Goal: Information Seeking & Learning: Learn about a topic

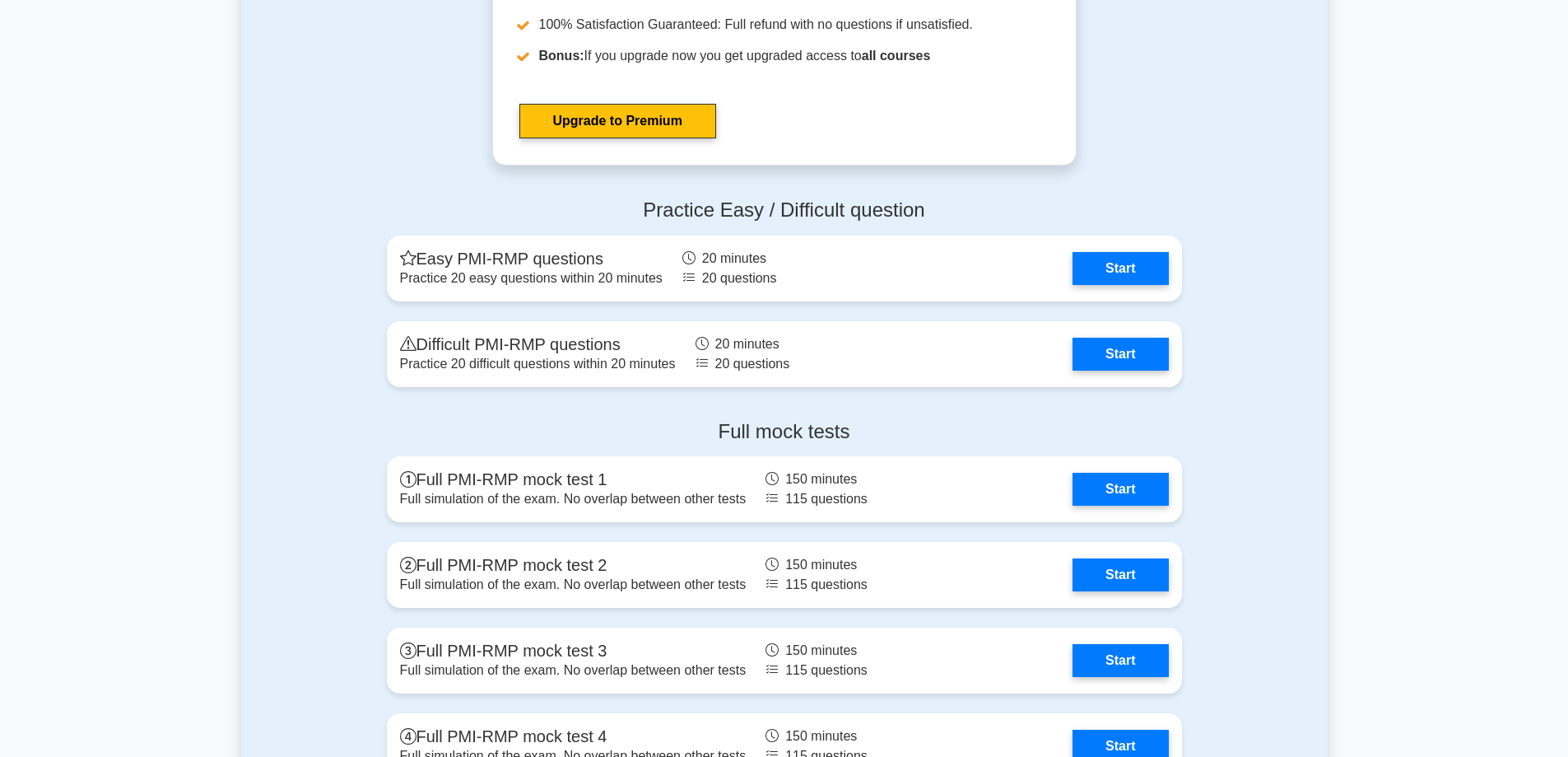
scroll to position [4332, 0]
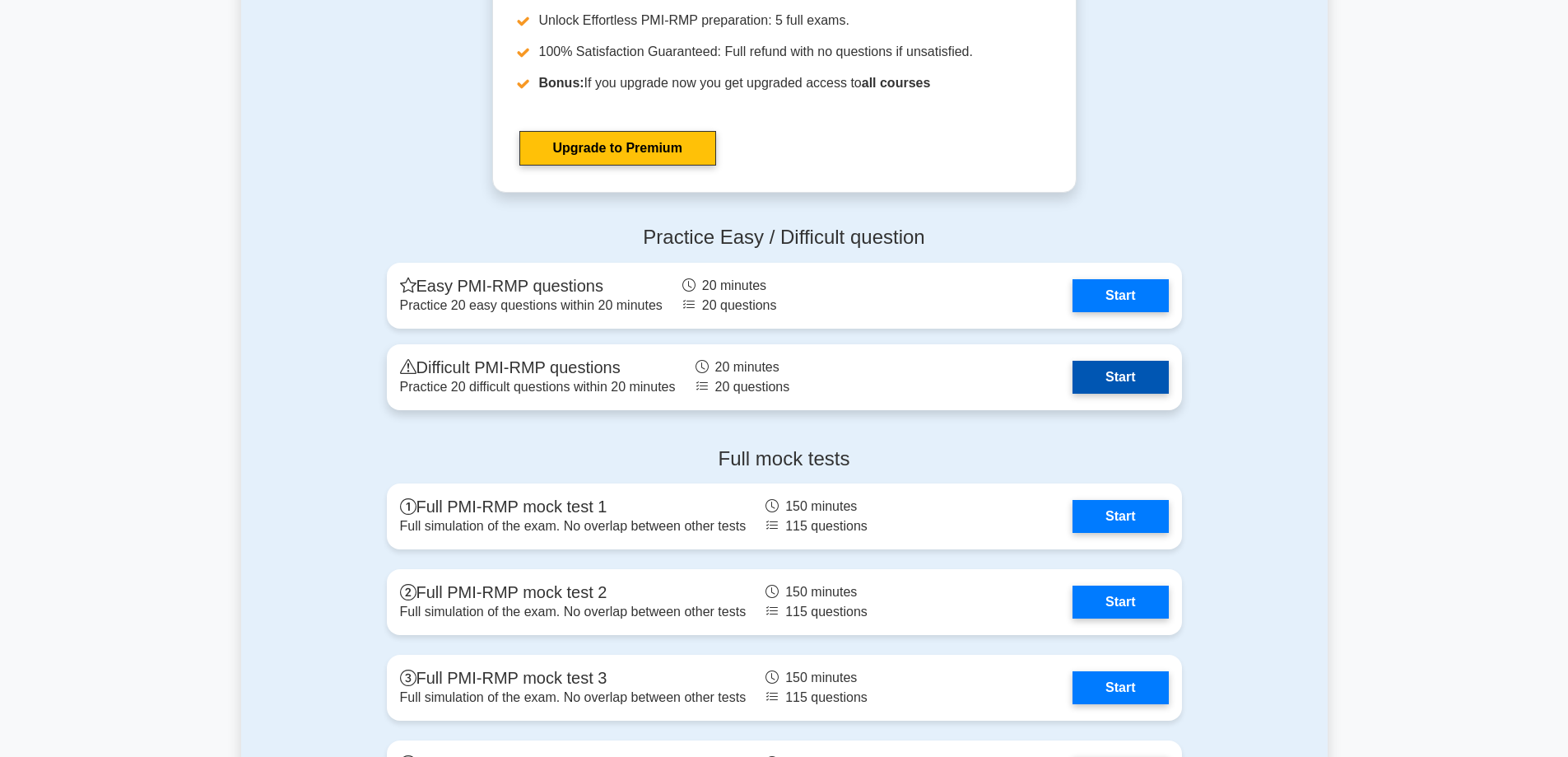
click at [1148, 373] on link "Start" at bounding box center [1121, 377] width 96 height 33
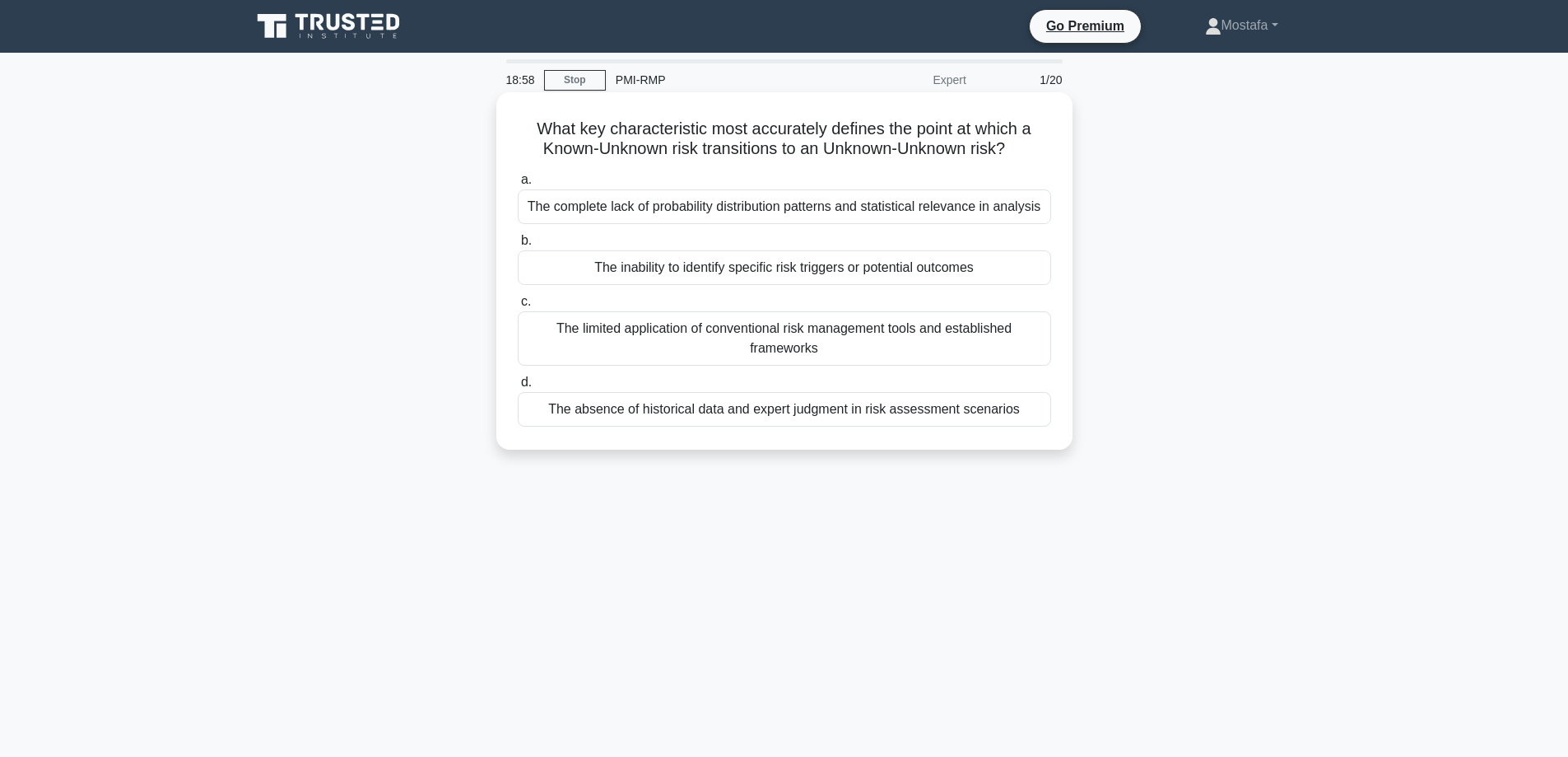
click at [1031, 275] on div "The inability to identify specific risk triggers or potential outcomes" at bounding box center [784, 267] width 534 height 34
click at [518, 247] on input "b. The inability to identify specific risk triggers or potential outcomes" at bounding box center [518, 241] width 0 height 11
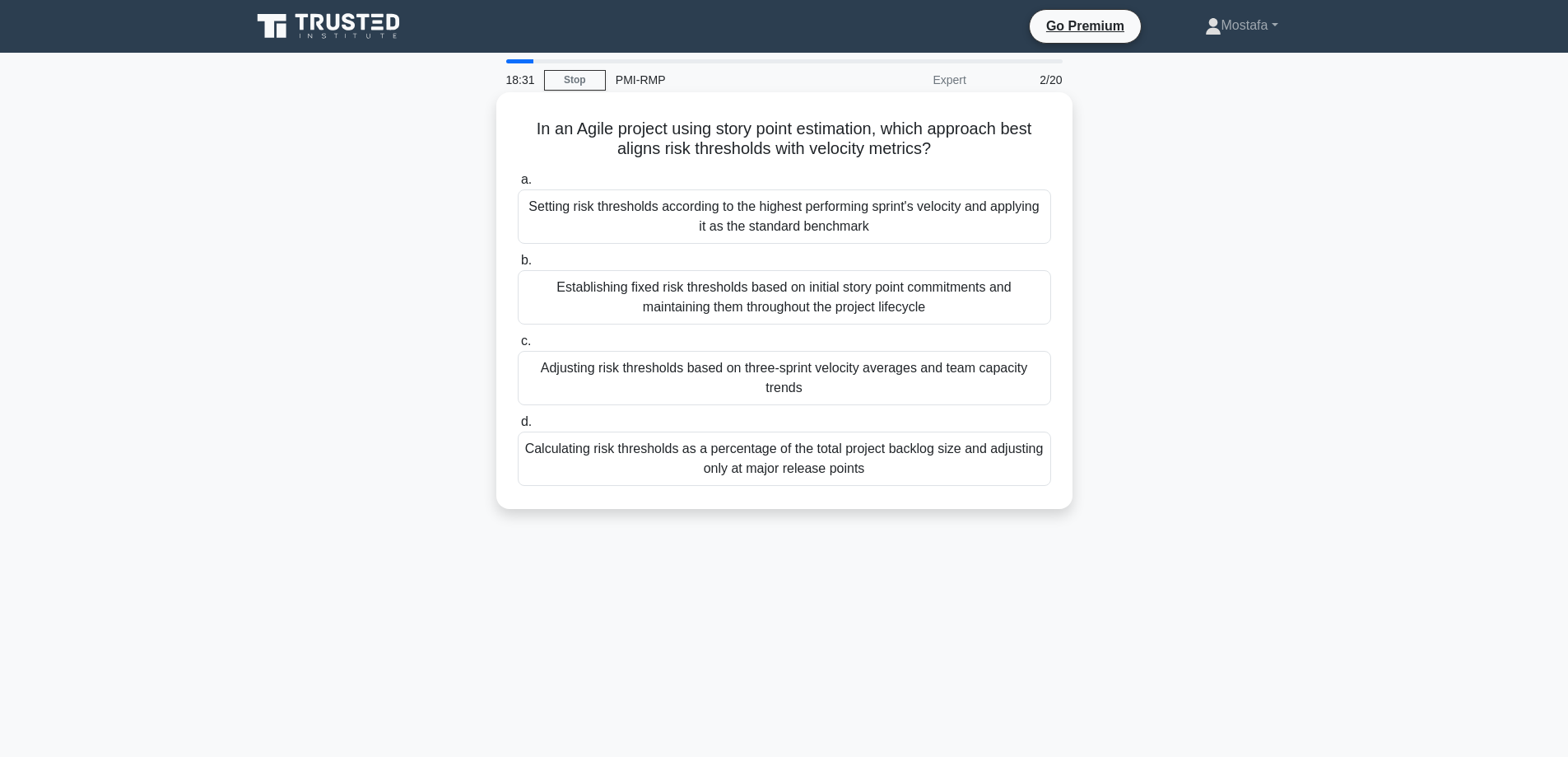
click at [1032, 228] on div "Setting risk thresholds according to the highest performing sprint's velocity a…" at bounding box center [784, 217] width 534 height 54
click at [518, 185] on input "a. Setting risk thresholds according to the highest performing sprint's velocit…" at bounding box center [518, 180] width 0 height 11
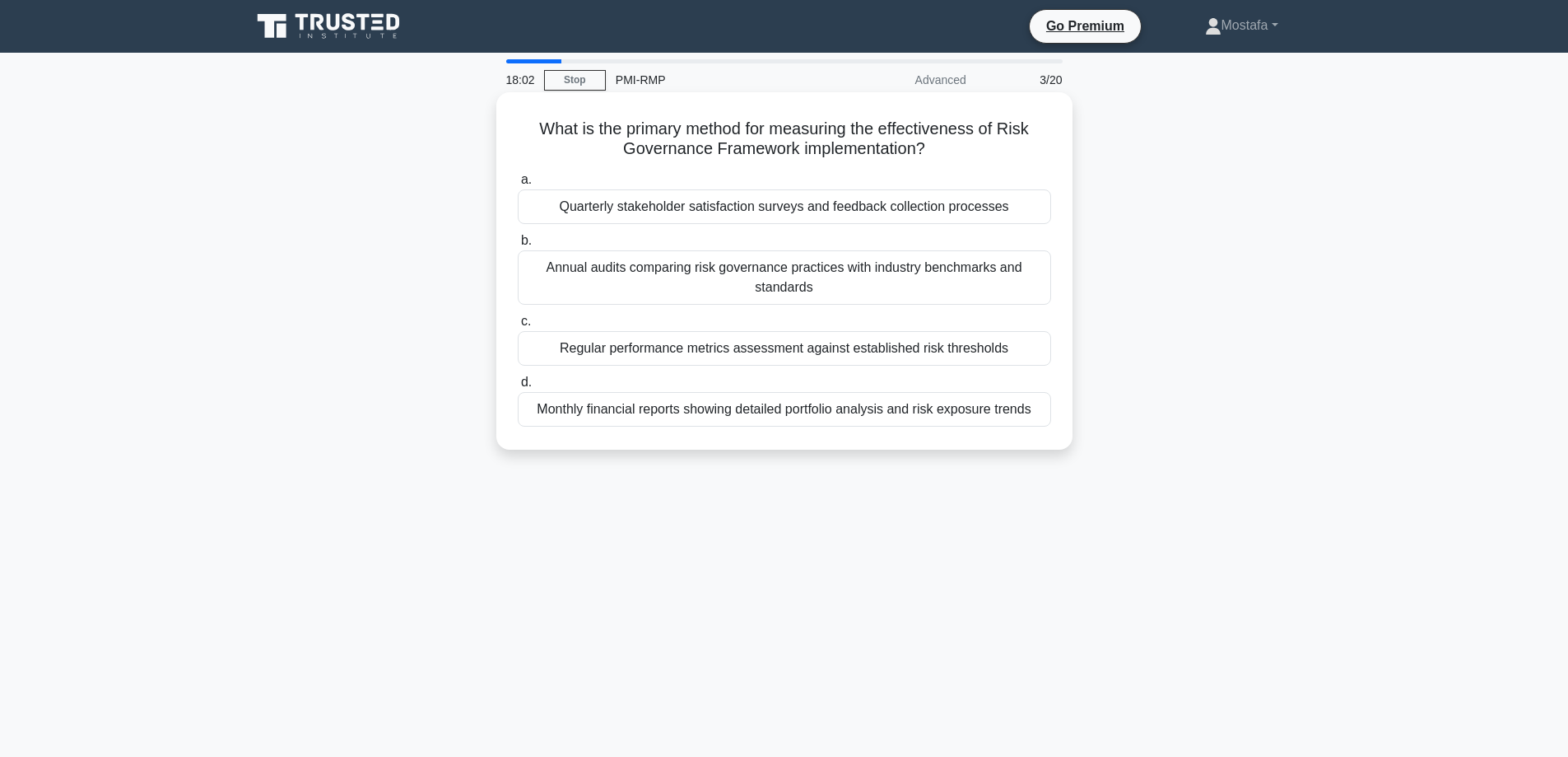
click at [1032, 350] on div "Regular performance metrics assessment against established risk thresholds" at bounding box center [784, 348] width 534 height 34
click at [518, 327] on input "c. Regular performance metrics assessment against established risk thresholds" at bounding box center [518, 322] width 0 height 11
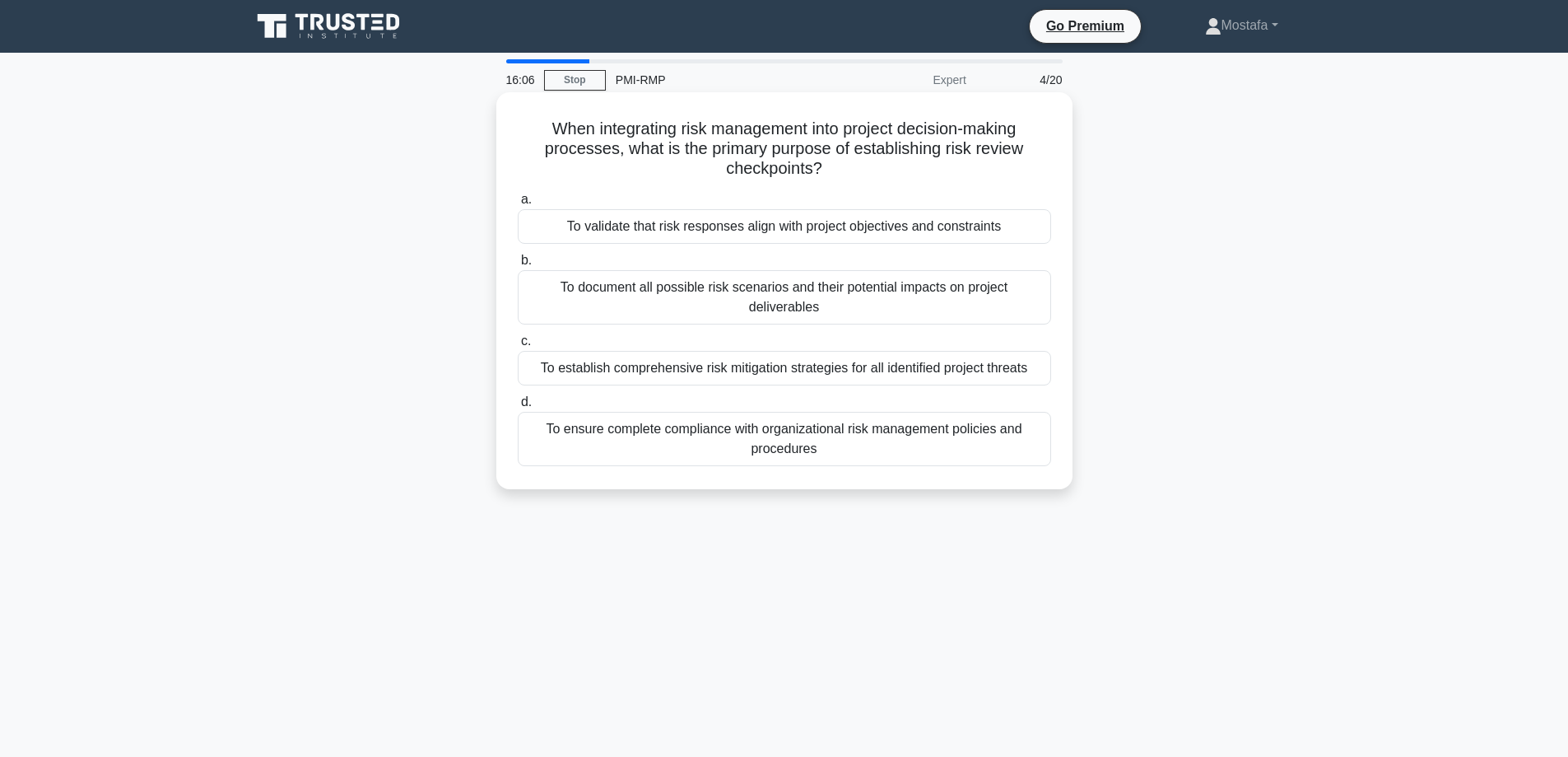
click at [1031, 447] on div "To ensure complete compliance with organizational risk management policies and …" at bounding box center [784, 439] width 534 height 54
click at [518, 407] on input "d. To ensure complete compliance with organizational risk management policies a…" at bounding box center [518, 402] width 0 height 11
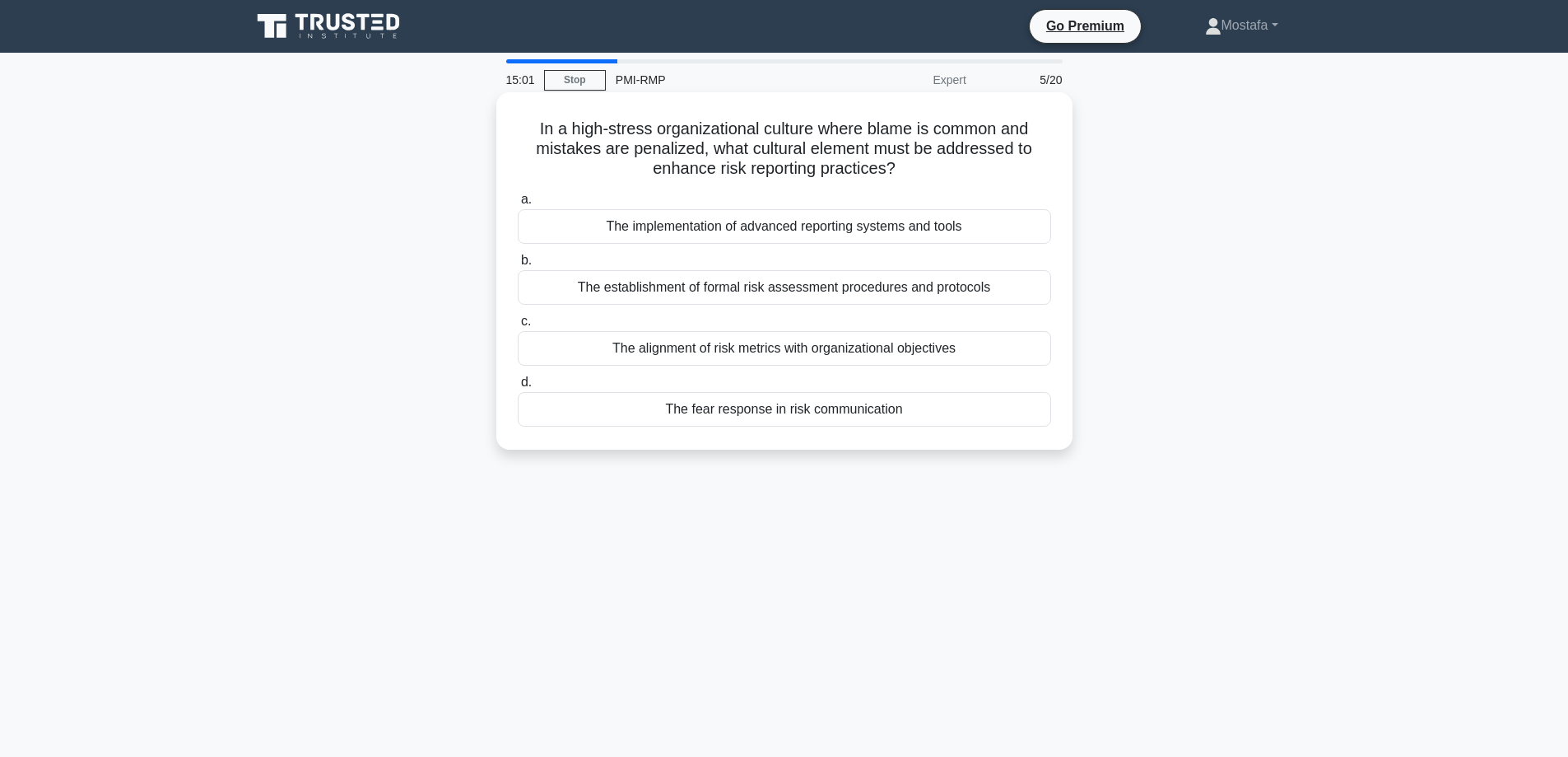
click at [1028, 351] on div "The alignment of risk metrics with organizational objectives" at bounding box center [784, 348] width 534 height 34
click at [518, 327] on input "c. The alignment of risk metrics with organizational objectives" at bounding box center [518, 322] width 0 height 11
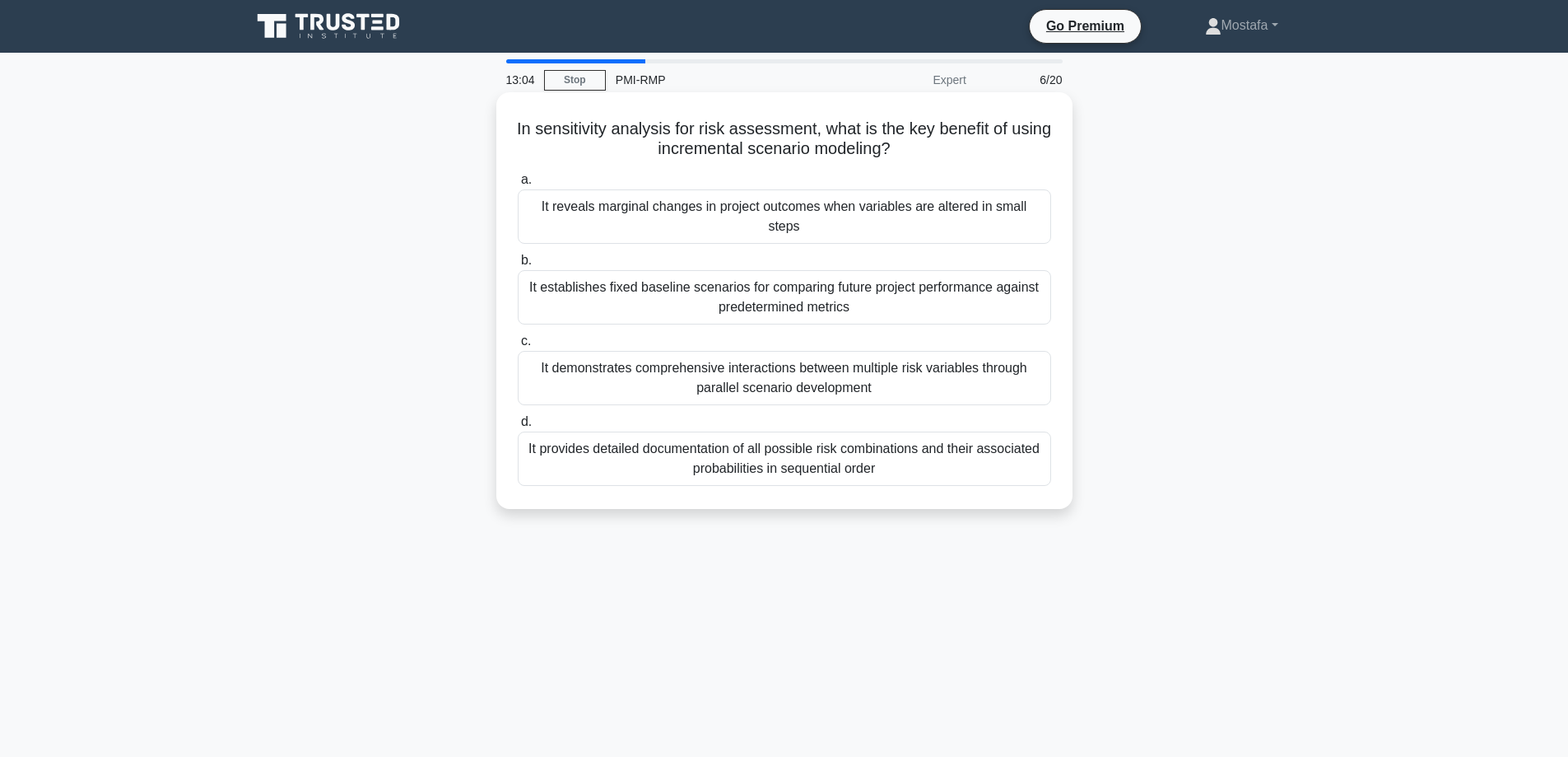
click at [1034, 293] on div "It establishes fixed baseline scenarios for comparing future project performanc…" at bounding box center [784, 297] width 534 height 54
click at [518, 266] on input "b. It establishes fixed baseline scenarios for comparing future project perform…" at bounding box center [518, 261] width 0 height 11
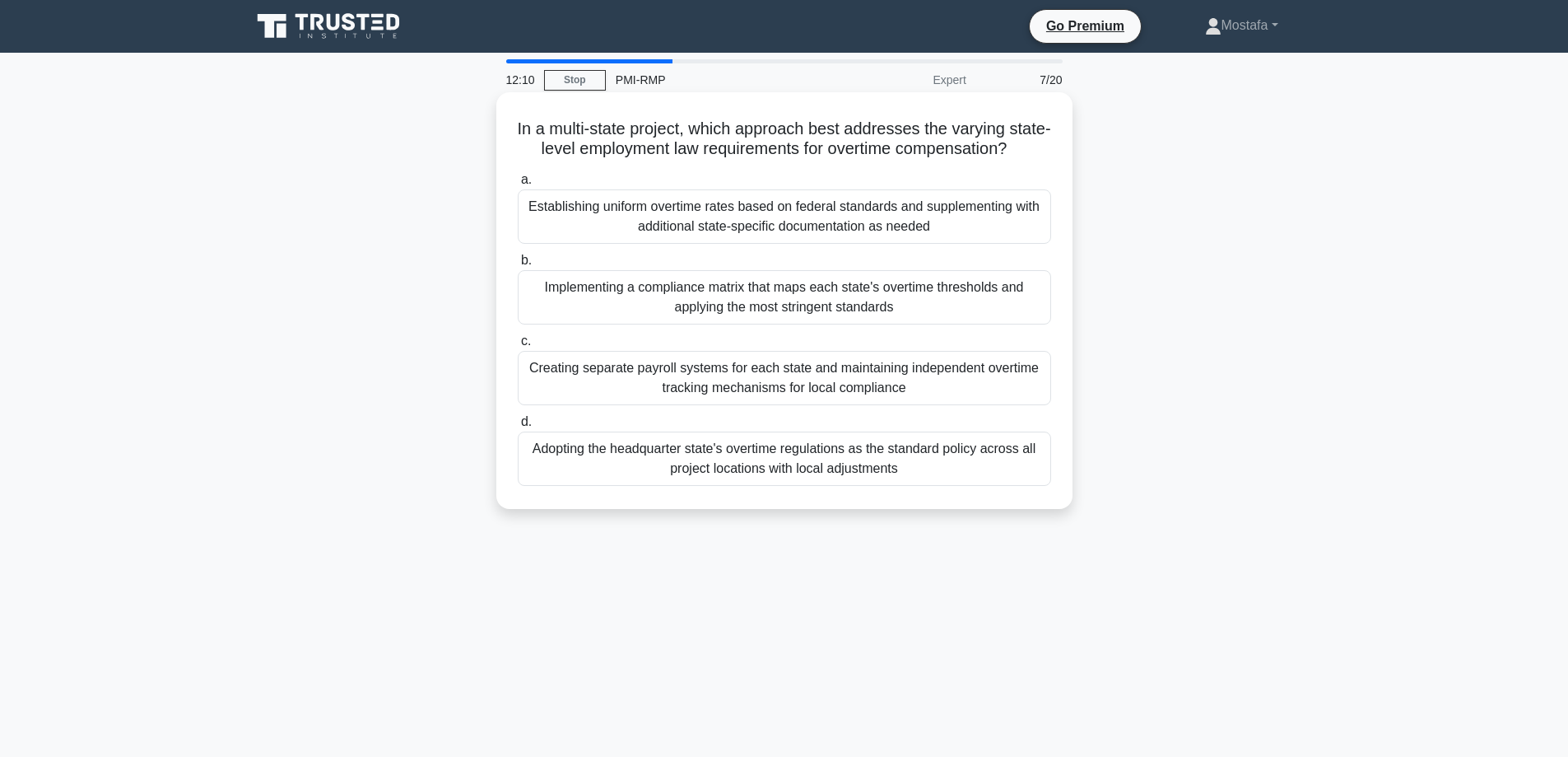
click at [1020, 242] on div "Establishing uniform overtime rates based on federal standards and supplementin…" at bounding box center [784, 217] width 534 height 54
click at [518, 185] on input "a. Establishing uniform overtime rates based on federal standards and supplemen…" at bounding box center [518, 180] width 0 height 11
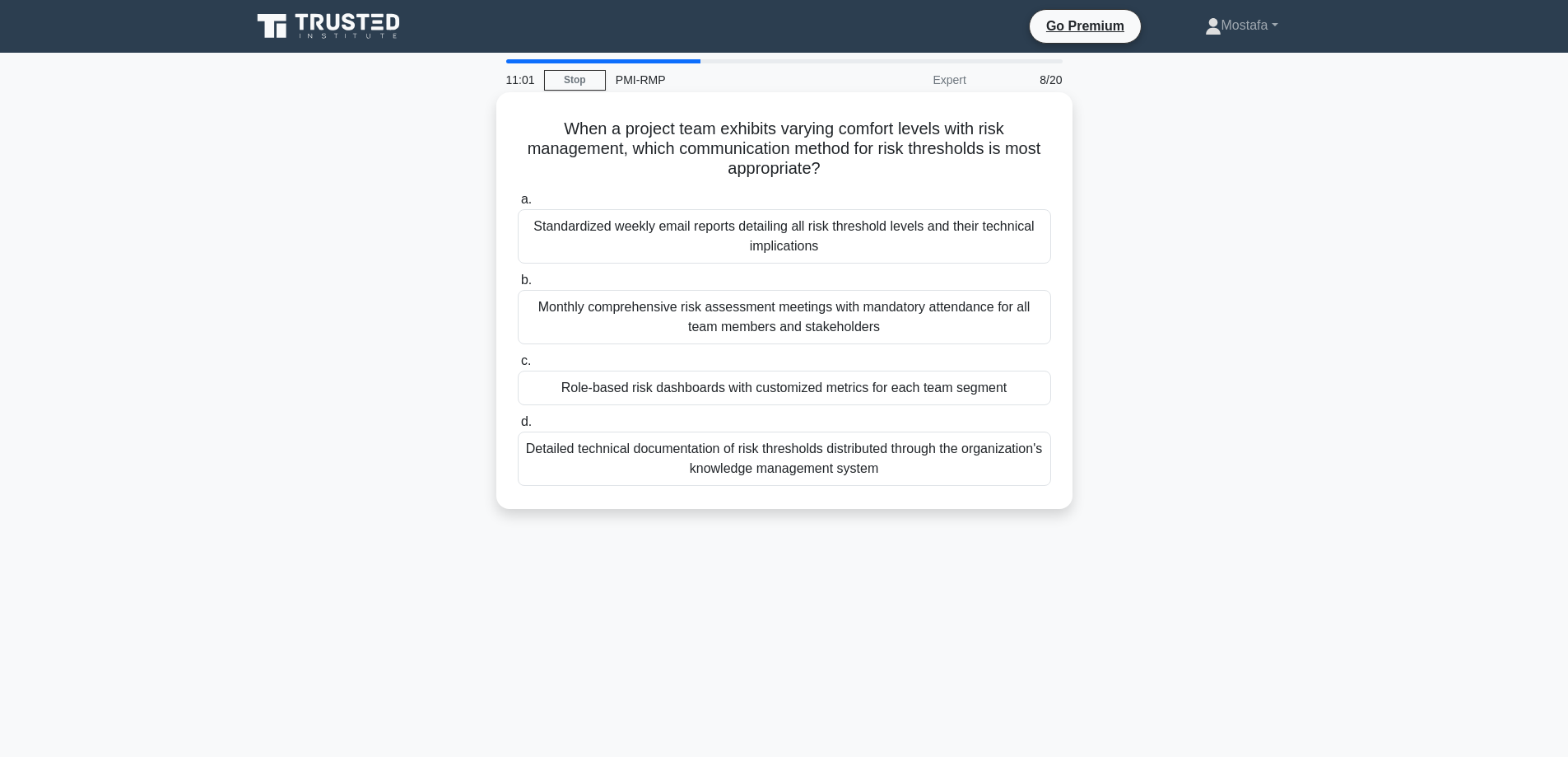
click at [1029, 462] on div "Detailed technical documentation of risk thresholds distributed through the org…" at bounding box center [784, 459] width 534 height 54
click at [518, 427] on input "d. Detailed technical documentation of risk thresholds distributed through the …" at bounding box center [518, 422] width 0 height 11
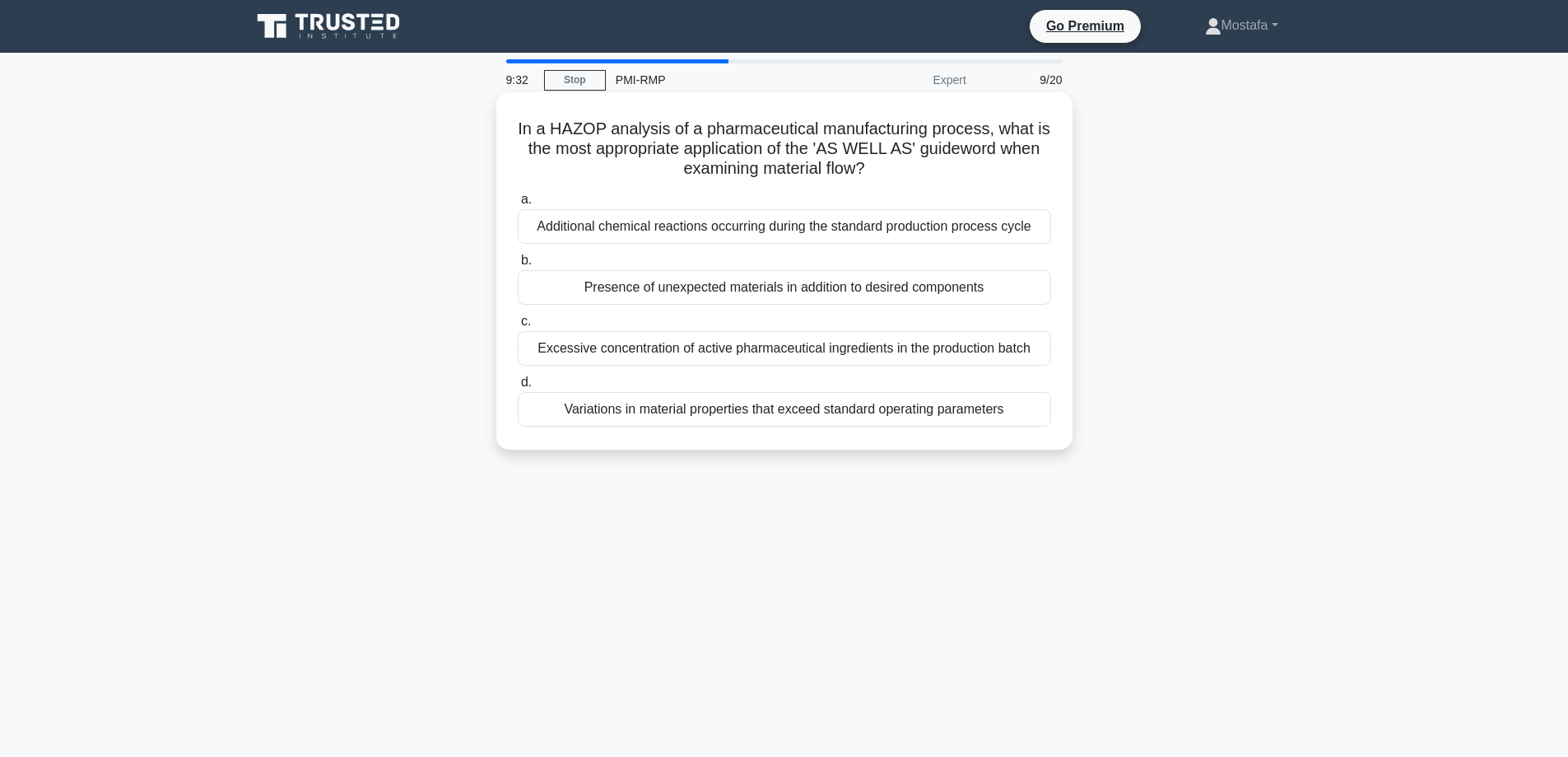
click at [1025, 354] on div "Excessive concentration of active pharmaceutical ingredients in the production …" at bounding box center [784, 348] width 534 height 34
click at [518, 327] on input "c. Excessive concentration of active pharmaceutical ingredients in the producti…" at bounding box center [518, 322] width 0 height 11
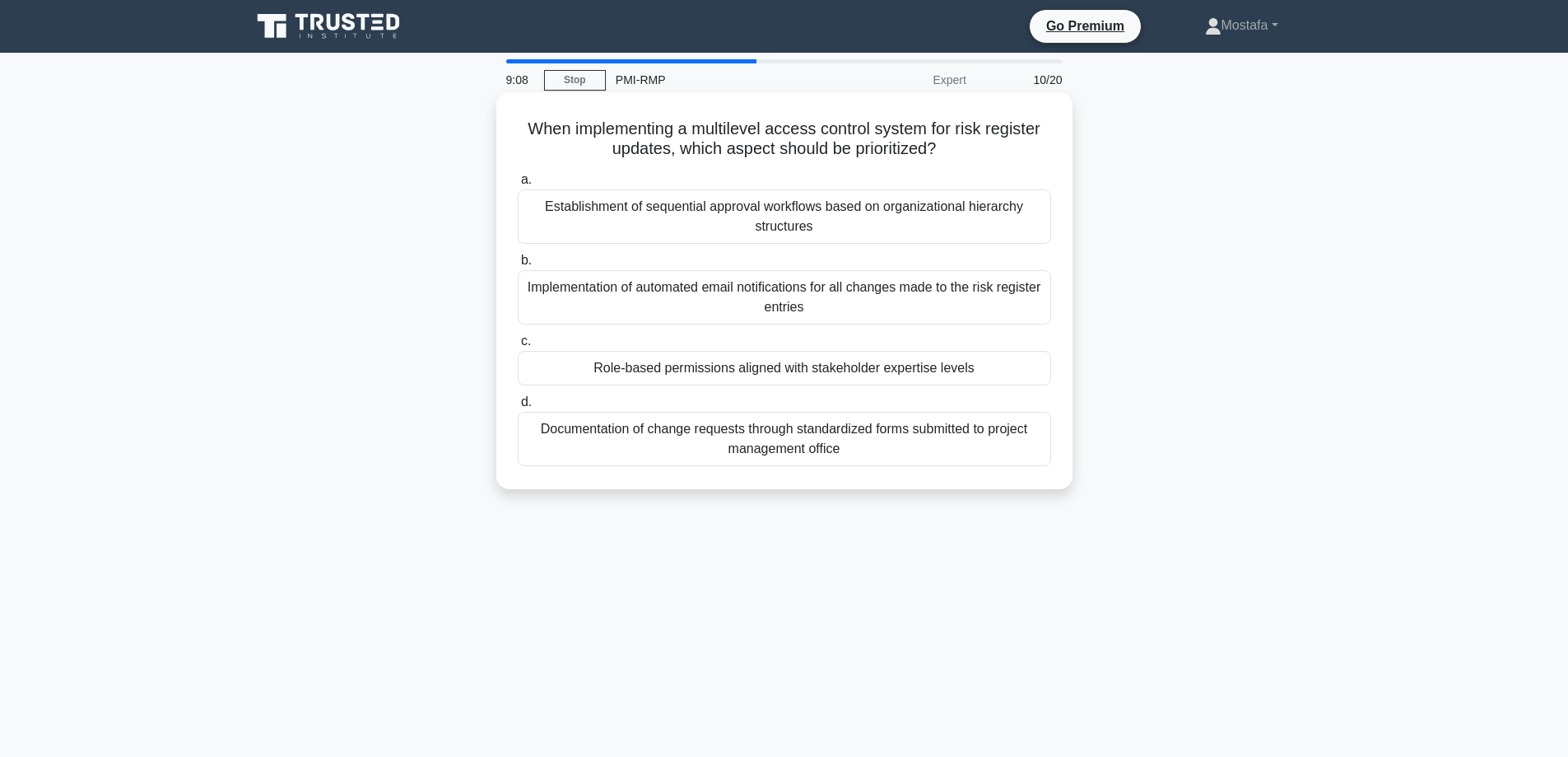
click at [994, 227] on div "Establishment of sequential approval workflows based on organizational hierarch…" at bounding box center [784, 217] width 534 height 54
click at [518, 185] on input "a. Establishment of sequential approval workflows based on organizational hiera…" at bounding box center [518, 180] width 0 height 11
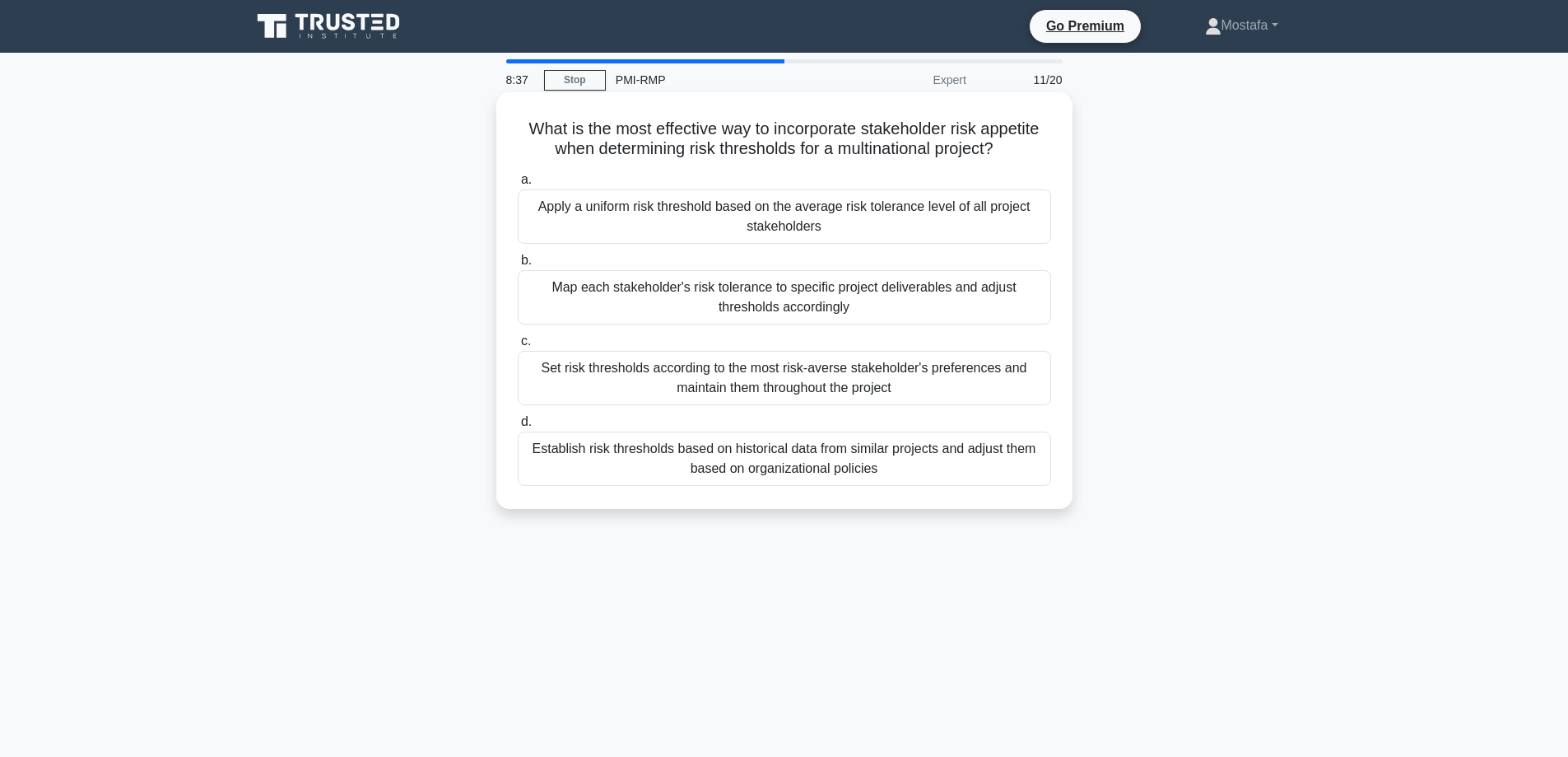
click at [1012, 464] on div "Establish risk thresholds based on historical data from similar projects and ad…" at bounding box center [784, 459] width 534 height 54
click at [518, 427] on input "d. Establish risk thresholds based on historical data from similar projects and…" at bounding box center [518, 422] width 0 height 11
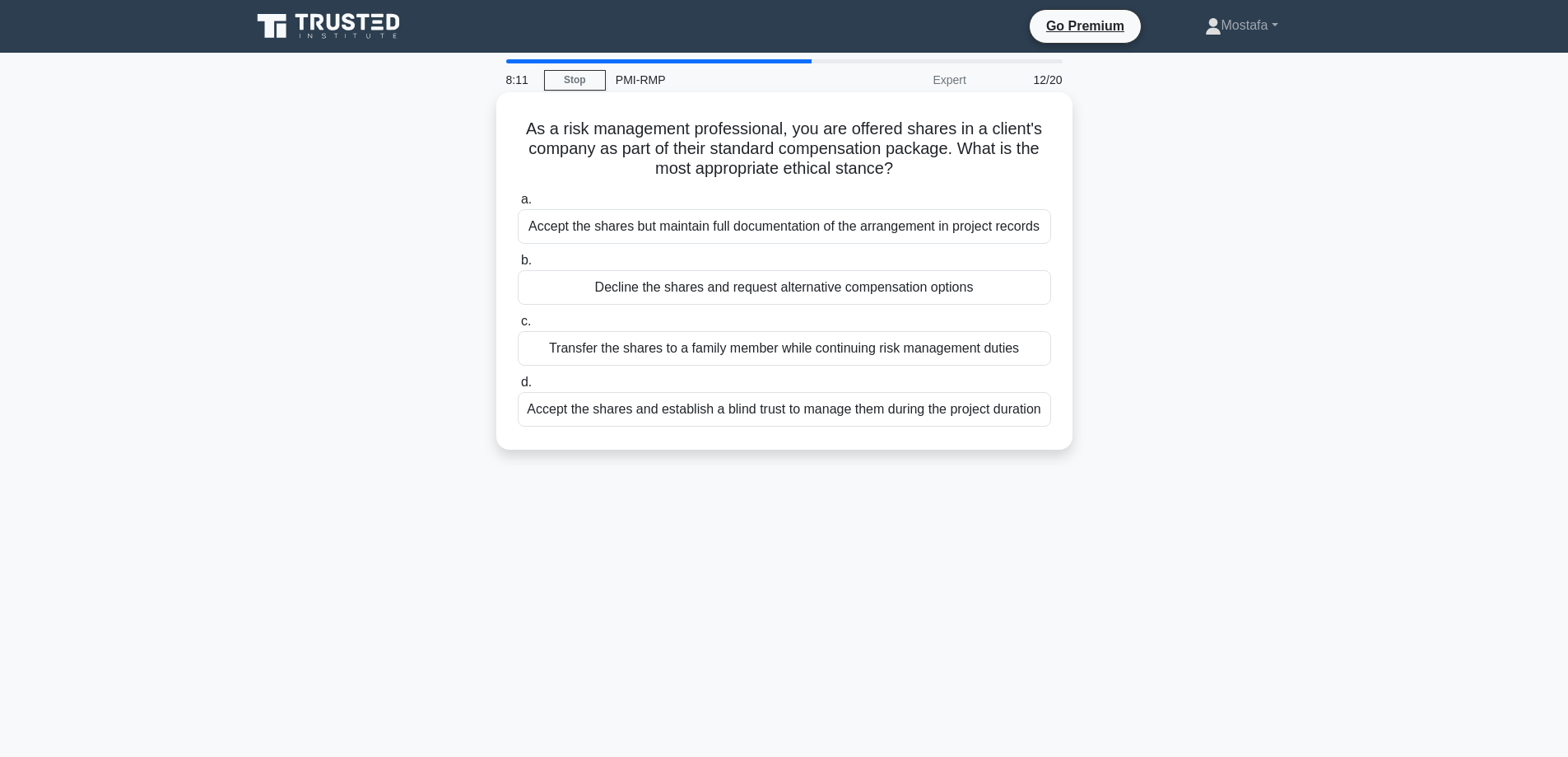
click at [1037, 283] on div "Decline the shares and request alternative compensation options" at bounding box center [784, 287] width 534 height 34
click at [518, 266] on input "b. Decline the shares and request alternative compensation options" at bounding box center [518, 261] width 0 height 11
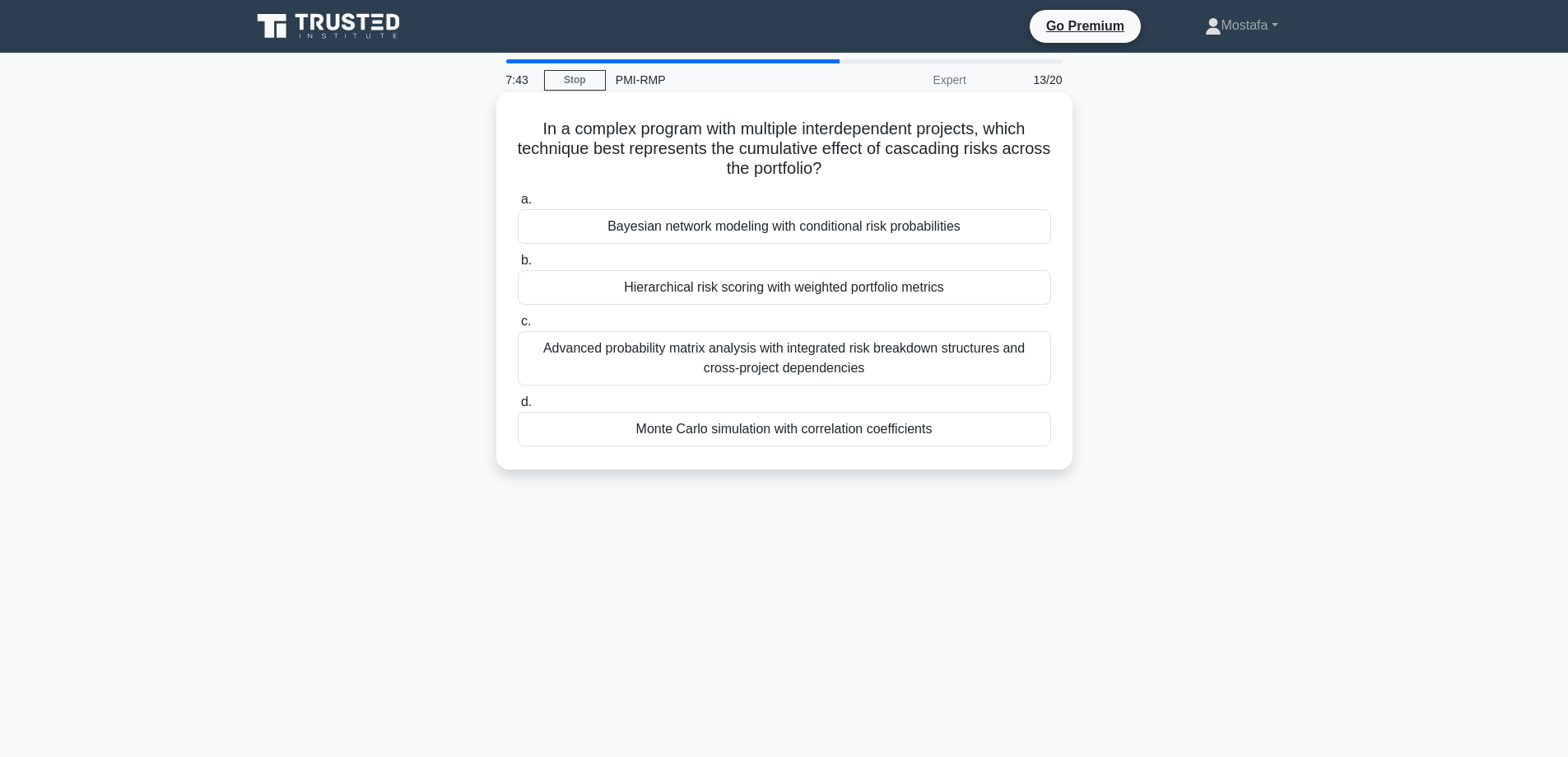
click at [1019, 435] on div "Monte Carlo simulation with correlation coefficients" at bounding box center [784, 429] width 534 height 34
click at [518, 407] on input "d. Monte Carlo simulation with correlation coefficients" at bounding box center [518, 402] width 0 height 11
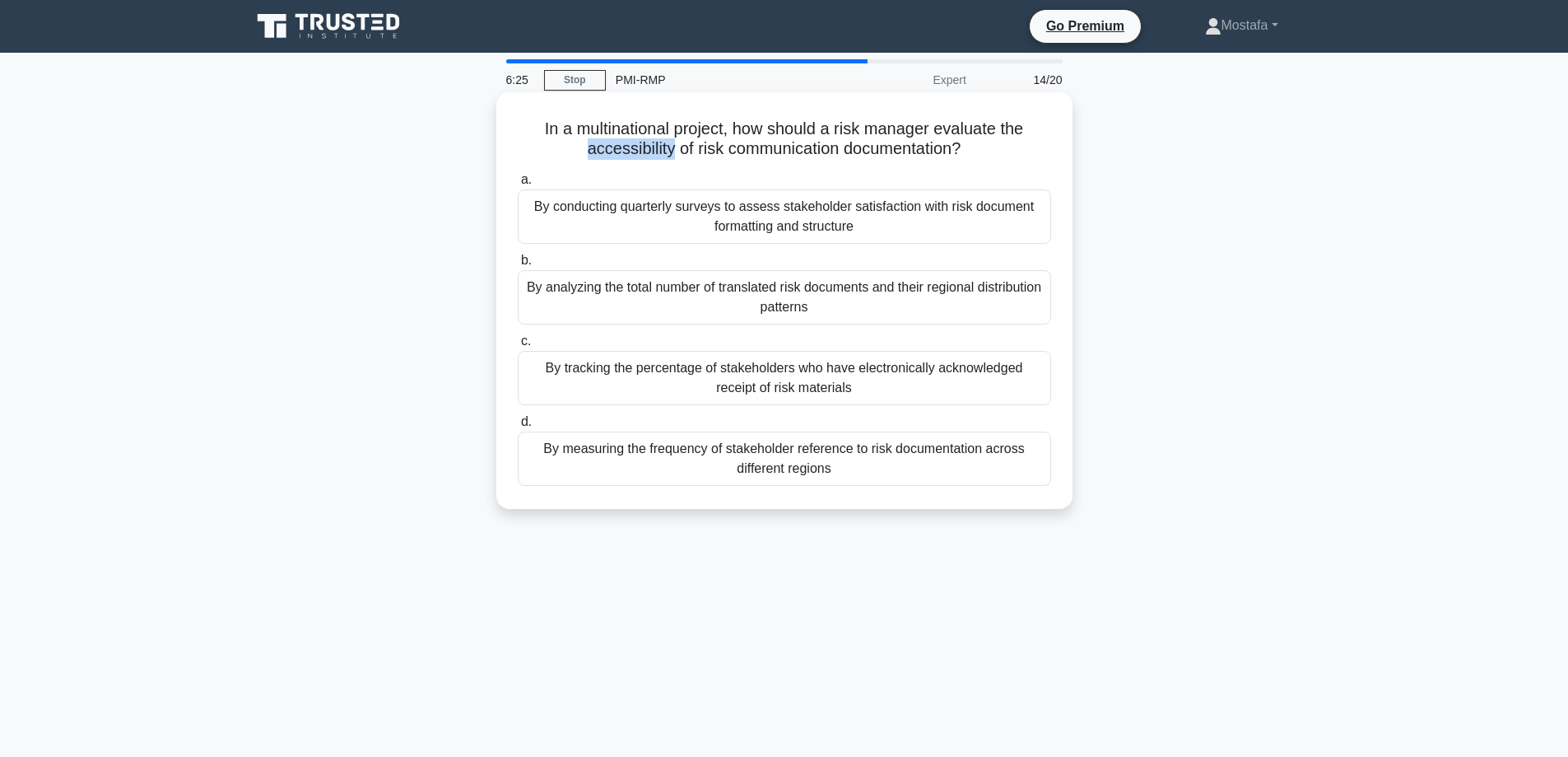
drag, startPoint x: 667, startPoint y: 152, endPoint x: 572, endPoint y: 152, distance: 95.0
click at [572, 152] on h5 "In a multinational project, how should a risk manager evaluate the accessibilit…" at bounding box center [785, 139] width 537 height 42
copy h5 "accessibility"
click at [1027, 387] on div "By tracking the percentage of stakeholders who have electronically acknowledged…" at bounding box center [784, 378] width 534 height 54
click at [518, 347] on input "c. By tracking the percentage of stakeholders who have electronically acknowled…" at bounding box center [518, 341] width 0 height 11
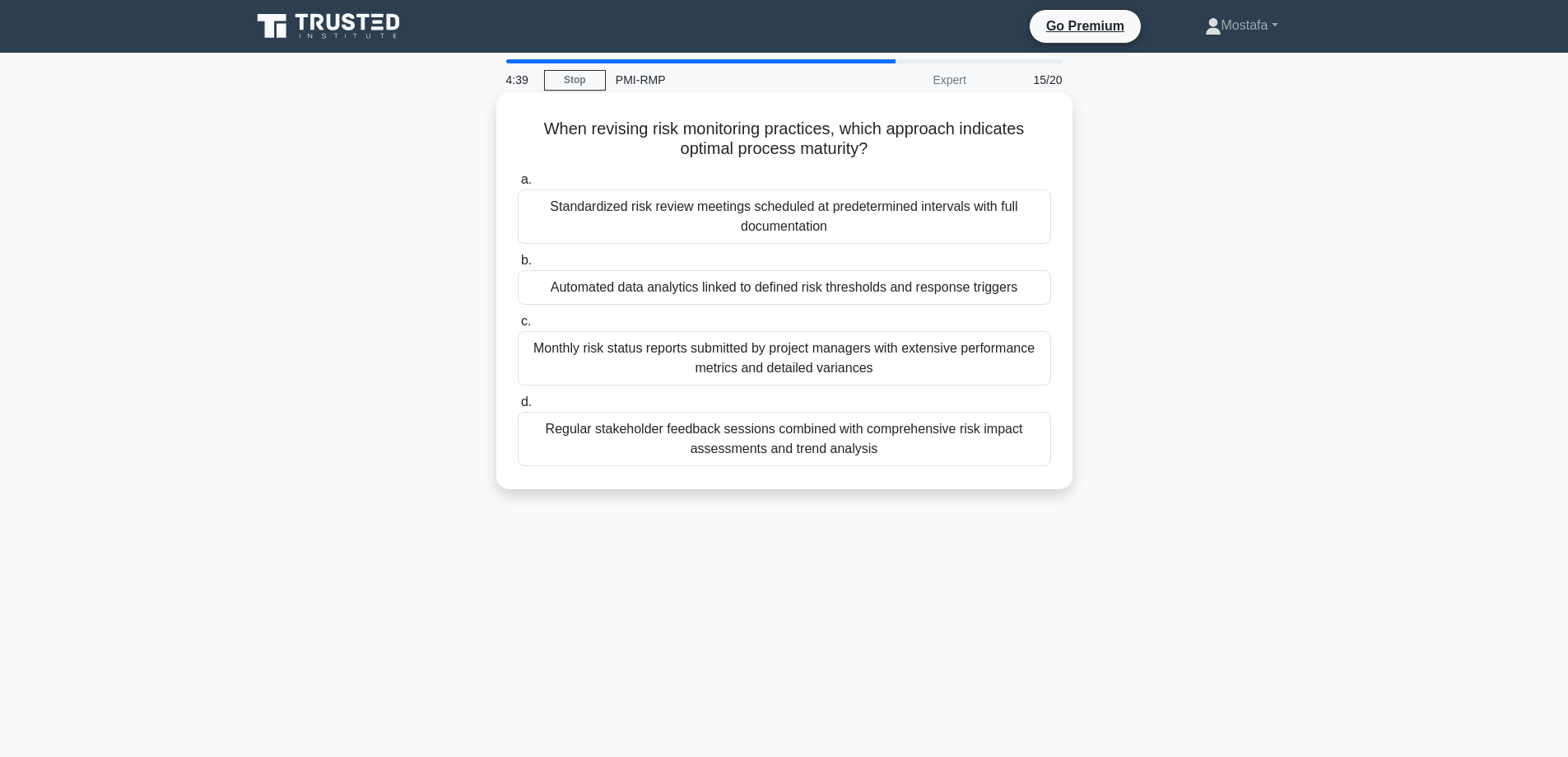
click at [1004, 360] on div "Monthly risk status reports submitted by project managers with extensive perfor…" at bounding box center [784, 358] width 534 height 54
click at [518, 327] on input "c. Monthly risk status reports submitted by project managers with extensive per…" at bounding box center [518, 322] width 0 height 11
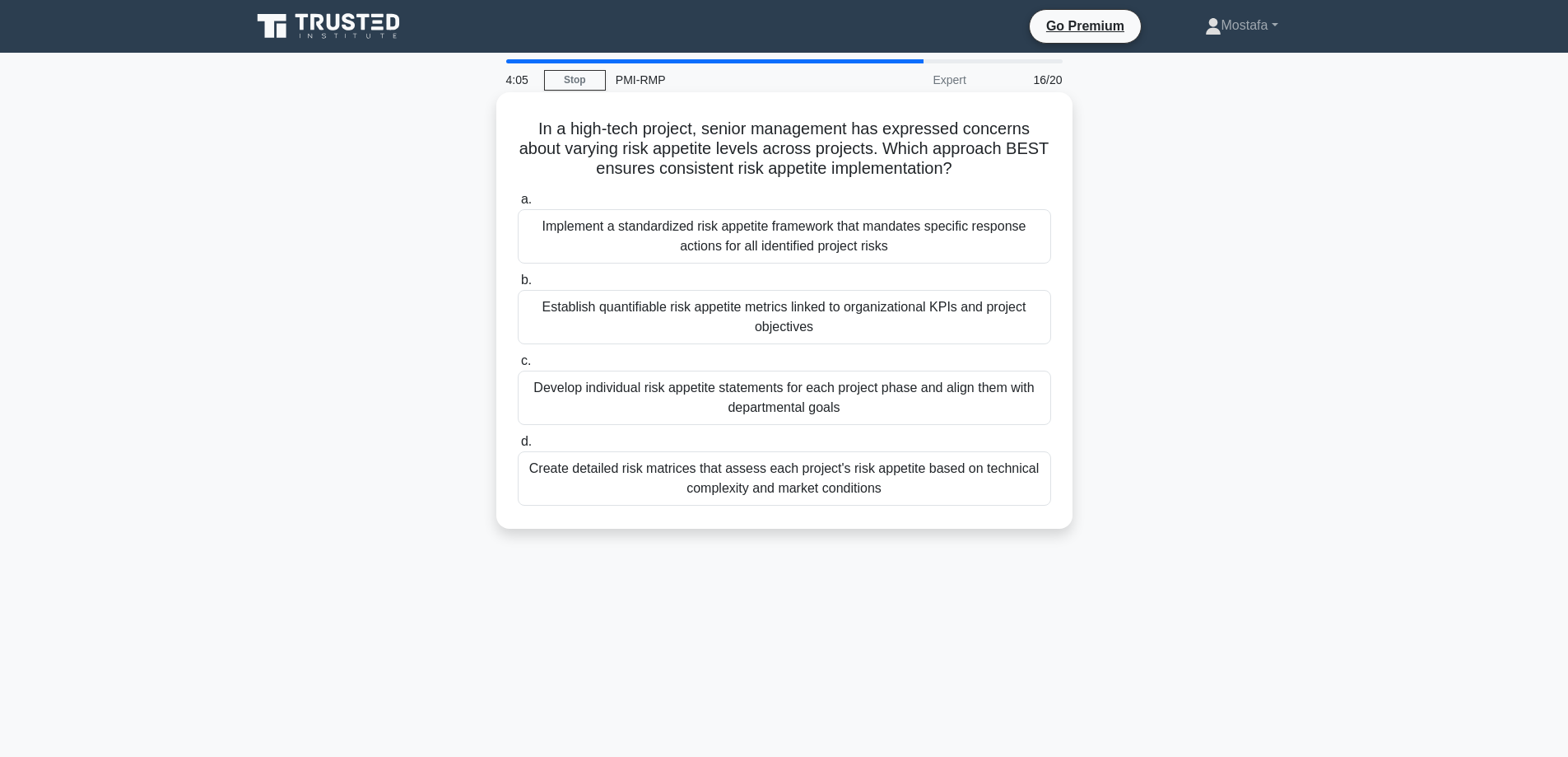
click at [1014, 320] on div "Establish quantifiable risk appetite metrics linked to organizational KPIs and …" at bounding box center [784, 317] width 534 height 54
click at [518, 285] on input "b. Establish quantifiable risk appetite metrics linked to organizational KPIs a…" at bounding box center [518, 280] width 0 height 11
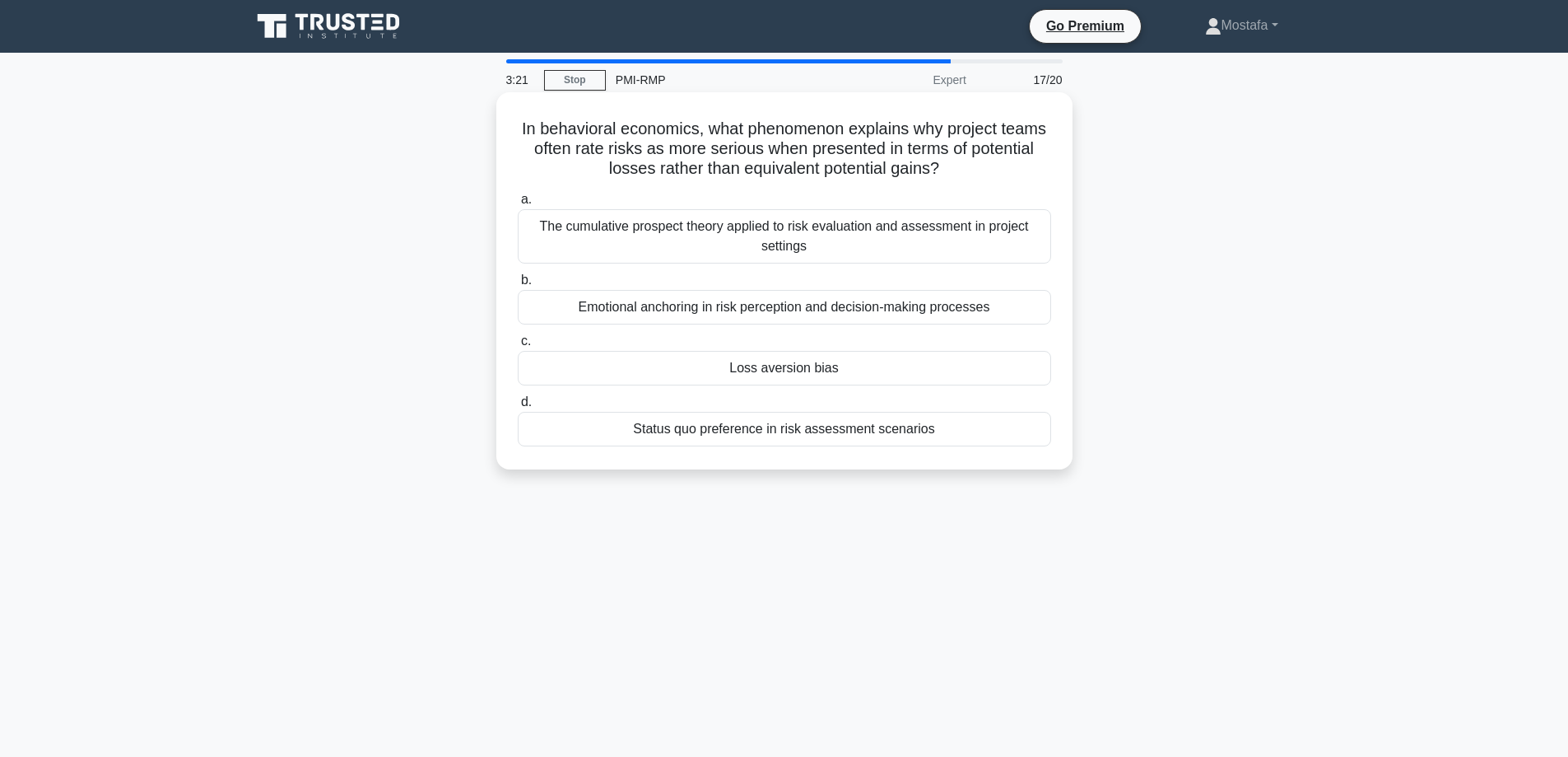
click at [1039, 367] on div "Loss aversion bias" at bounding box center [784, 368] width 534 height 34
click at [518, 347] on input "c. Loss aversion bias" at bounding box center [518, 341] width 0 height 11
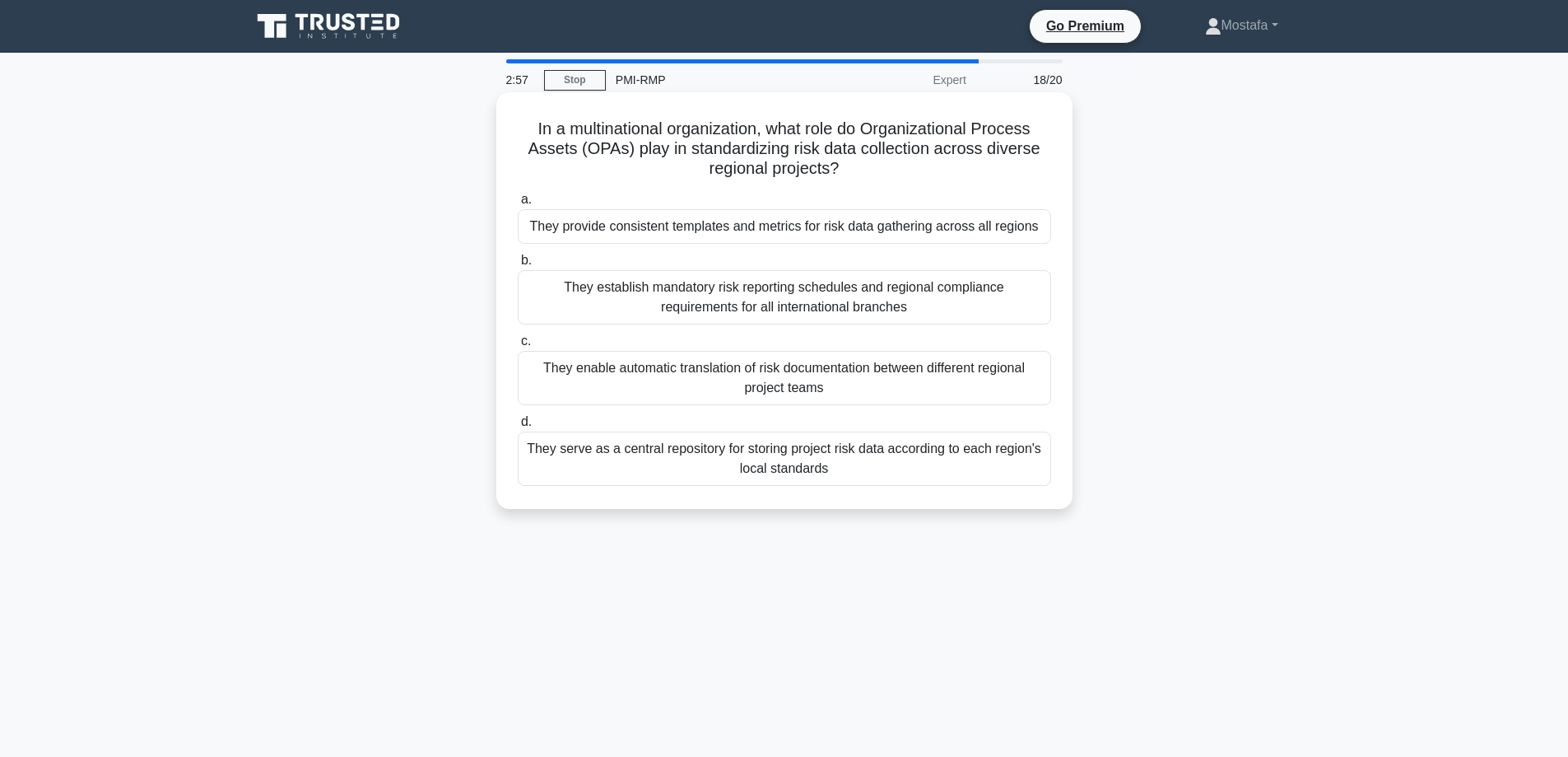
click at [1032, 229] on div "They provide consistent templates and metrics for risk data gathering across al…" at bounding box center [784, 227] width 534 height 34
click at [518, 205] on input "a. They provide consistent templates and metrics for risk data gathering across…" at bounding box center [518, 200] width 0 height 11
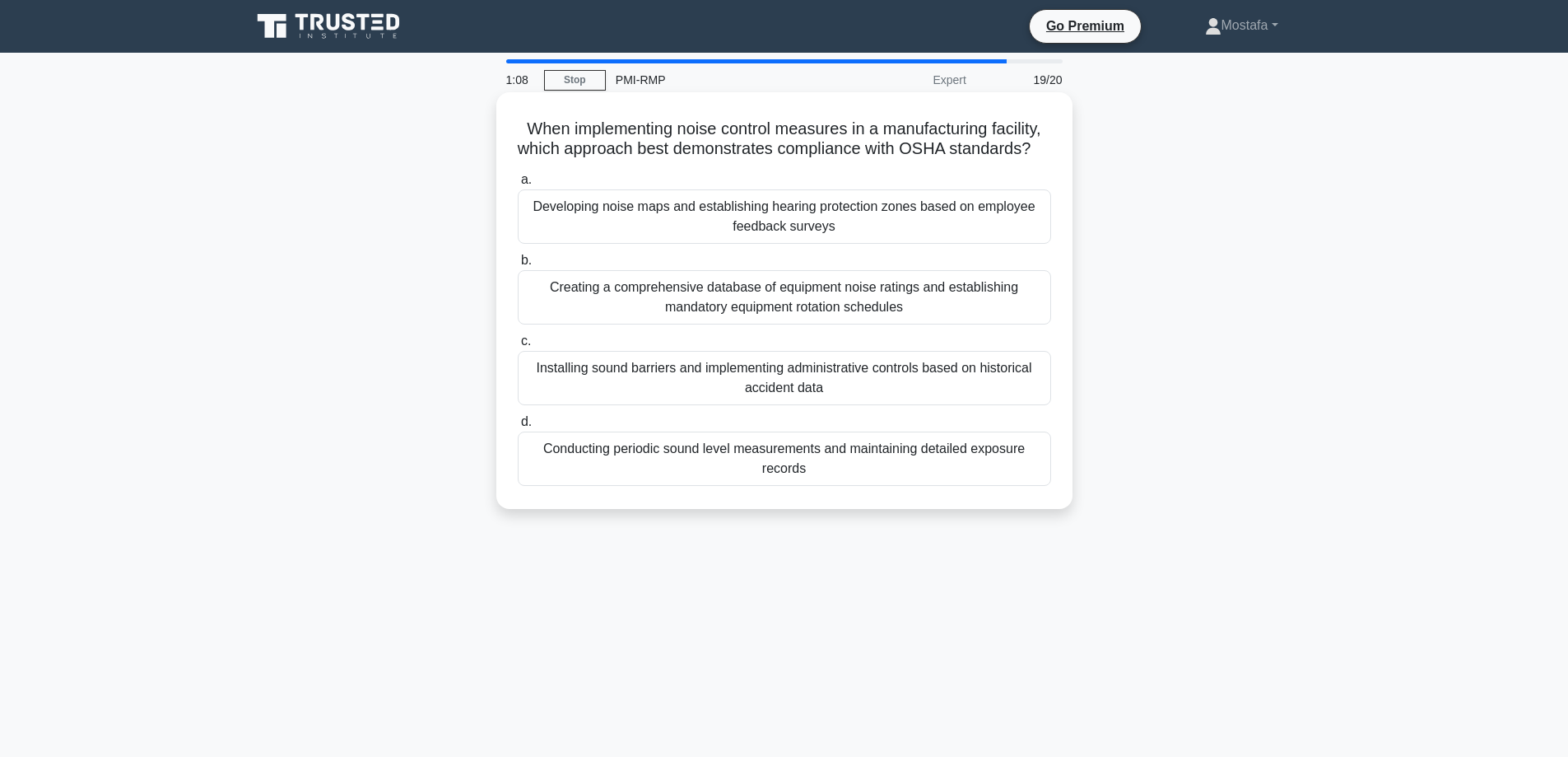
click at [1042, 486] on div "Conducting periodic sound level measurements and maintaining detailed exposure …" at bounding box center [784, 459] width 534 height 54
click at [518, 427] on input "d. Conducting periodic sound level measurements and maintaining detailed exposu…" at bounding box center [518, 422] width 0 height 11
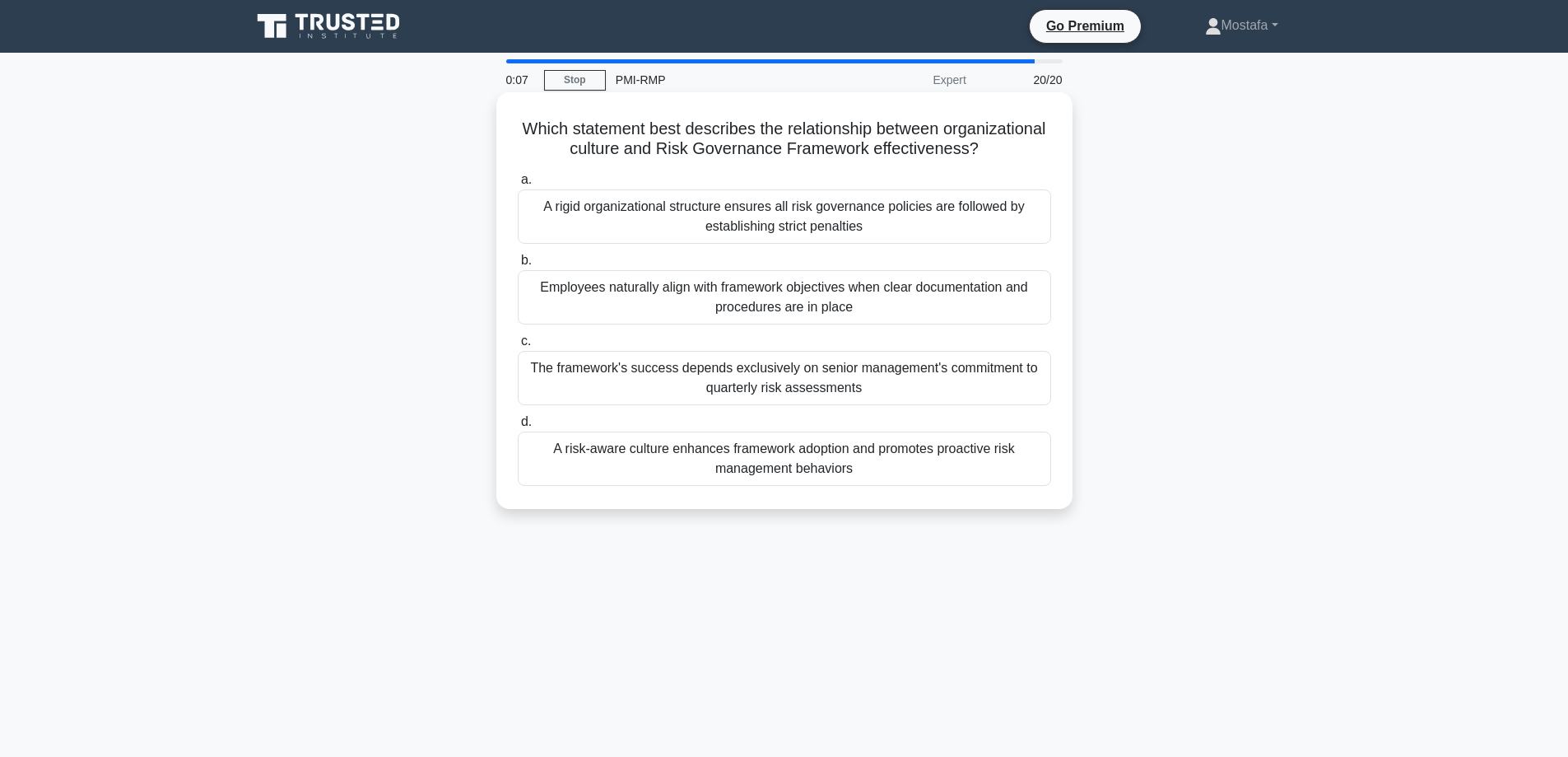
click at [1016, 486] on div "A risk-aware culture enhances framework adoption and promotes proactive risk ma…" at bounding box center [784, 459] width 534 height 54
click at [518, 427] on input "d. A risk-aware culture enhances framework adoption and promotes proactive risk…" at bounding box center [518, 422] width 0 height 11
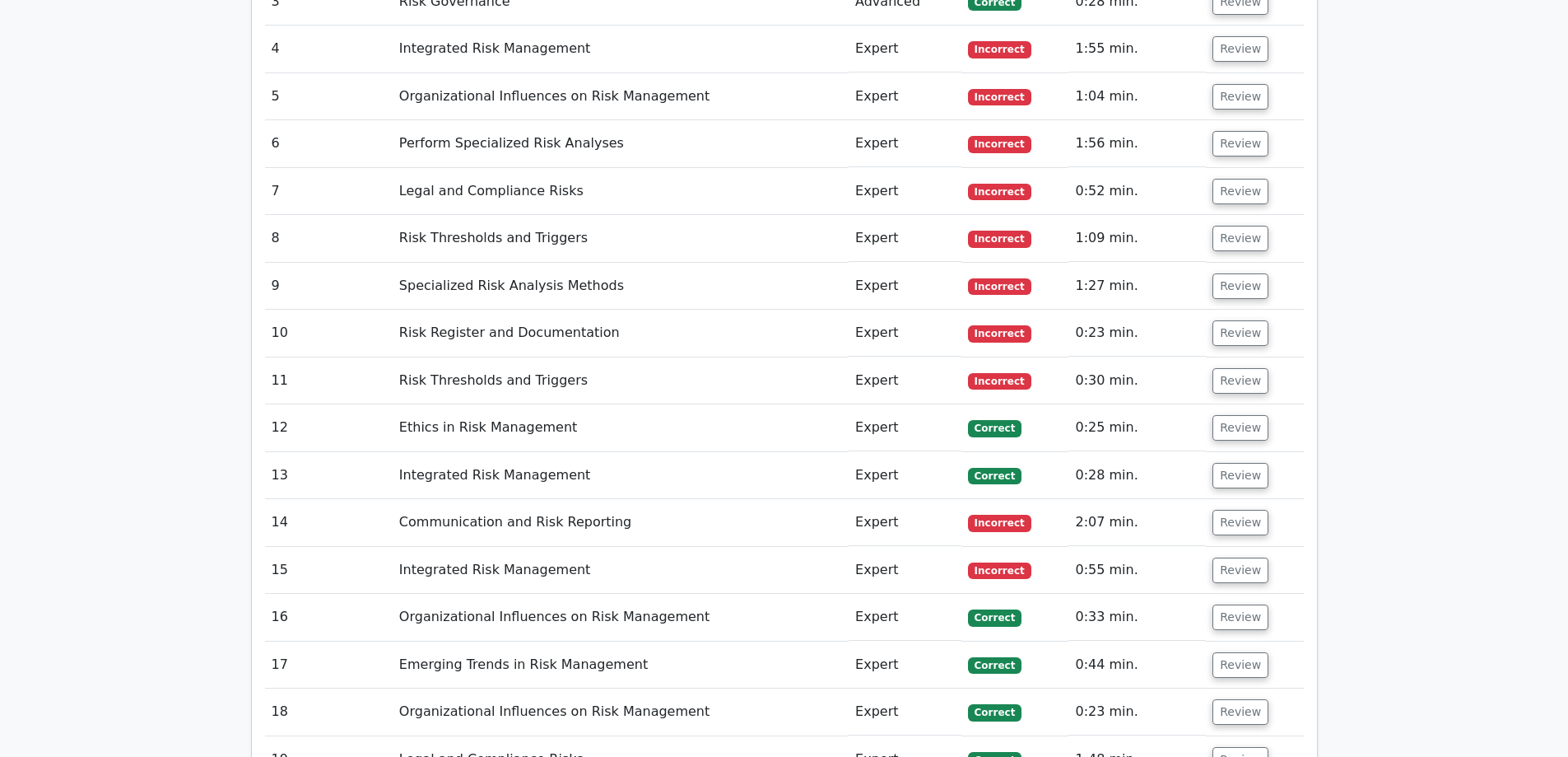
scroll to position [2635, 0]
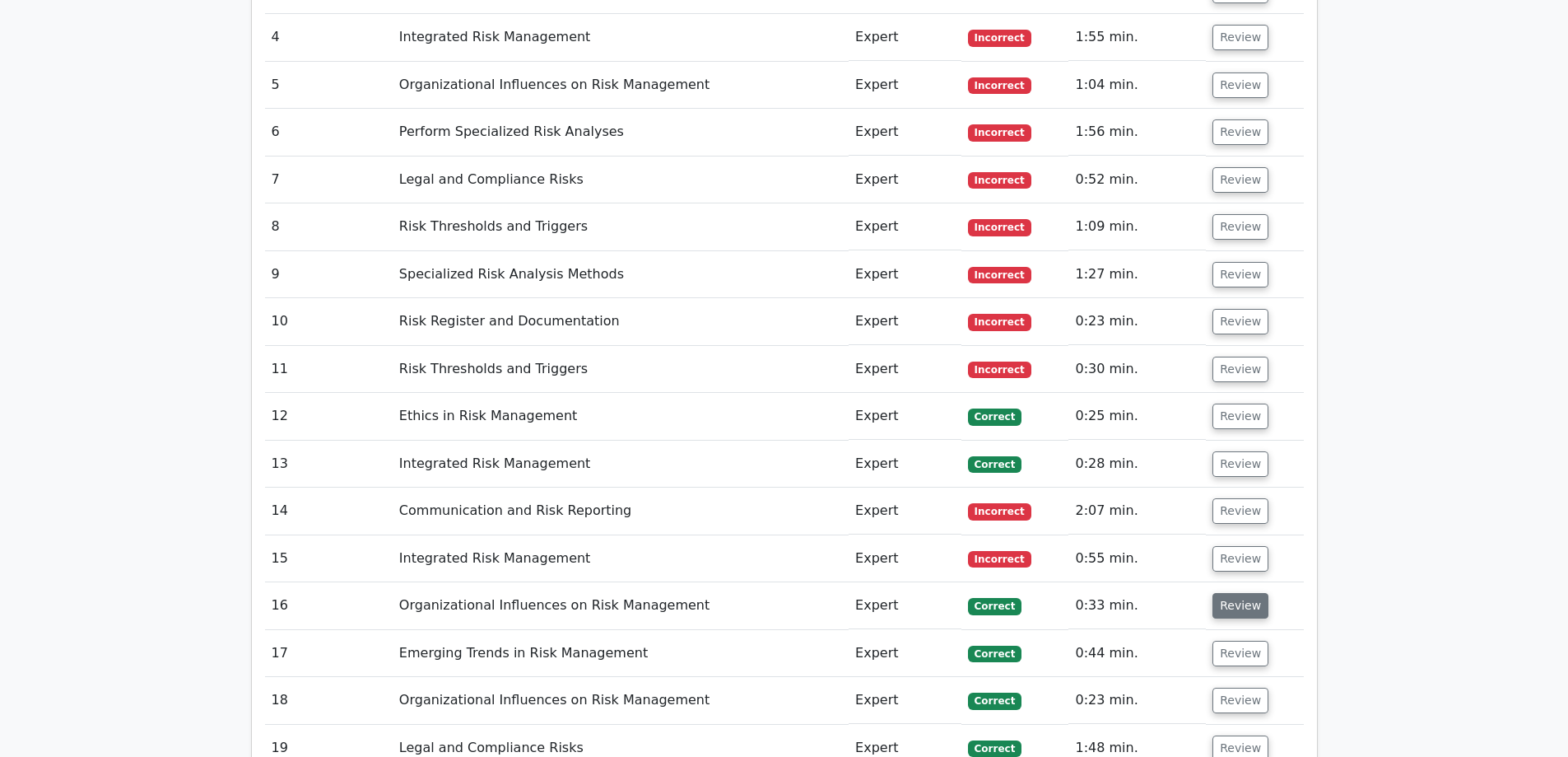
click at [1238, 593] on button "Review" at bounding box center [1241, 605] width 56 height 25
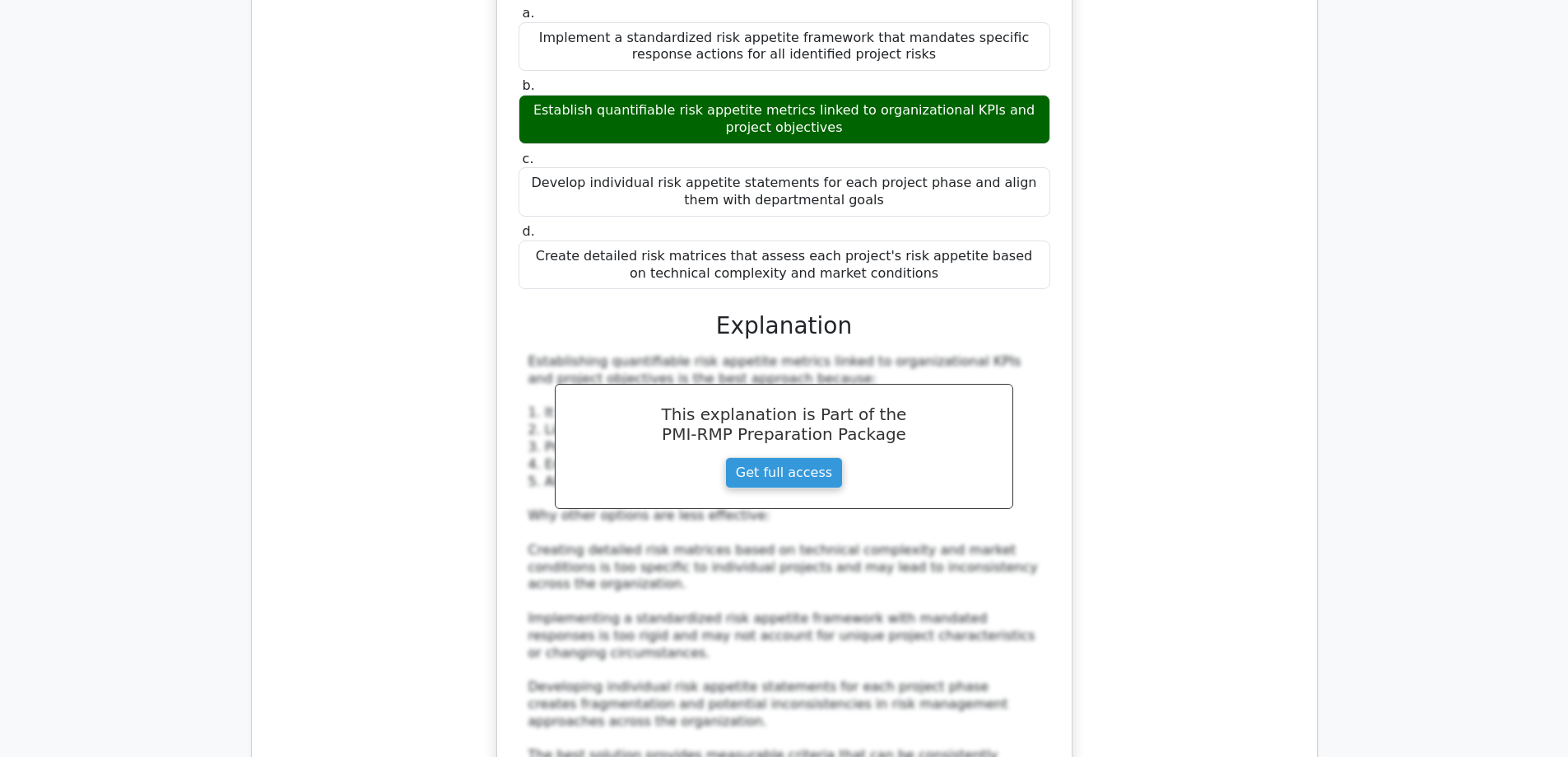
scroll to position [4034, 0]
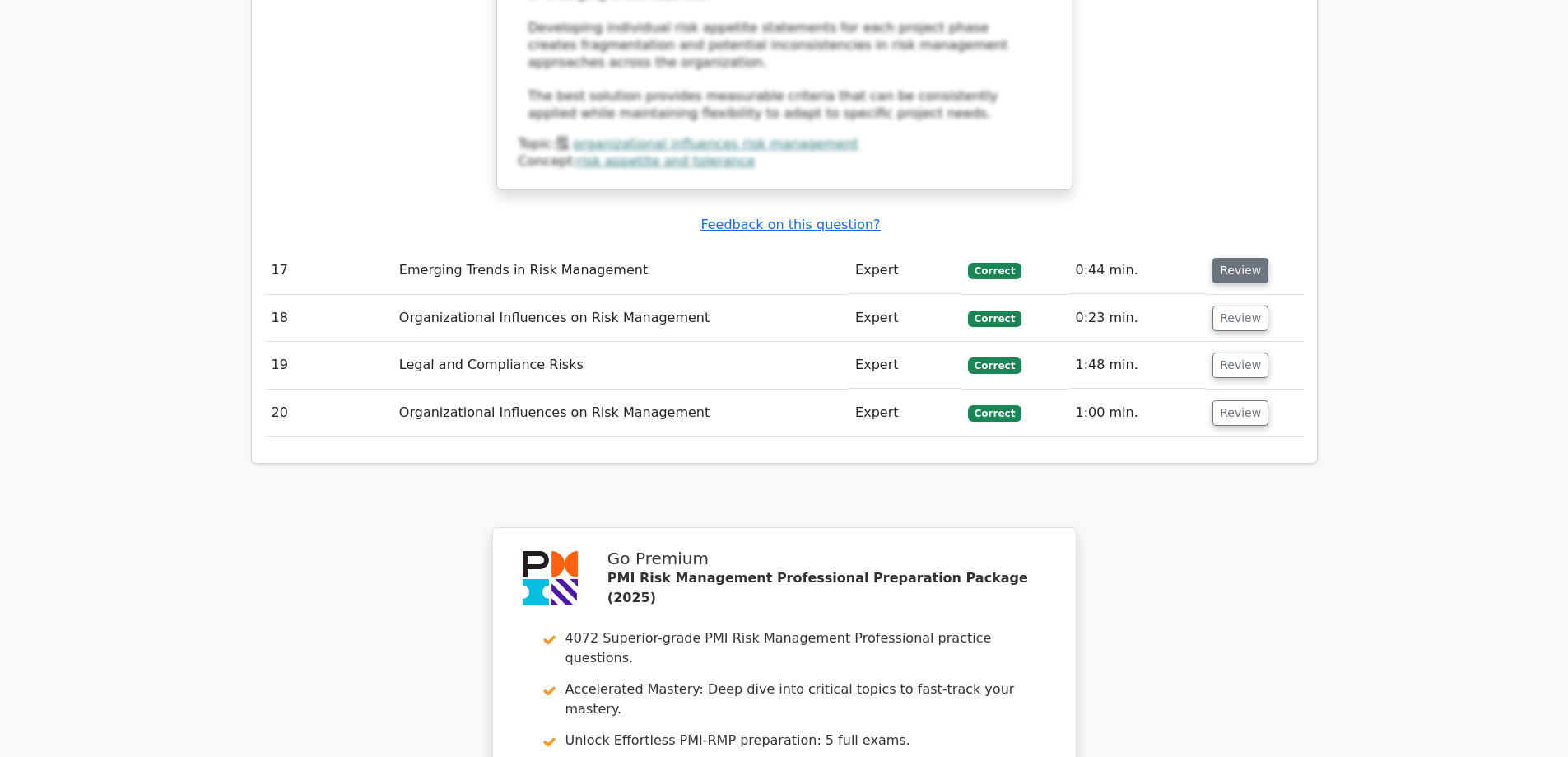
click at [1239, 257] on button "Review" at bounding box center [1241, 270] width 56 height 25
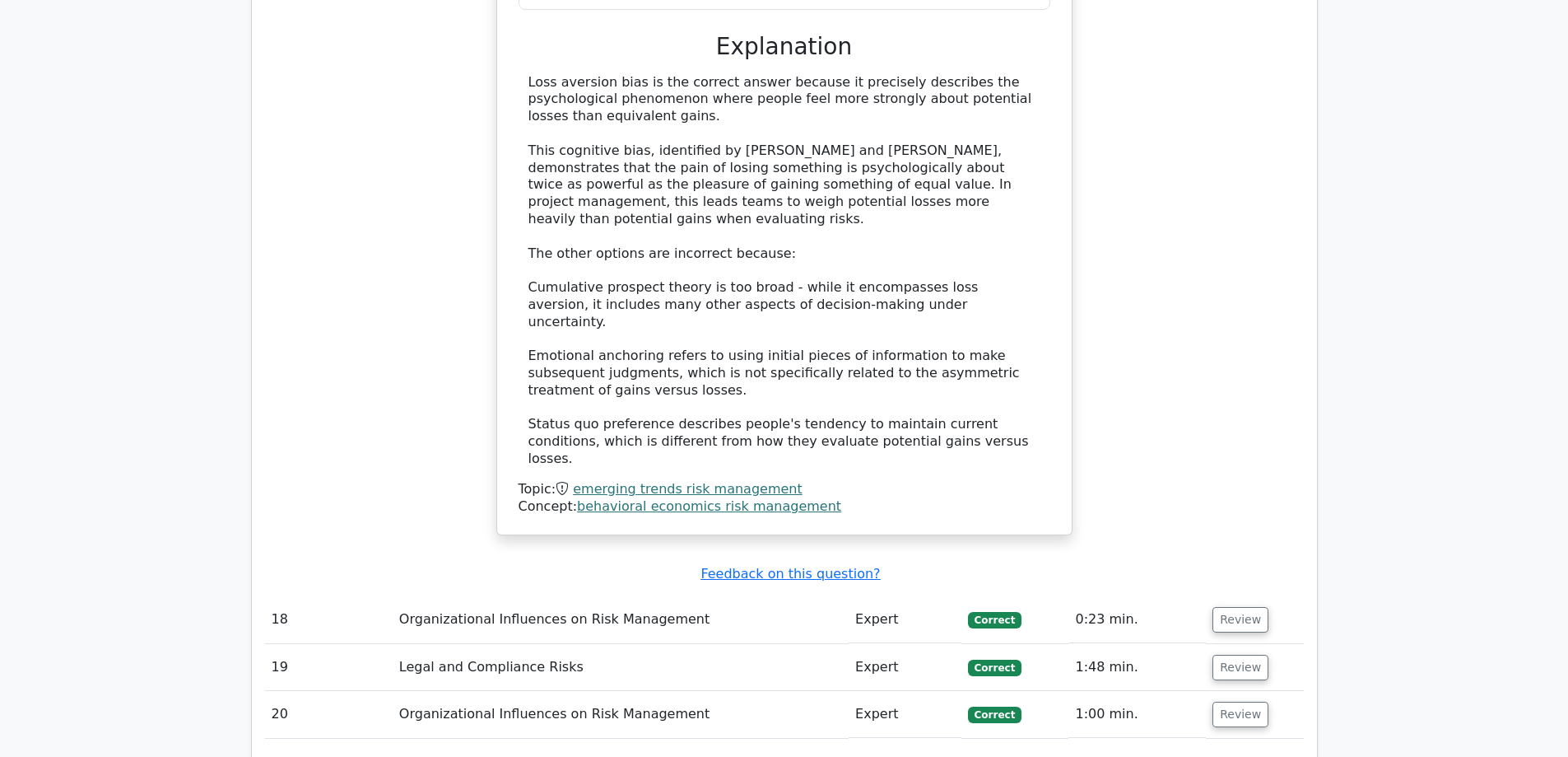
scroll to position [4694, 0]
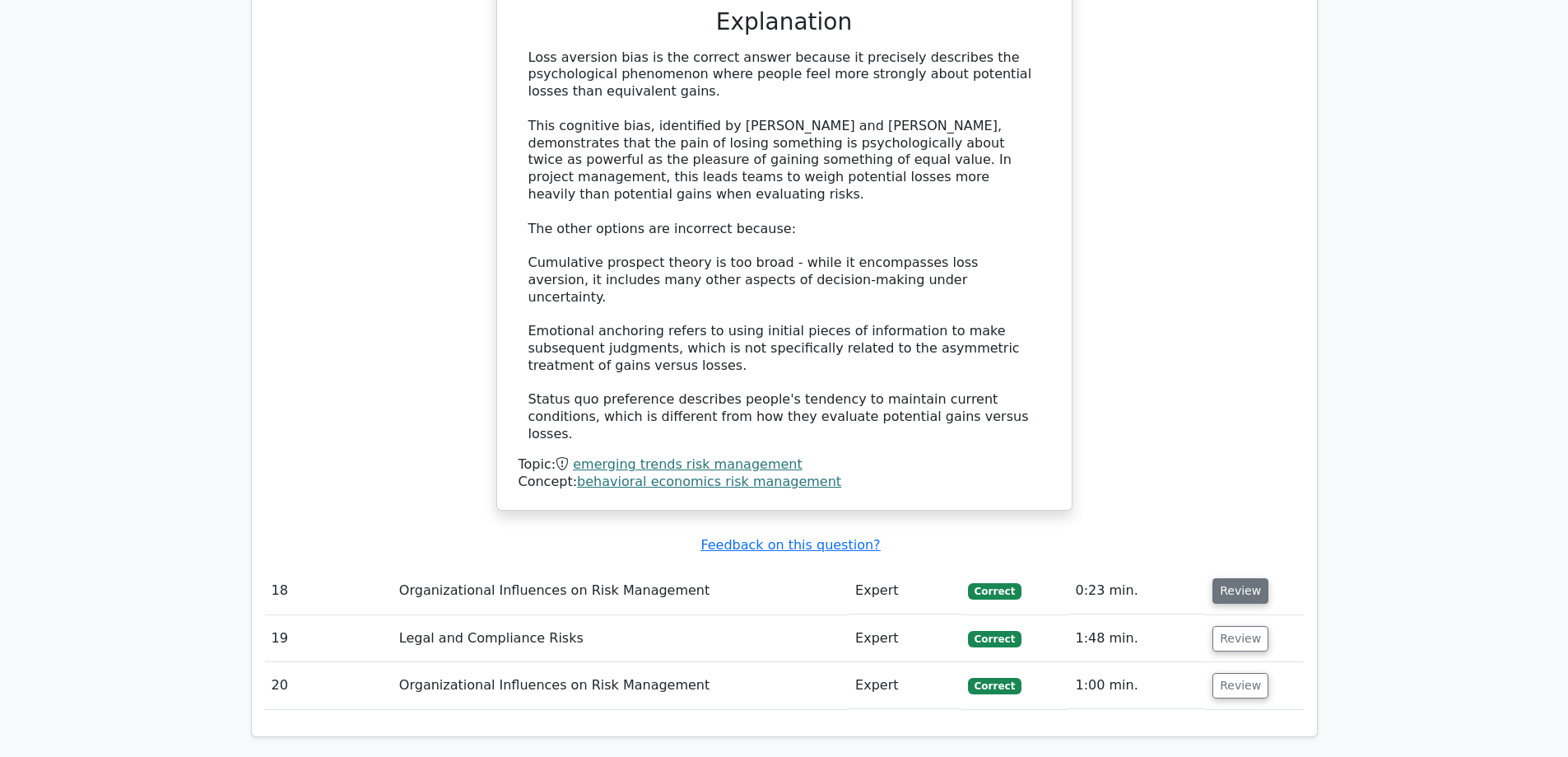
click at [1227, 578] on button "Review" at bounding box center [1241, 591] width 56 height 25
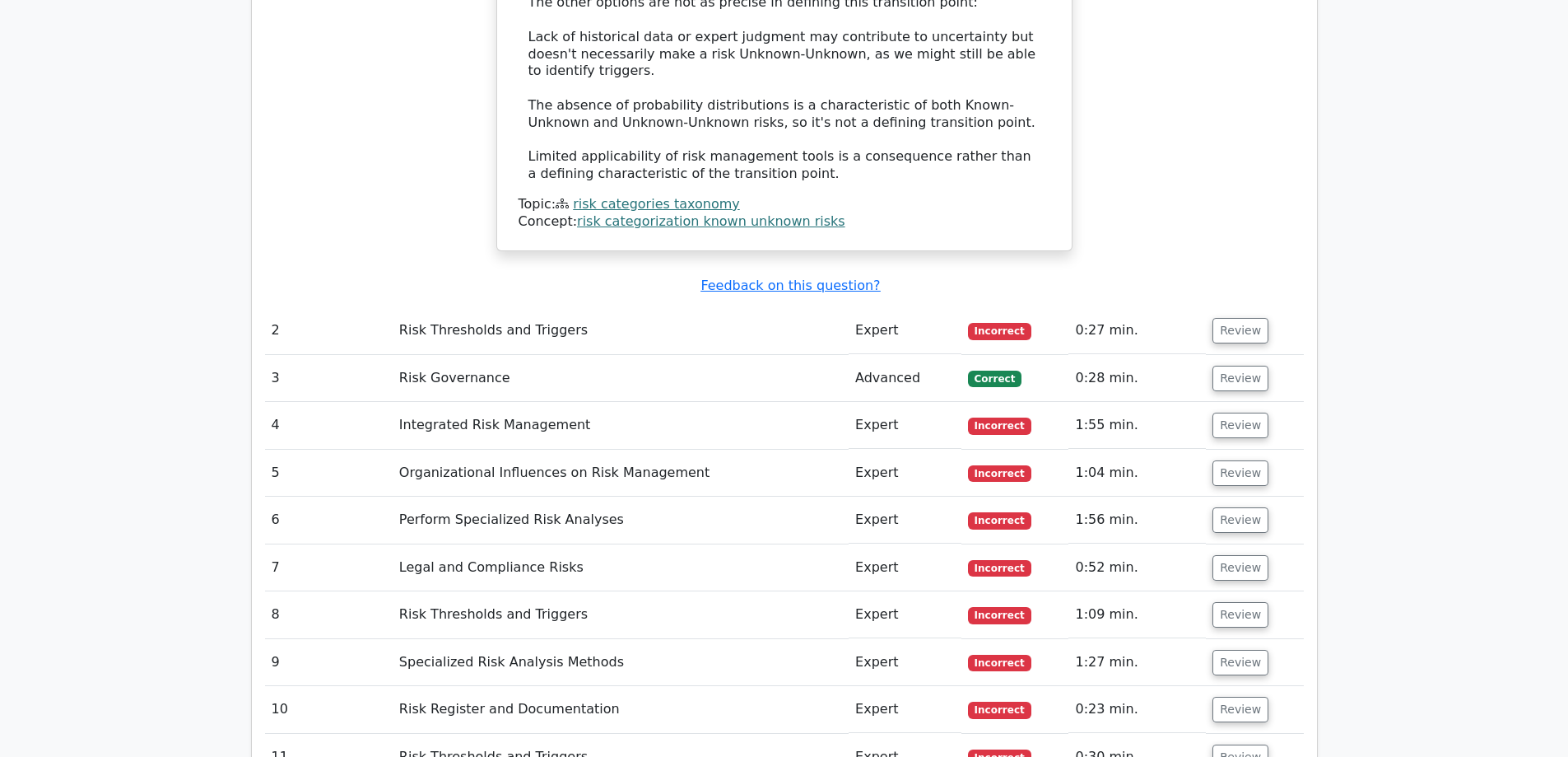
scroll to position [2223, 0]
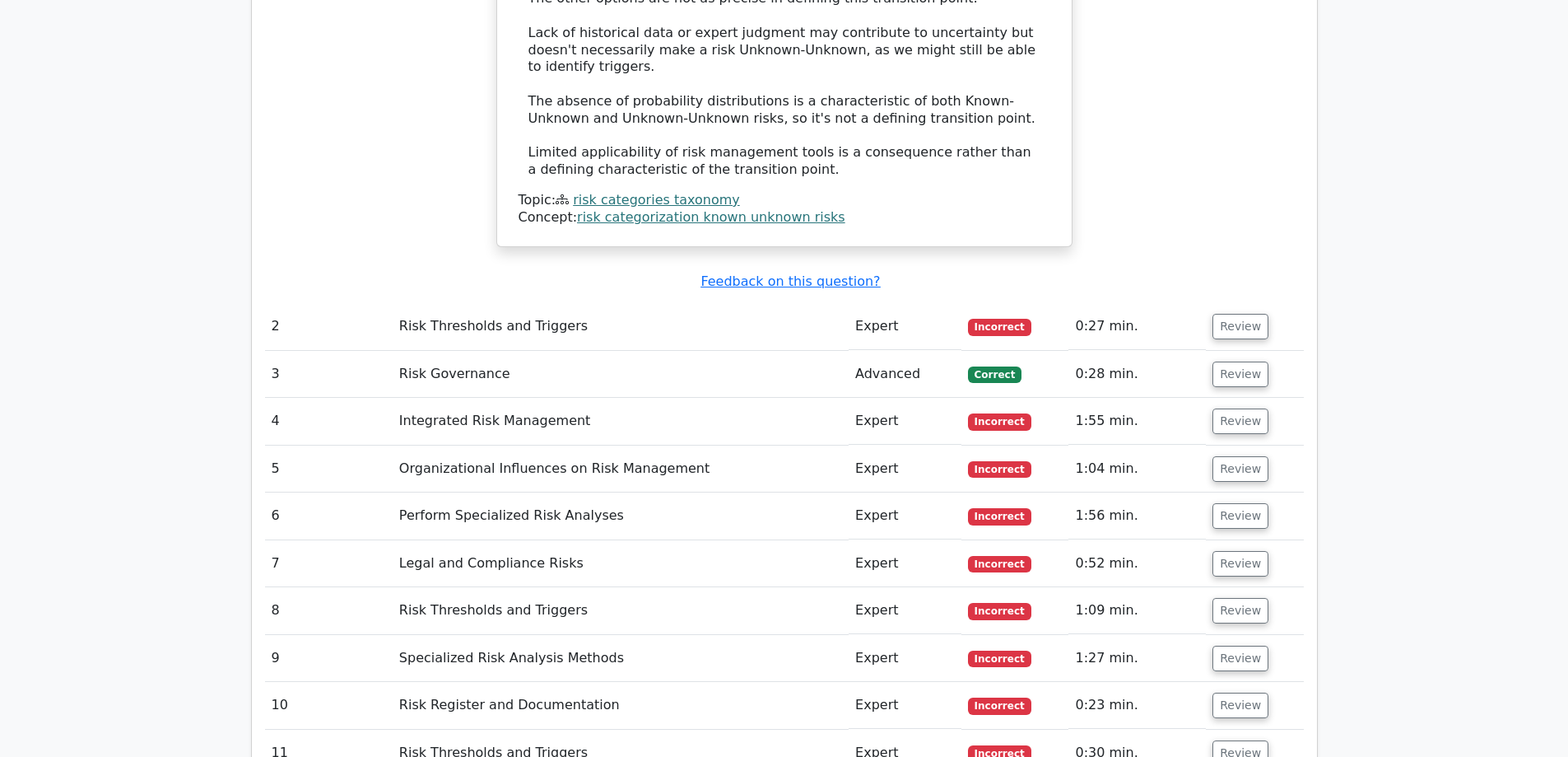
scroll to position [2388, 0]
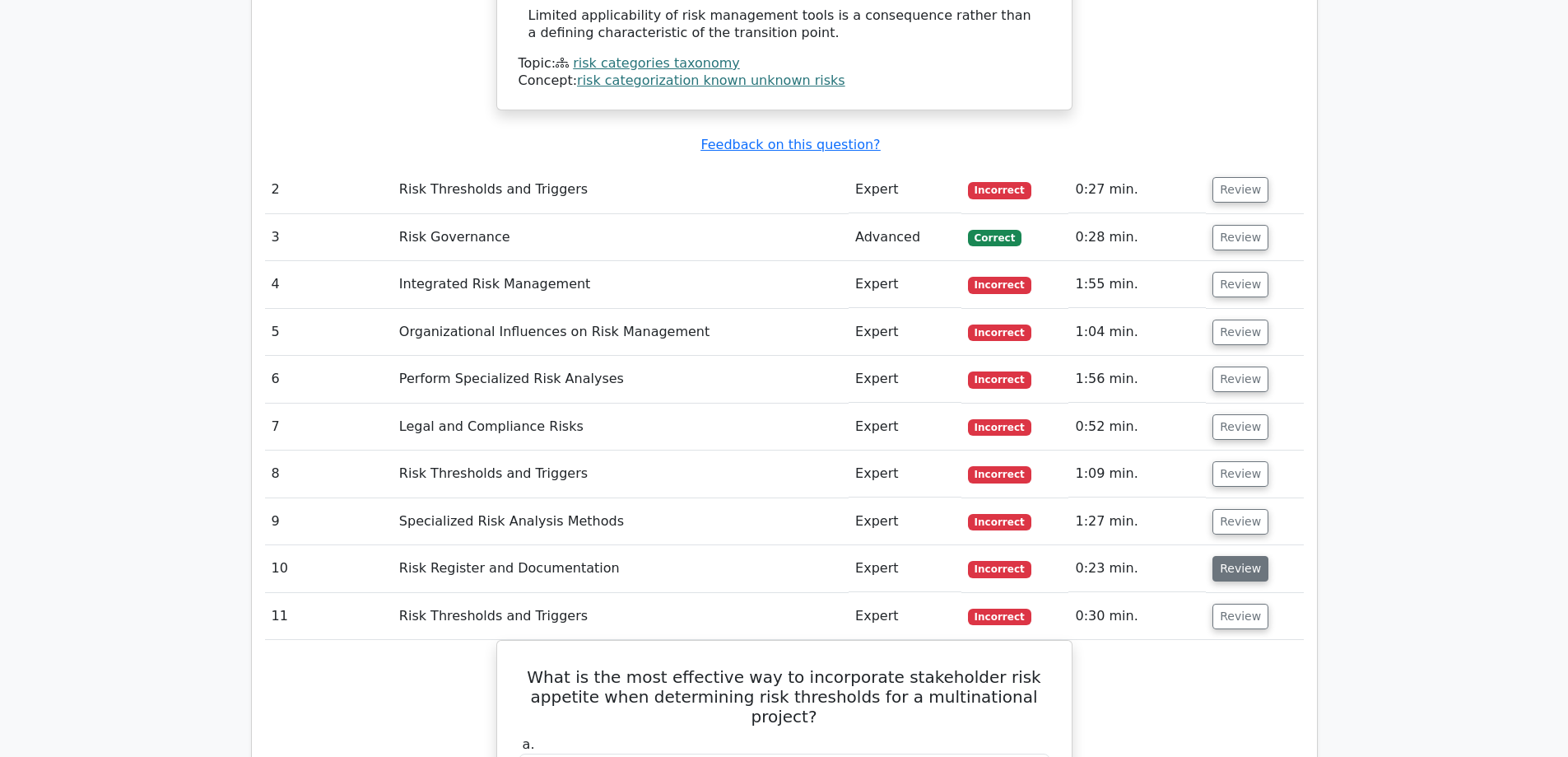
click at [1235, 556] on button "Review" at bounding box center [1241, 568] width 56 height 25
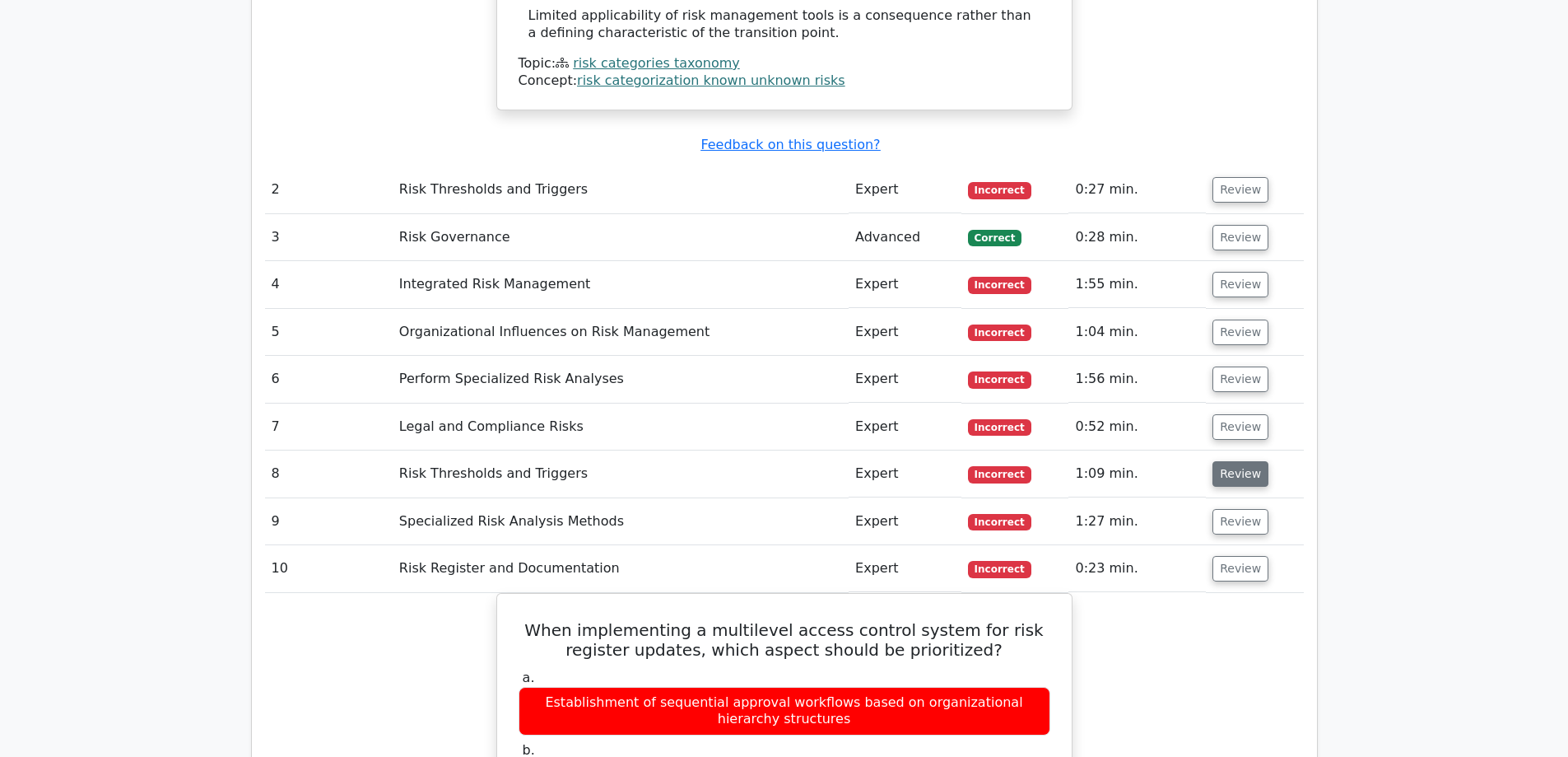
click at [1246, 461] on button "Review" at bounding box center [1241, 473] width 56 height 25
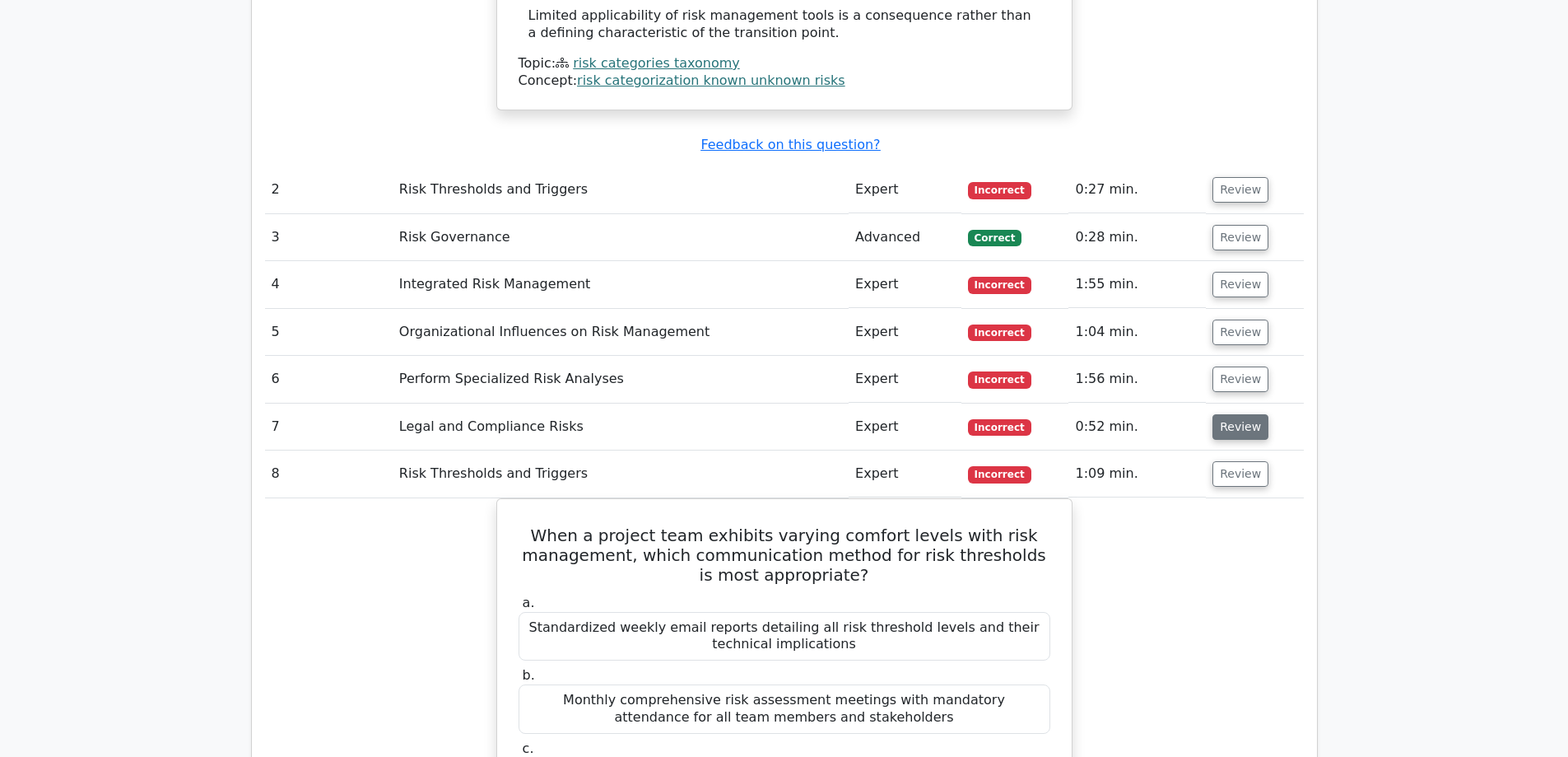
click at [1241, 414] on button "Review" at bounding box center [1241, 426] width 56 height 25
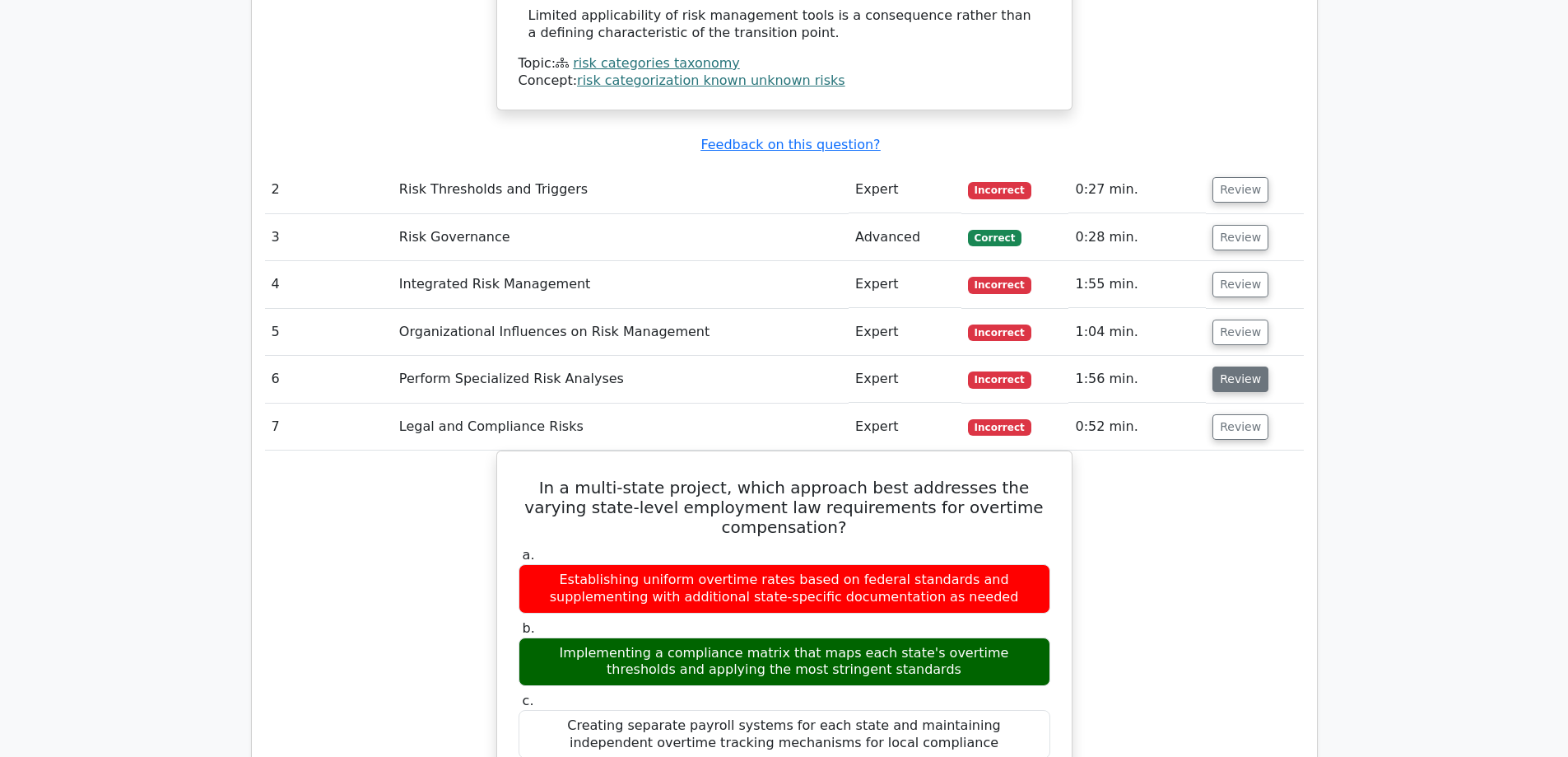
click at [1242, 367] on button "Review" at bounding box center [1241, 379] width 56 height 25
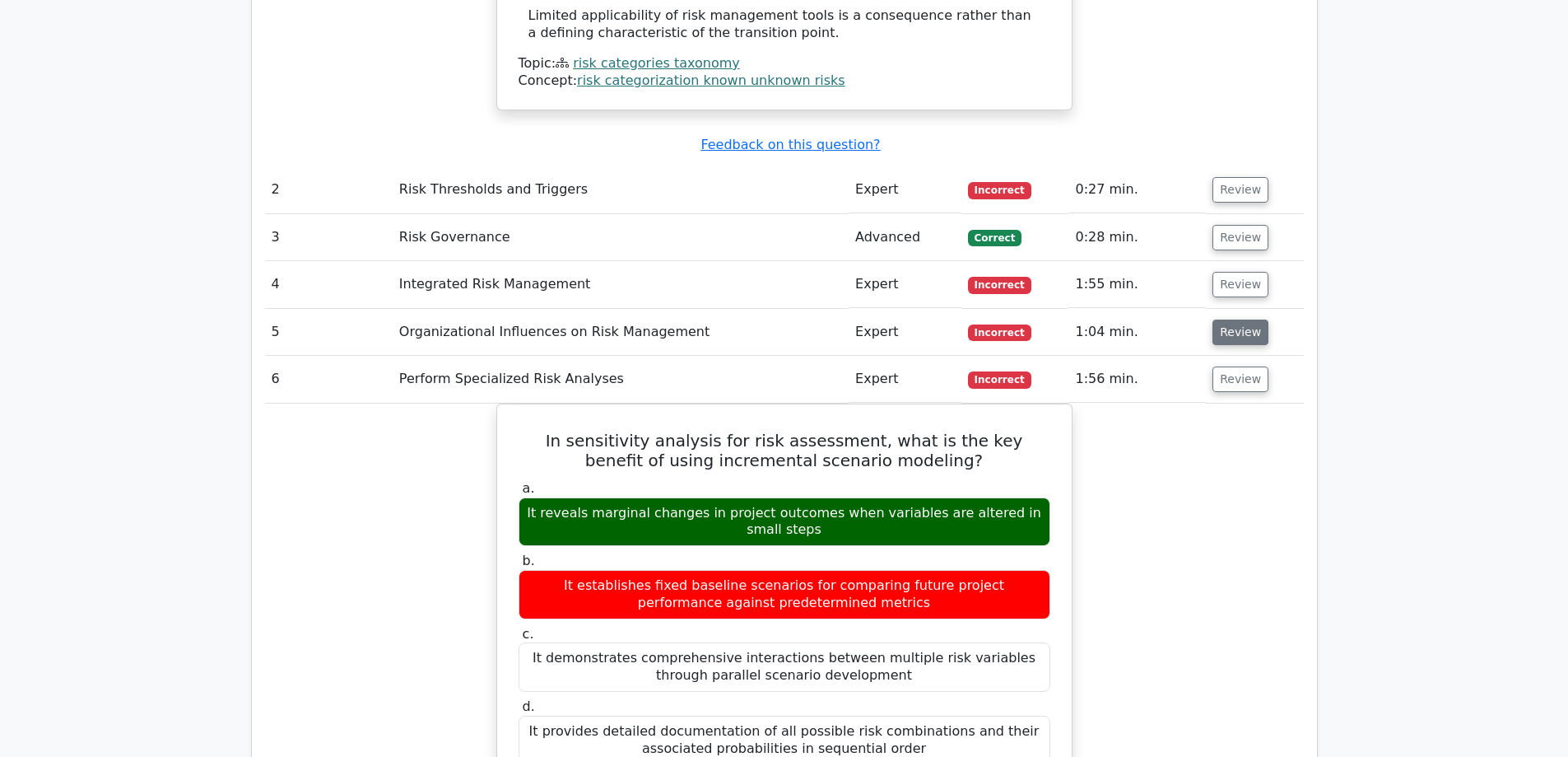
click at [1242, 320] on button "Review" at bounding box center [1241, 332] width 56 height 25
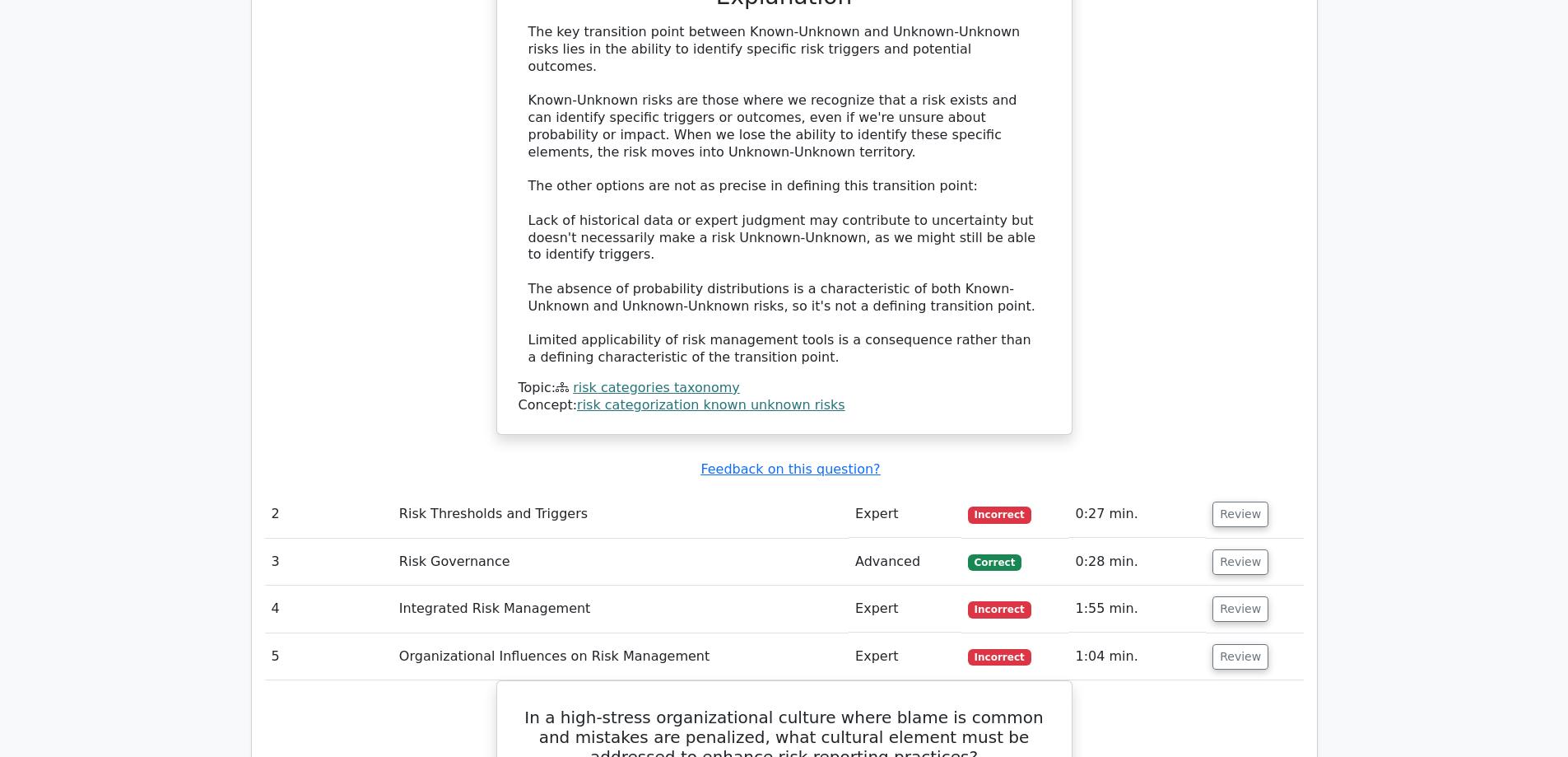
scroll to position [2059, 0]
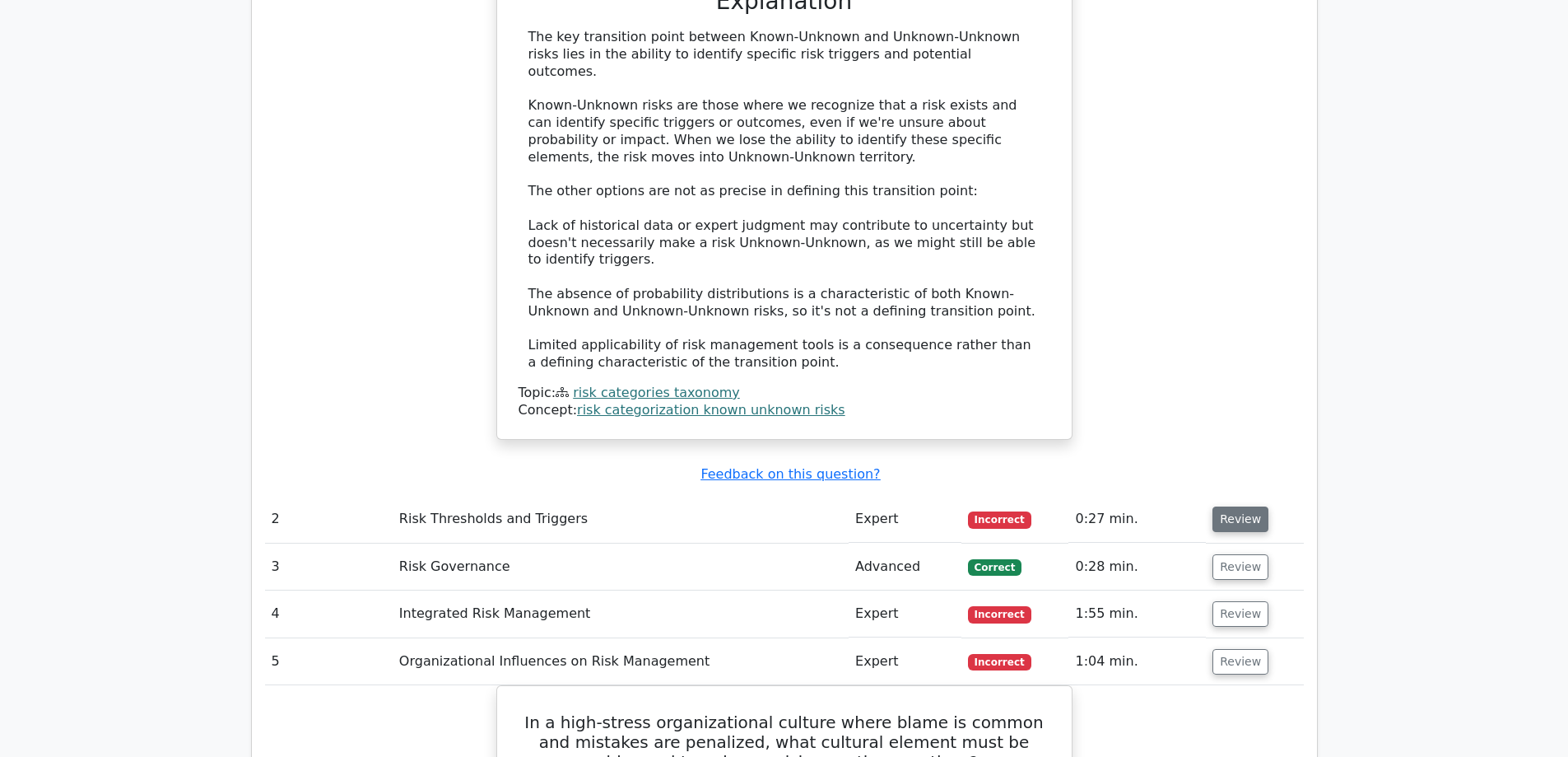
click at [1237, 507] on button "Review" at bounding box center [1241, 519] width 56 height 25
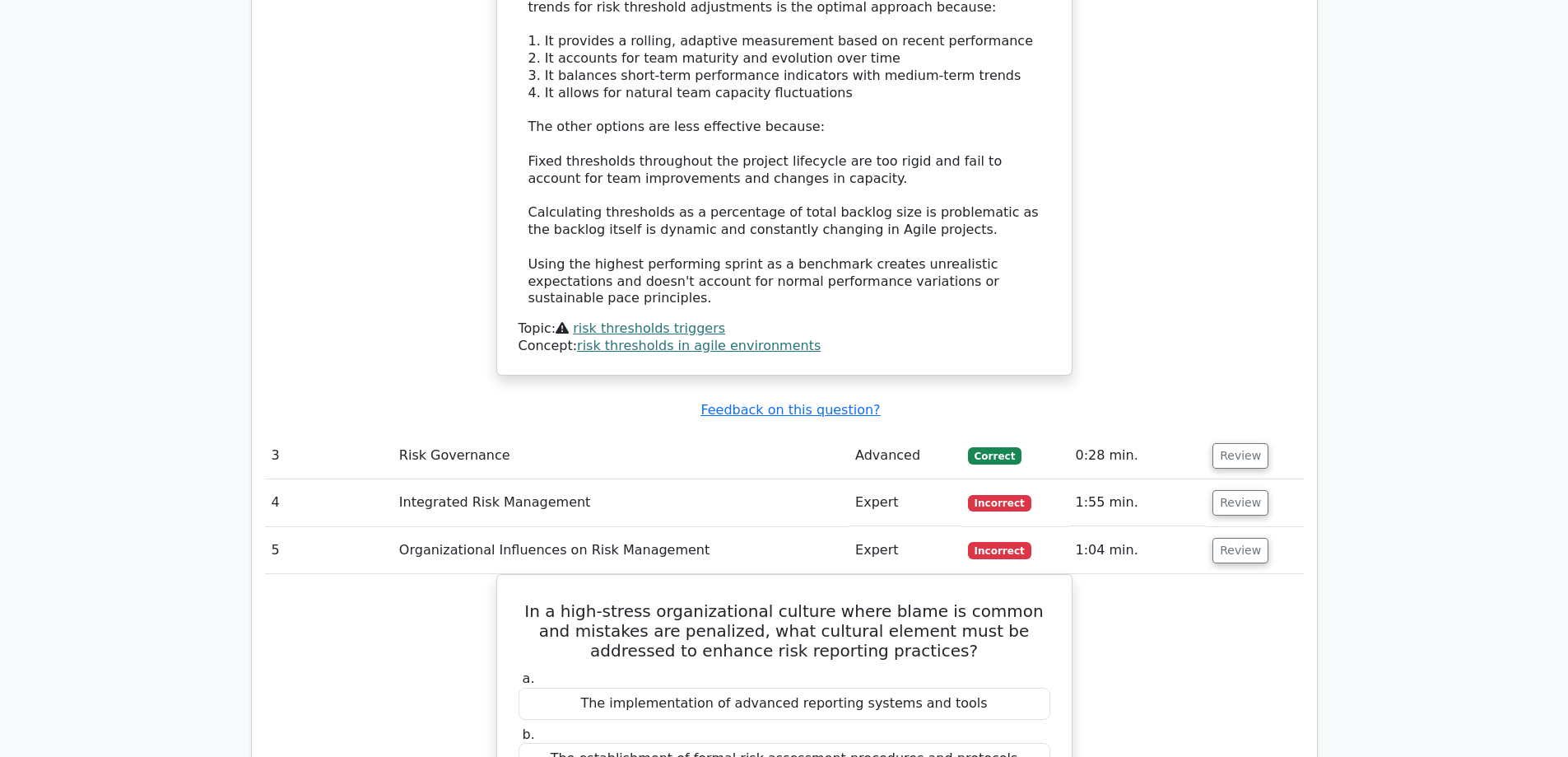
scroll to position [3047, 0]
click at [1242, 489] on button "Review" at bounding box center [1241, 501] width 56 height 25
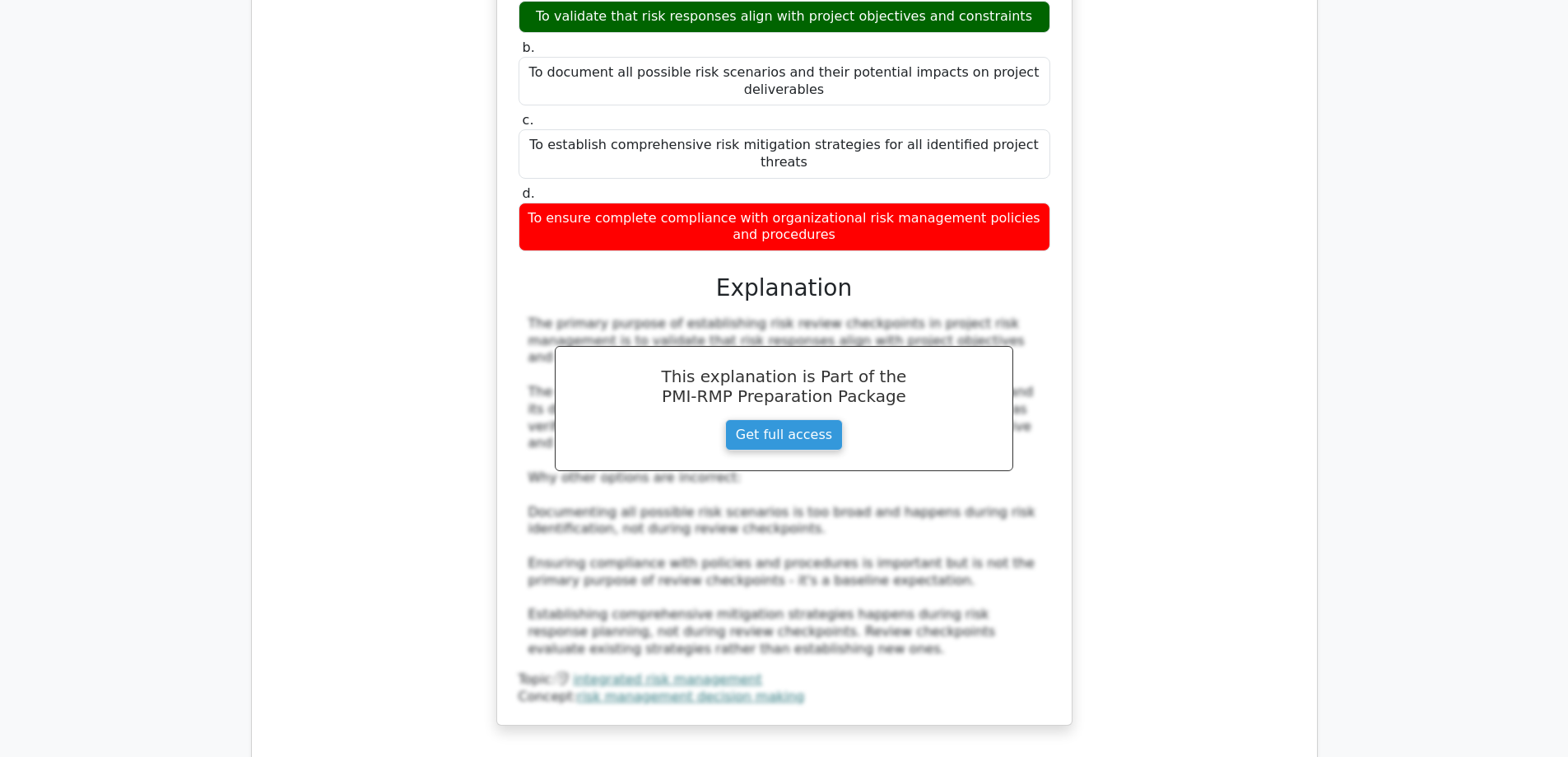
scroll to position [3458, 0]
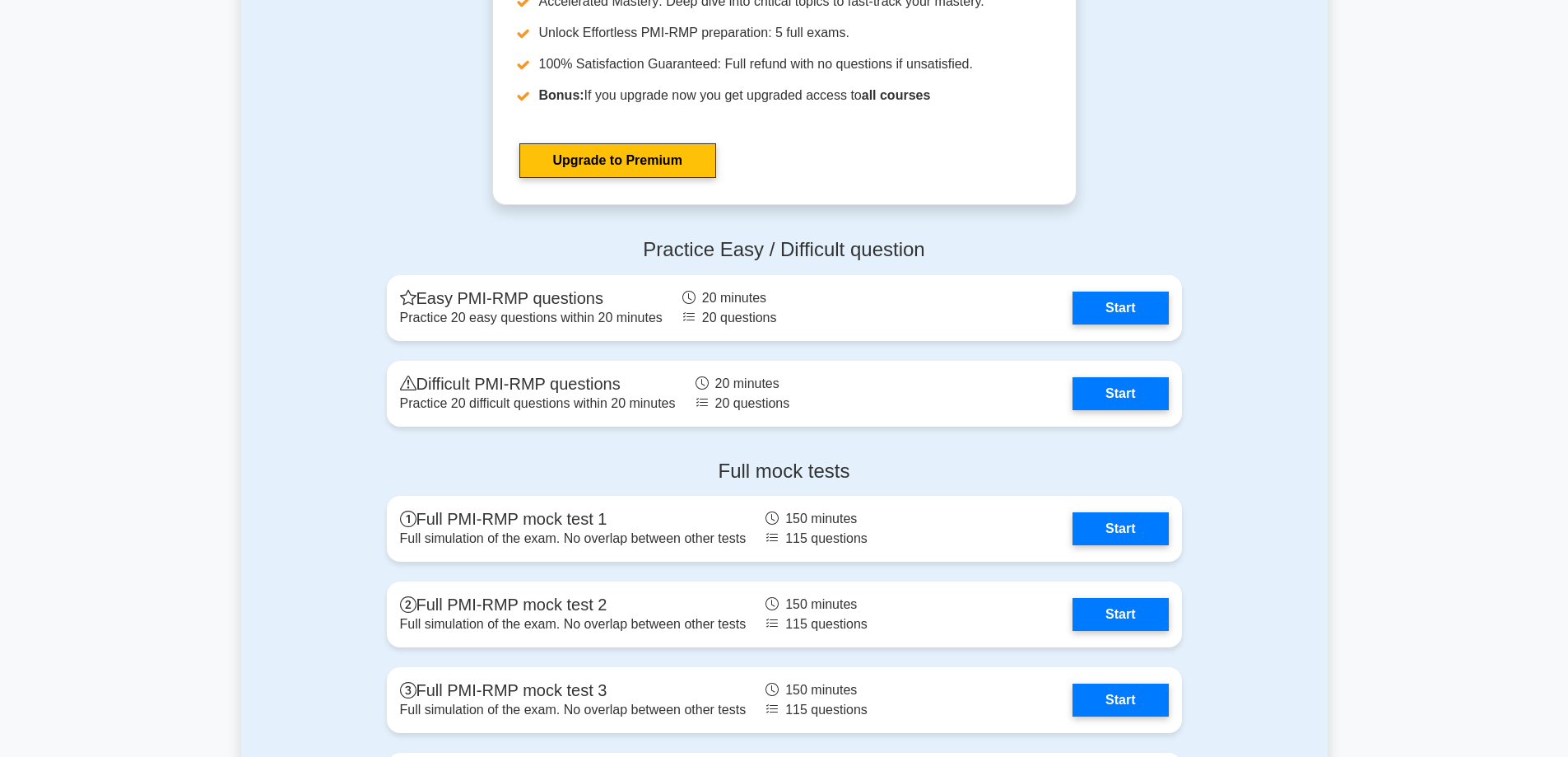
scroll to position [4332, 0]
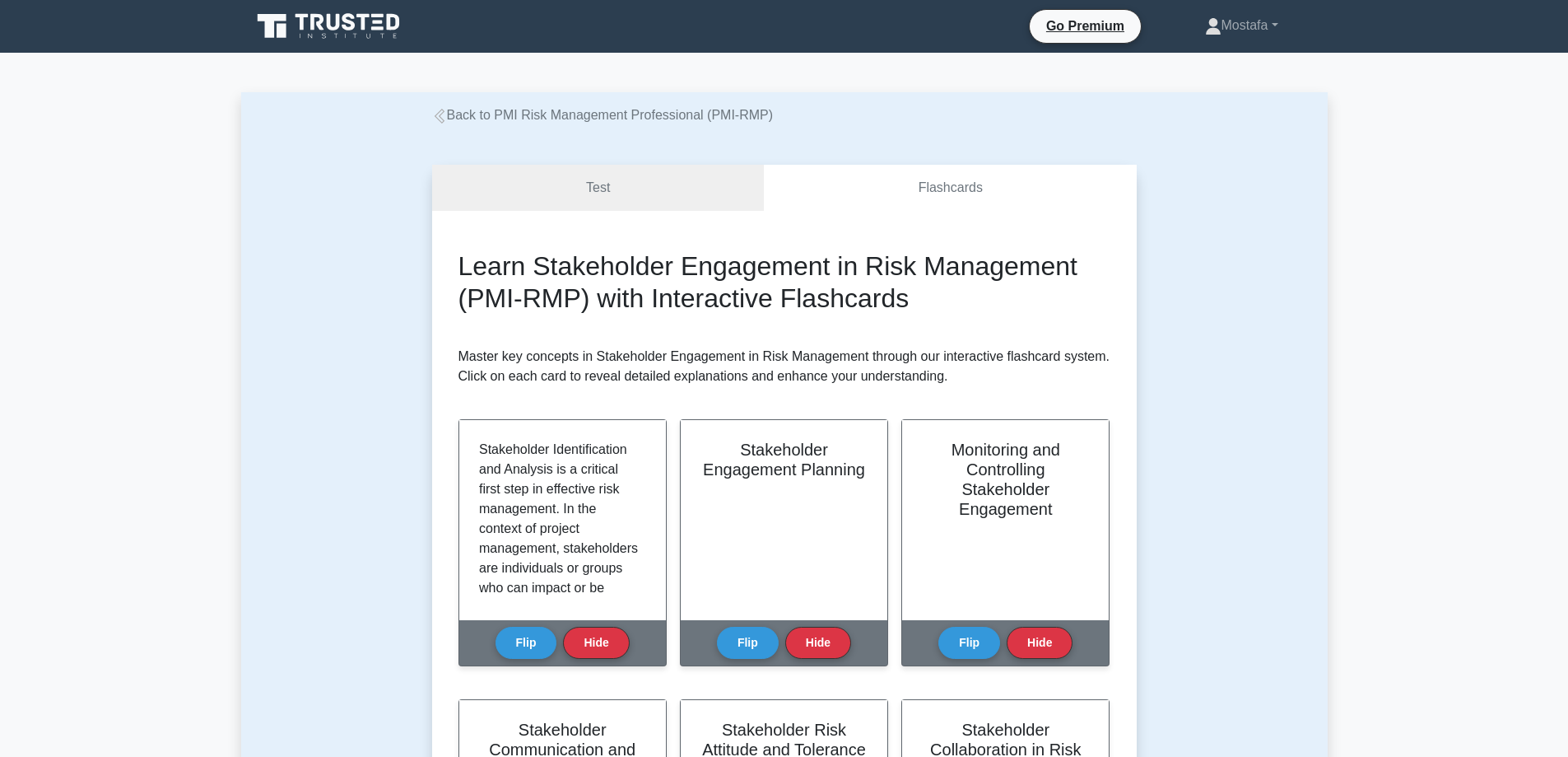
scroll to position [1532, 0]
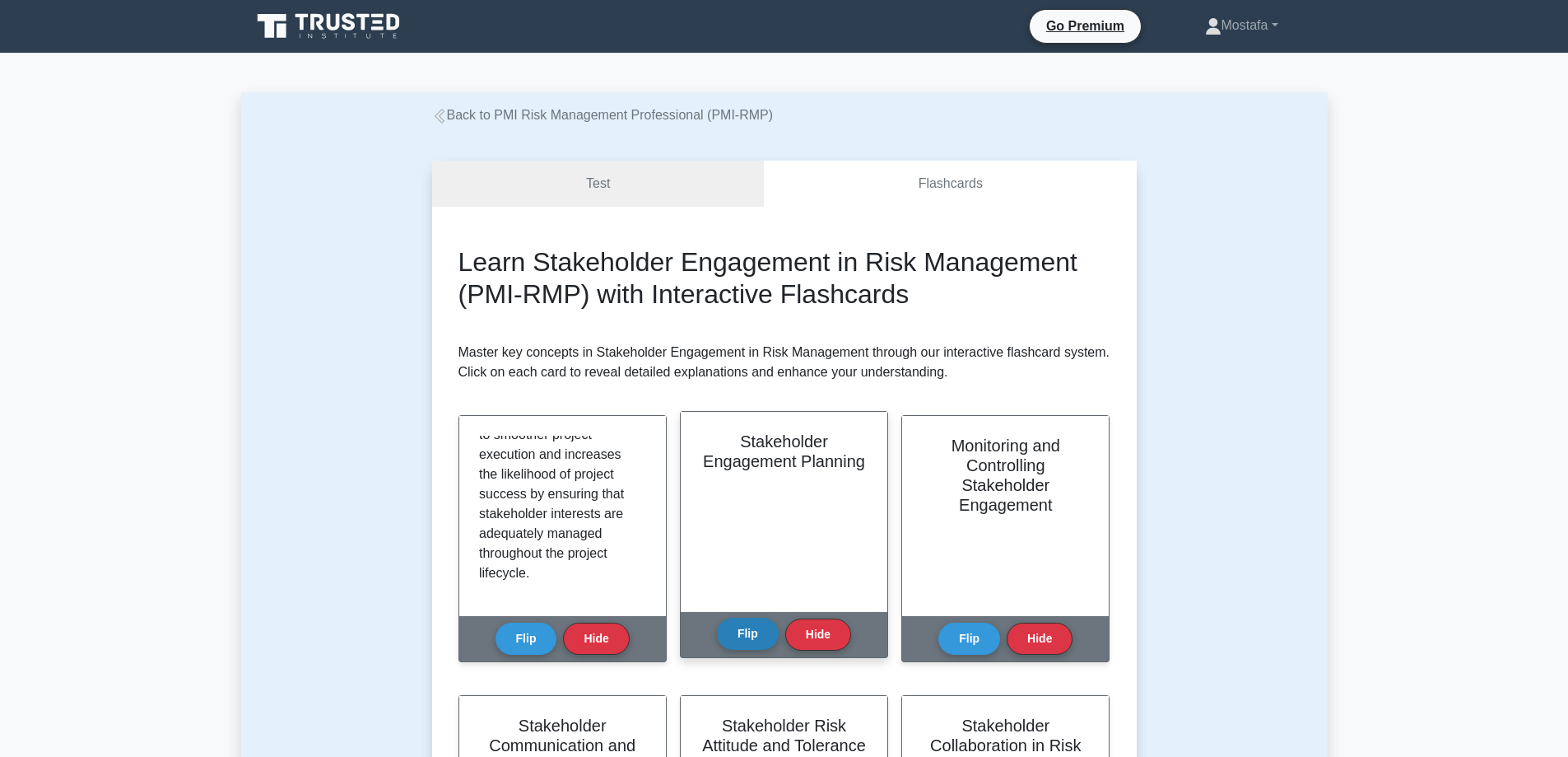
click at [758, 628] on button "Flip" at bounding box center [748, 634] width 61 height 33
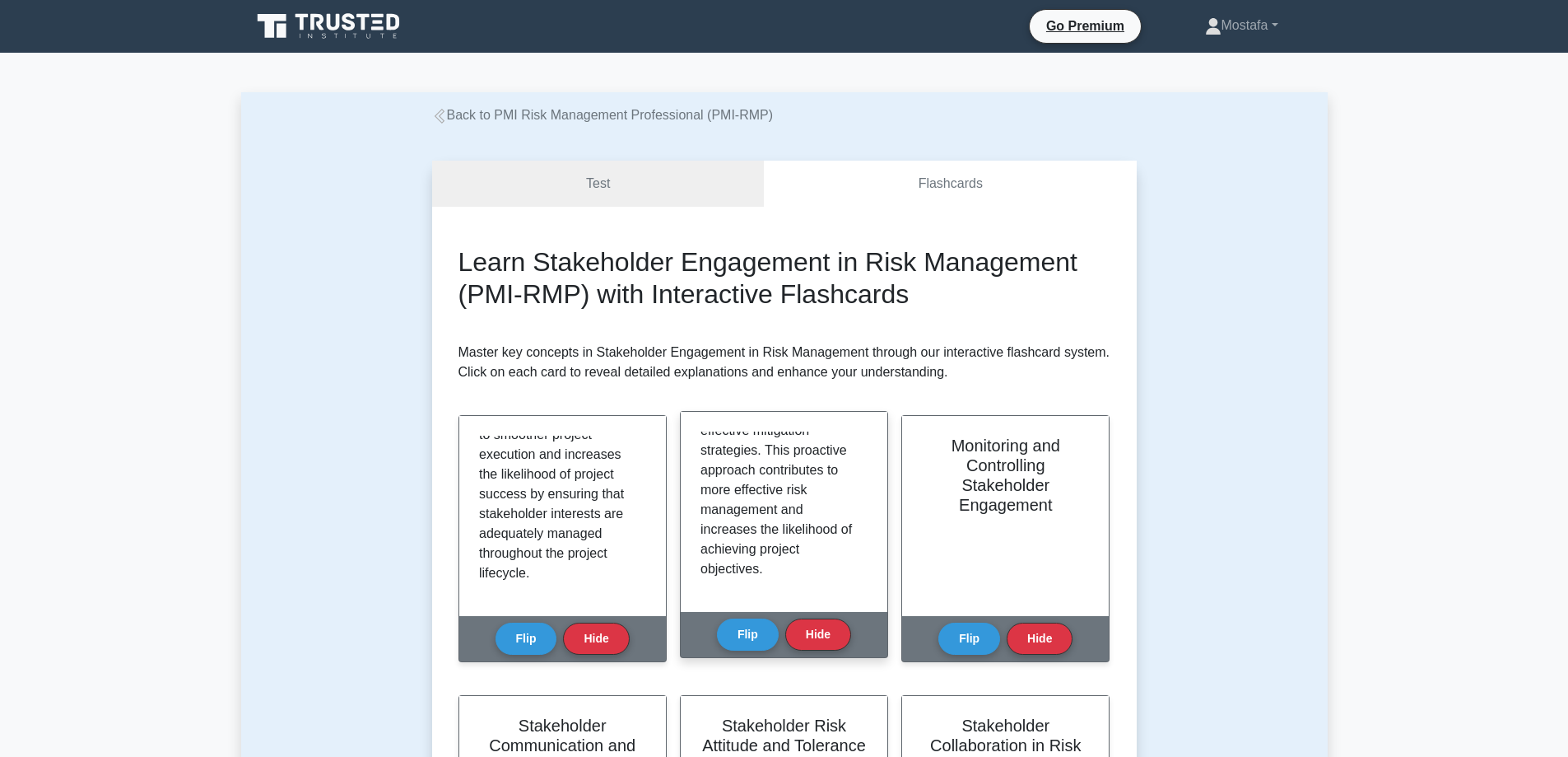
scroll to position [1506, 0]
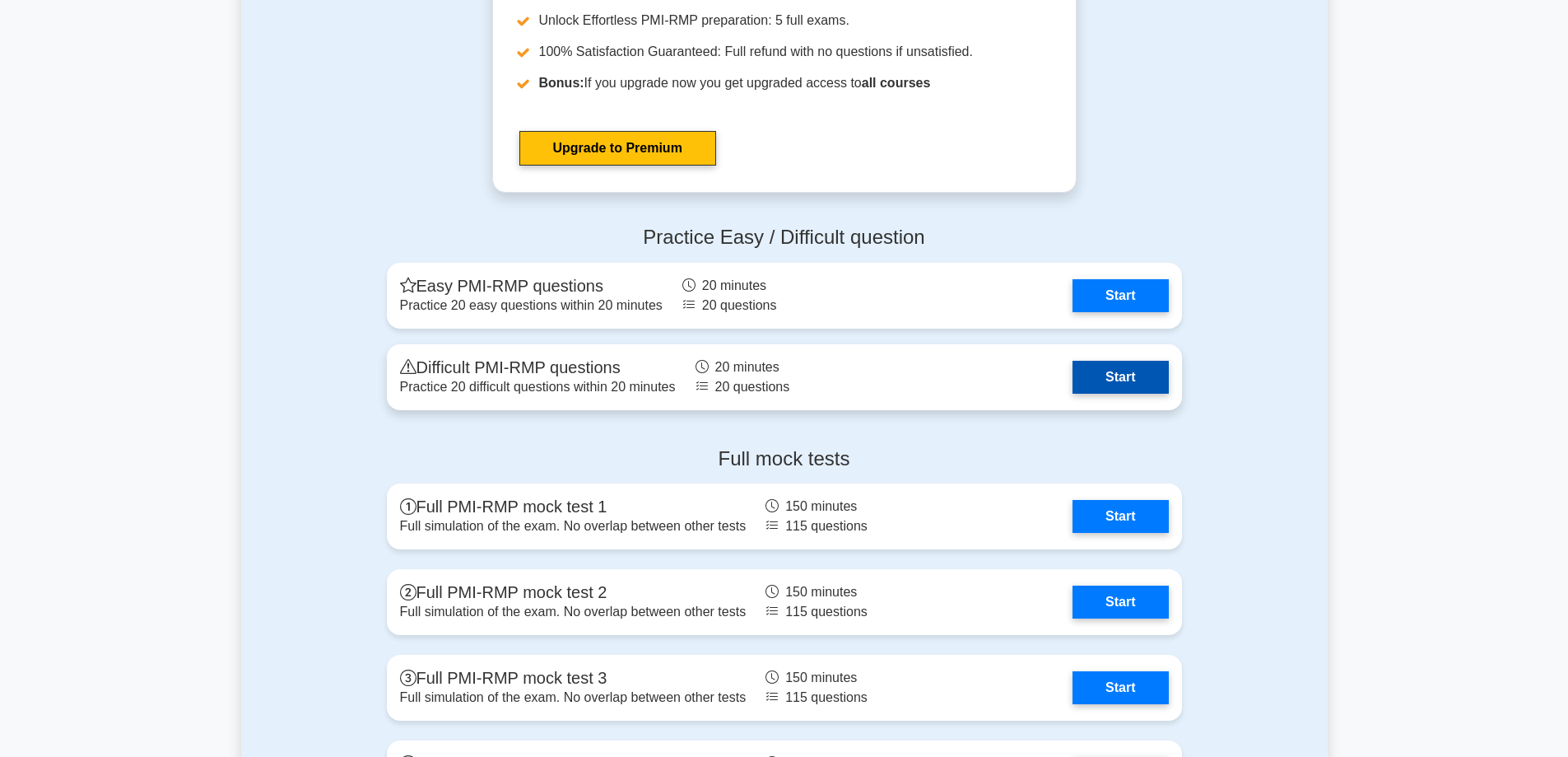
click at [1148, 371] on link "Start" at bounding box center [1121, 377] width 96 height 33
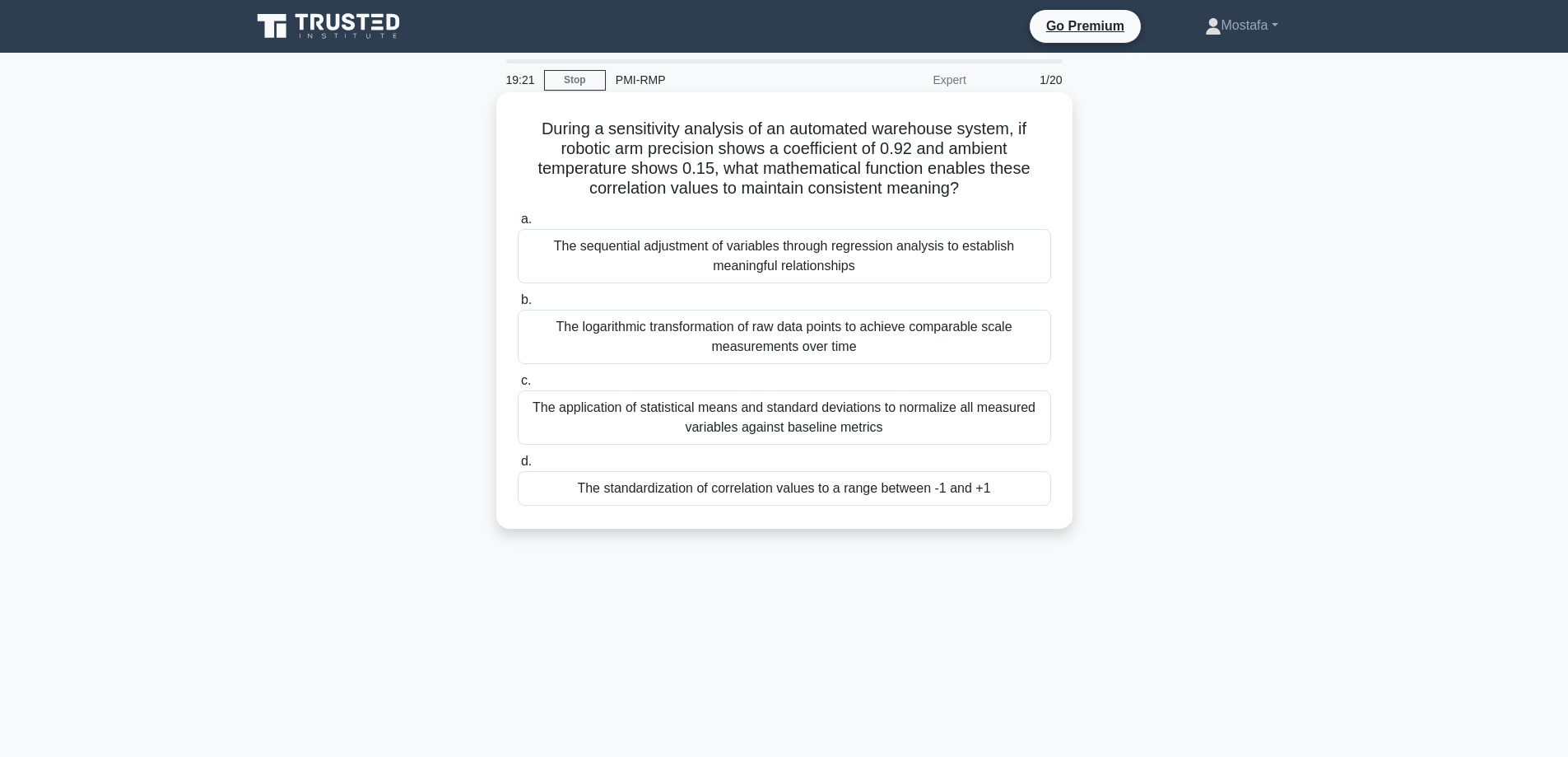
click at [1028, 491] on div "The standardization of correlation values to a range between -1 and +1" at bounding box center [784, 488] width 534 height 34
click at [518, 467] on input "d. The standardization of correlation values to a range between -1 and +1" at bounding box center [518, 462] width 0 height 11
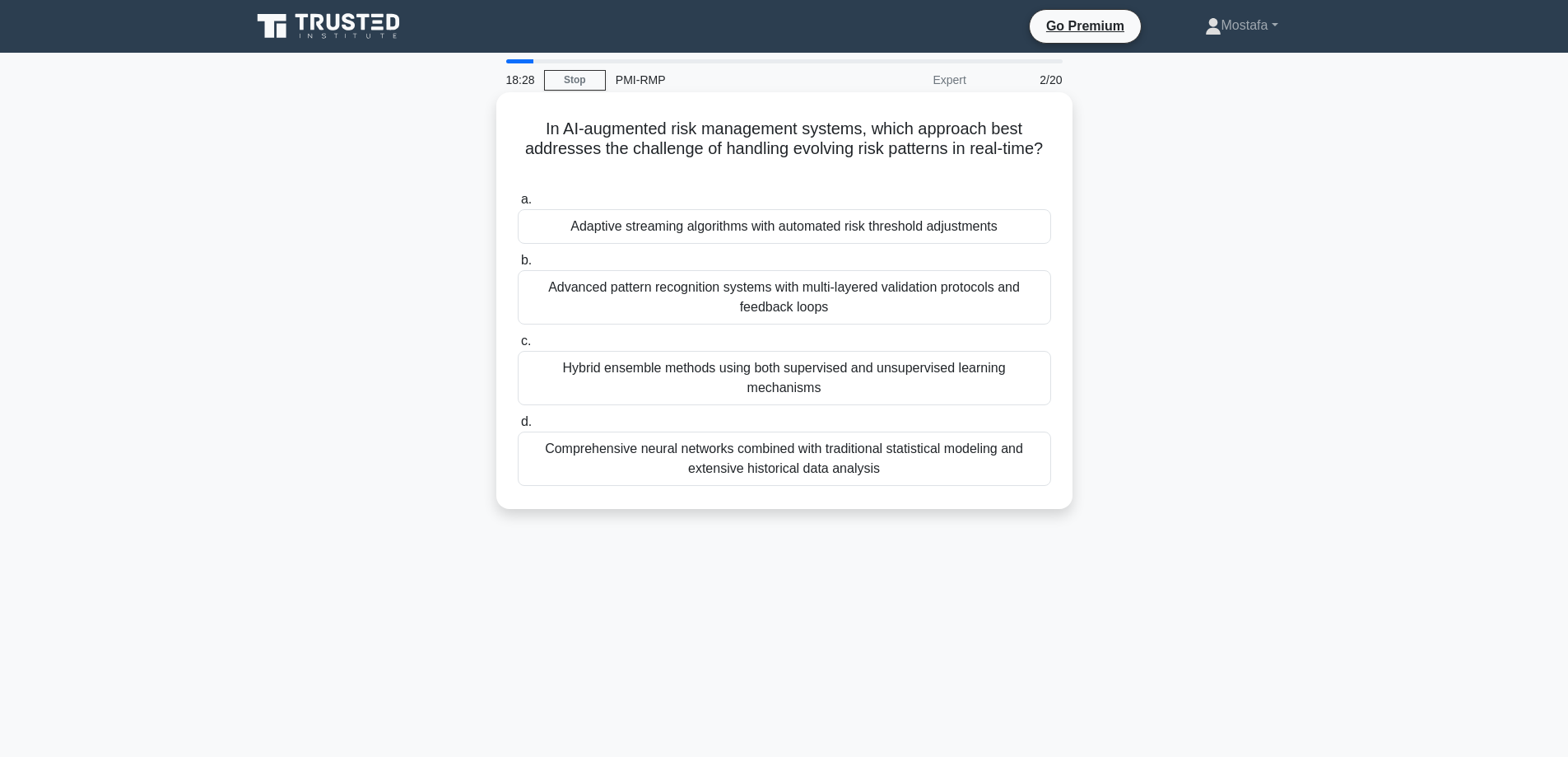
click at [1037, 236] on div "Adaptive streaming algorithms with automated risk threshold adjustments" at bounding box center [784, 227] width 534 height 34
click at [518, 205] on input "a. Adaptive streaming algorithms with automated risk threshold adjustments" at bounding box center [518, 200] width 0 height 11
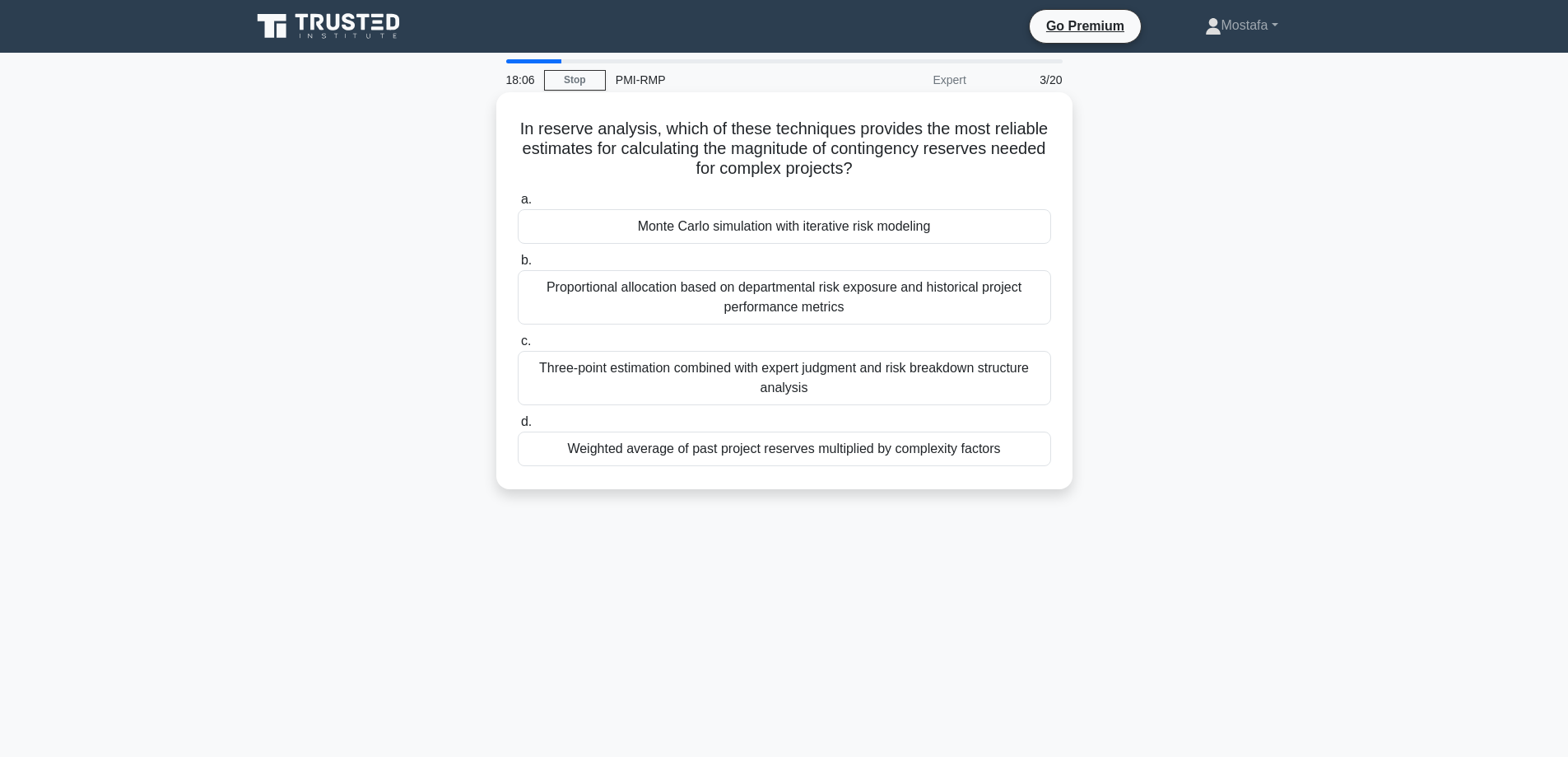
click at [1039, 228] on div "Monte Carlo simulation with iterative risk modeling" at bounding box center [784, 227] width 534 height 34
click at [518, 205] on input "a. Monte Carlo simulation with iterative risk modeling" at bounding box center [518, 200] width 0 height 11
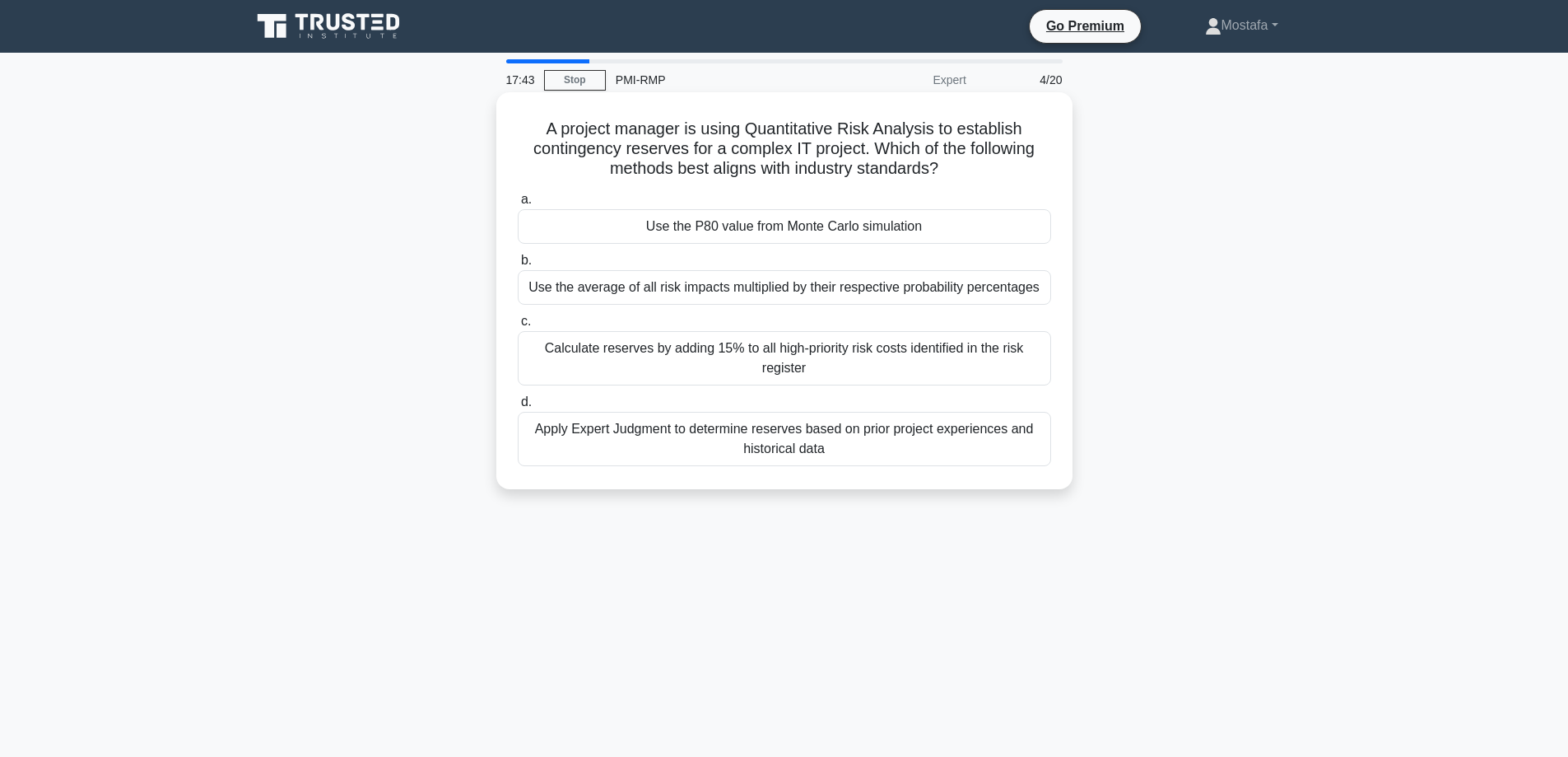
click at [1038, 453] on div "Apply Expert Judgment to determine reserves based on prior project experiences …" at bounding box center [784, 439] width 534 height 54
click at [518, 407] on input "d. Apply Expert Judgment to determine reserves based on prior project experienc…" at bounding box center [518, 402] width 0 height 11
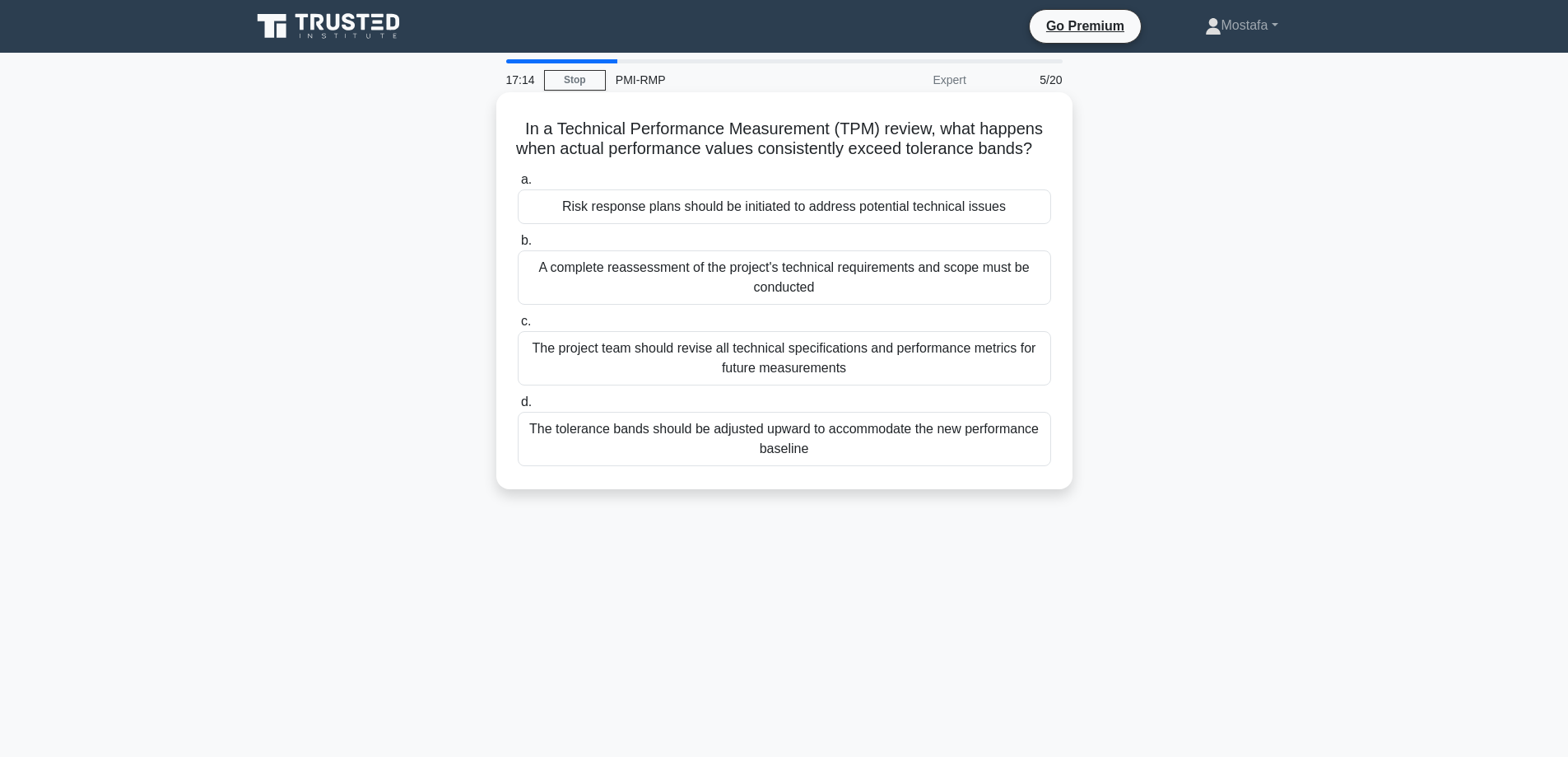
click at [1031, 304] on div "A complete reassessment of the project's technical requirements and scope must …" at bounding box center [784, 277] width 534 height 54
click at [518, 247] on input "b. A complete reassessment of the project's technical requirements and scope mu…" at bounding box center [518, 241] width 0 height 11
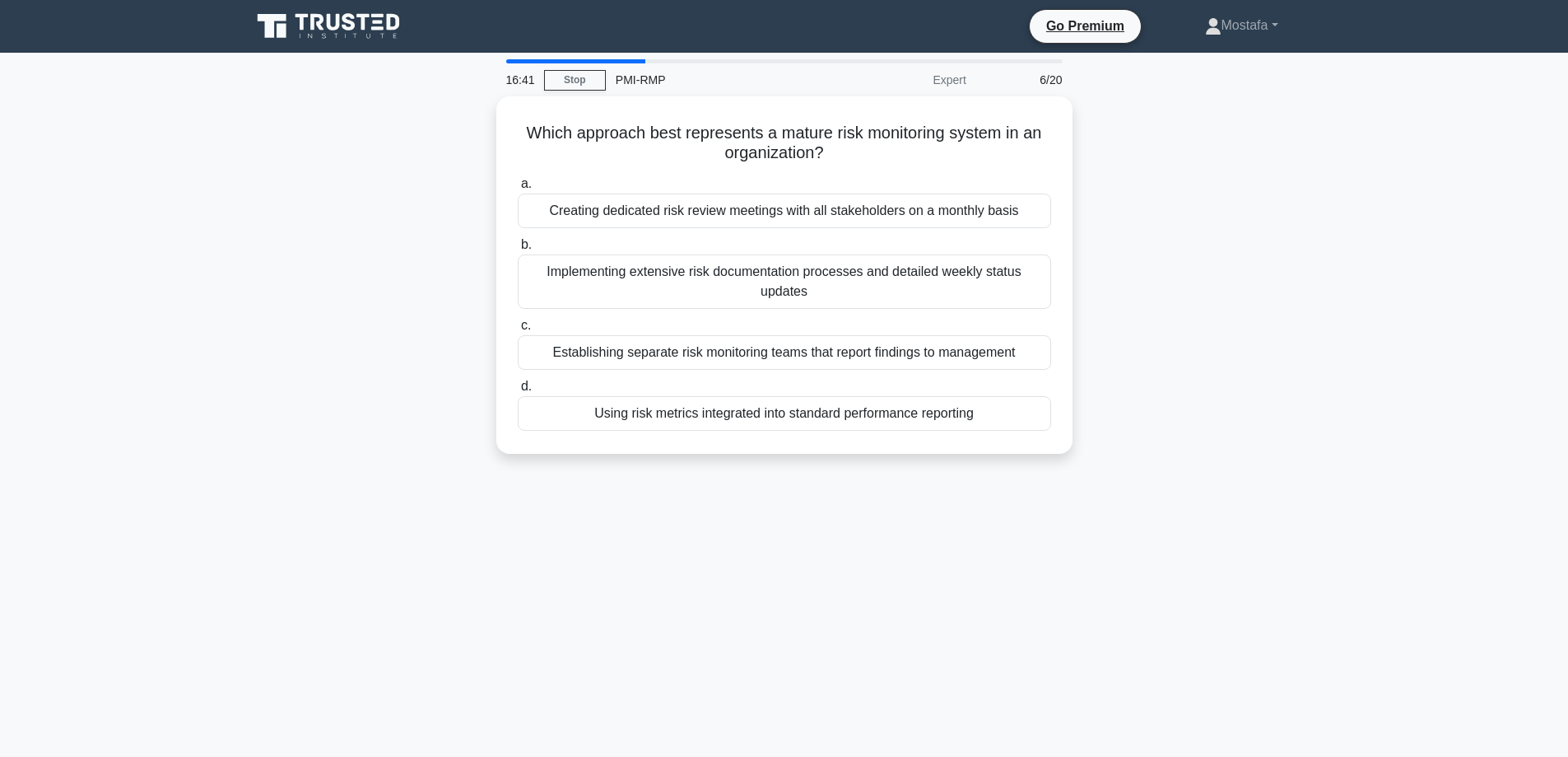
drag, startPoint x: 840, startPoint y: 145, endPoint x: 378, endPoint y: 104, distance: 463.8
click at [378, 104] on div "Which approach best represents a mature risk monitoring system in an organizati…" at bounding box center [784, 285] width 1087 height 377
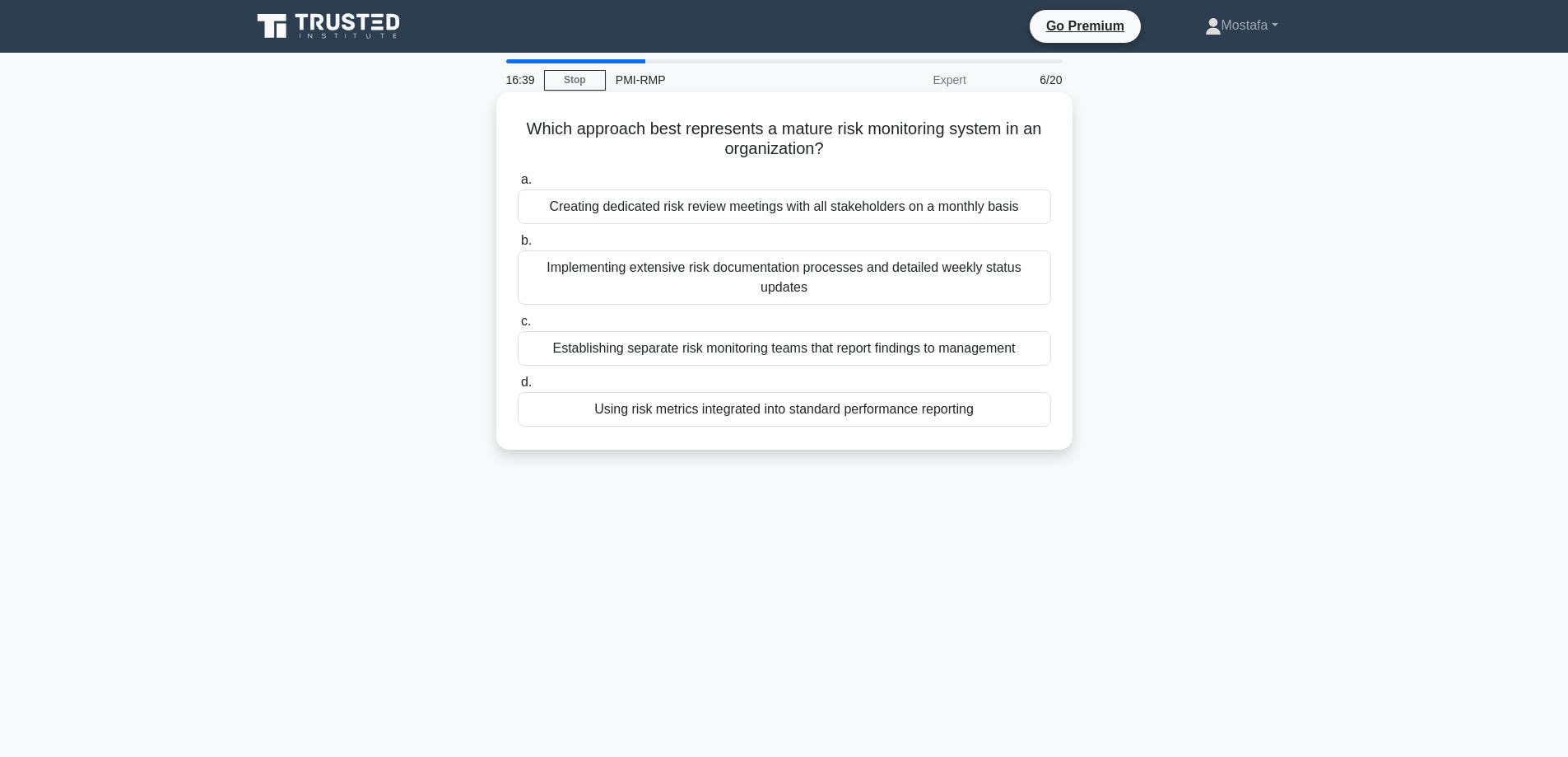
copy h5 "Which approach best represents a mature risk monitoring system in an organizati…"
click at [1024, 414] on div "Using risk metrics integrated into standard performance reporting" at bounding box center [784, 409] width 534 height 34
click at [518, 388] on input "d. Using risk metrics integrated into standard performance reporting" at bounding box center [518, 382] width 0 height 11
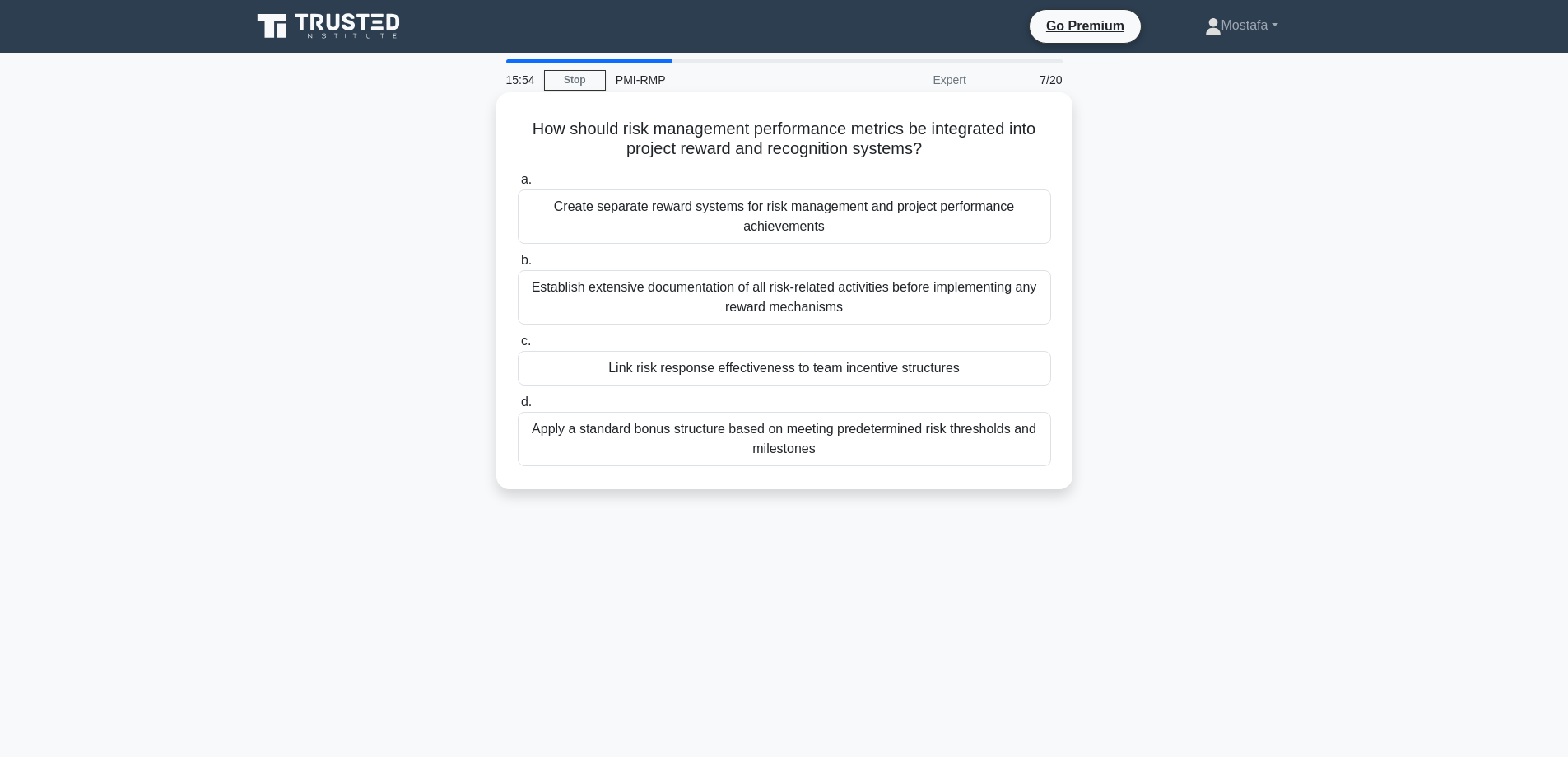
click at [1025, 456] on div "Apply a standard bonus structure based on meeting predetermined risk thresholds…" at bounding box center [784, 439] width 534 height 54
click at [518, 407] on input "d. Apply a standard bonus structure based on meeting predetermined risk thresho…" at bounding box center [518, 402] width 0 height 11
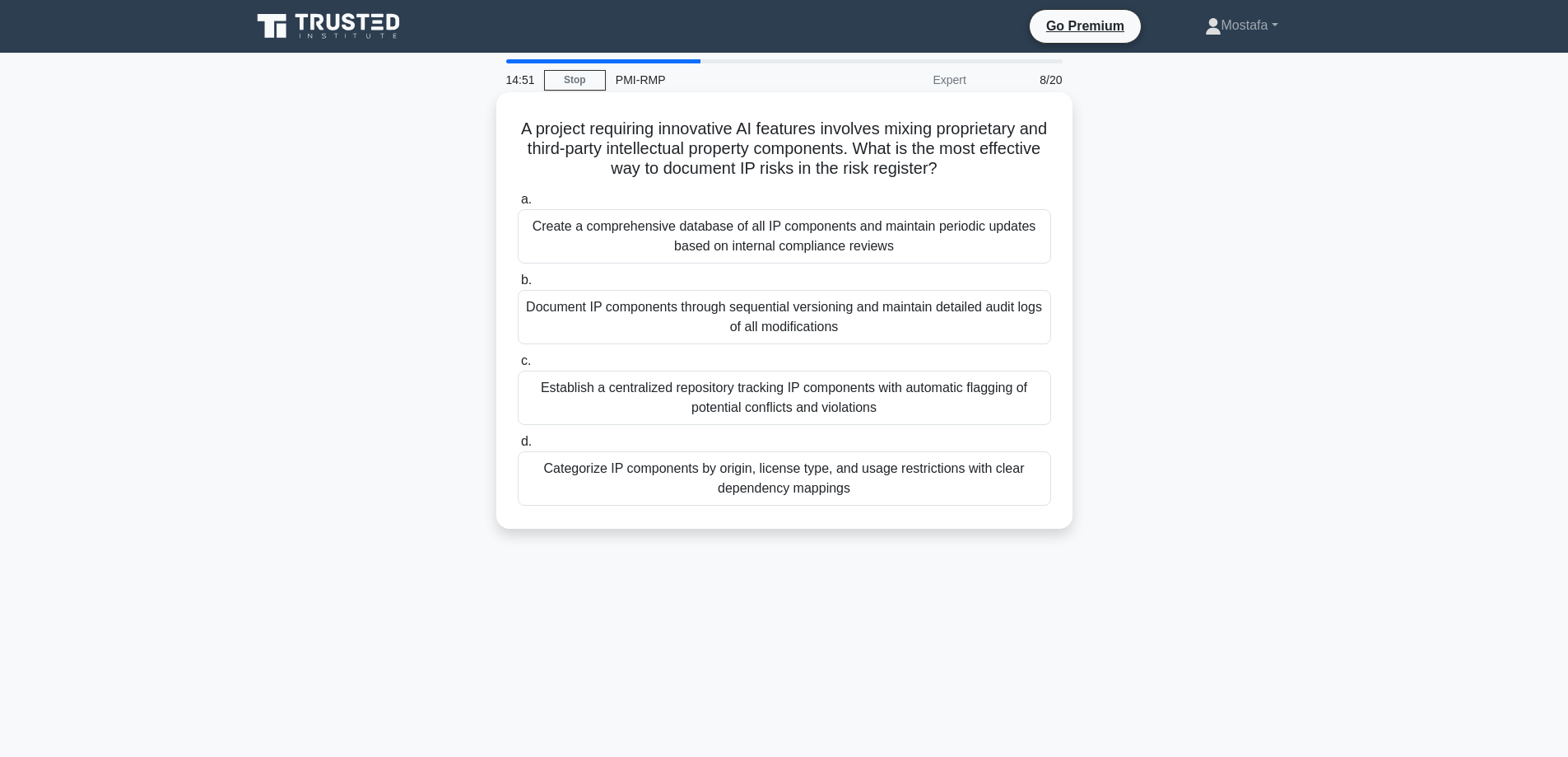
click at [1036, 328] on div "Document IP components through sequential versioning and maintain detailed audi…" at bounding box center [784, 317] width 534 height 54
click at [518, 285] on input "b. Document IP components through sequential versioning and maintain detailed a…" at bounding box center [518, 280] width 0 height 11
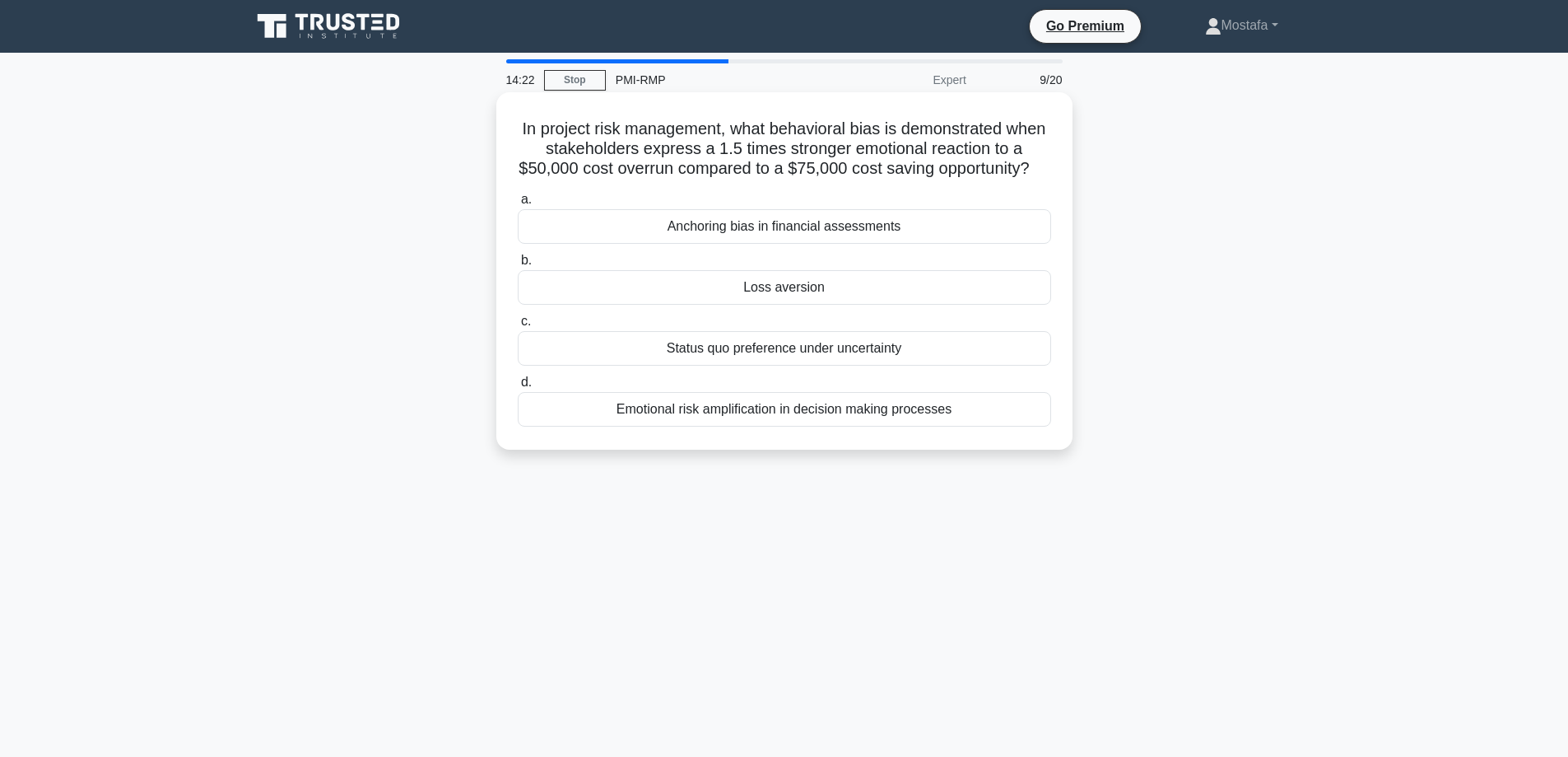
click at [1024, 304] on div "Loss aversion" at bounding box center [784, 287] width 534 height 34
click at [518, 266] on input "b. Loss aversion" at bounding box center [518, 261] width 0 height 11
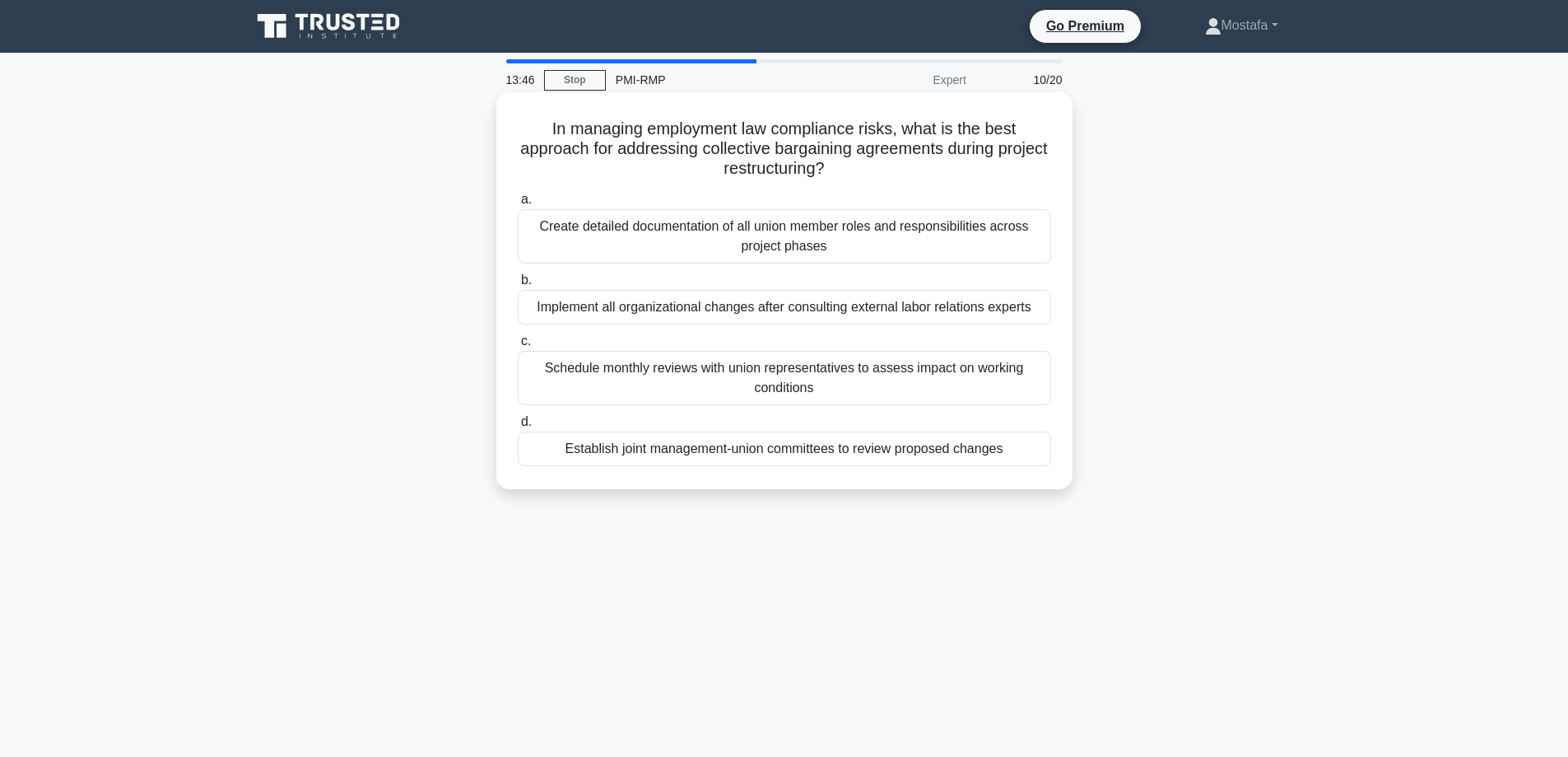
click at [1043, 312] on div "Implement all organizational changes after consulting external labor relations …" at bounding box center [784, 307] width 534 height 34
click at [518, 285] on input "b. Implement all organizational changes after consulting external labor relatio…" at bounding box center [518, 280] width 0 height 11
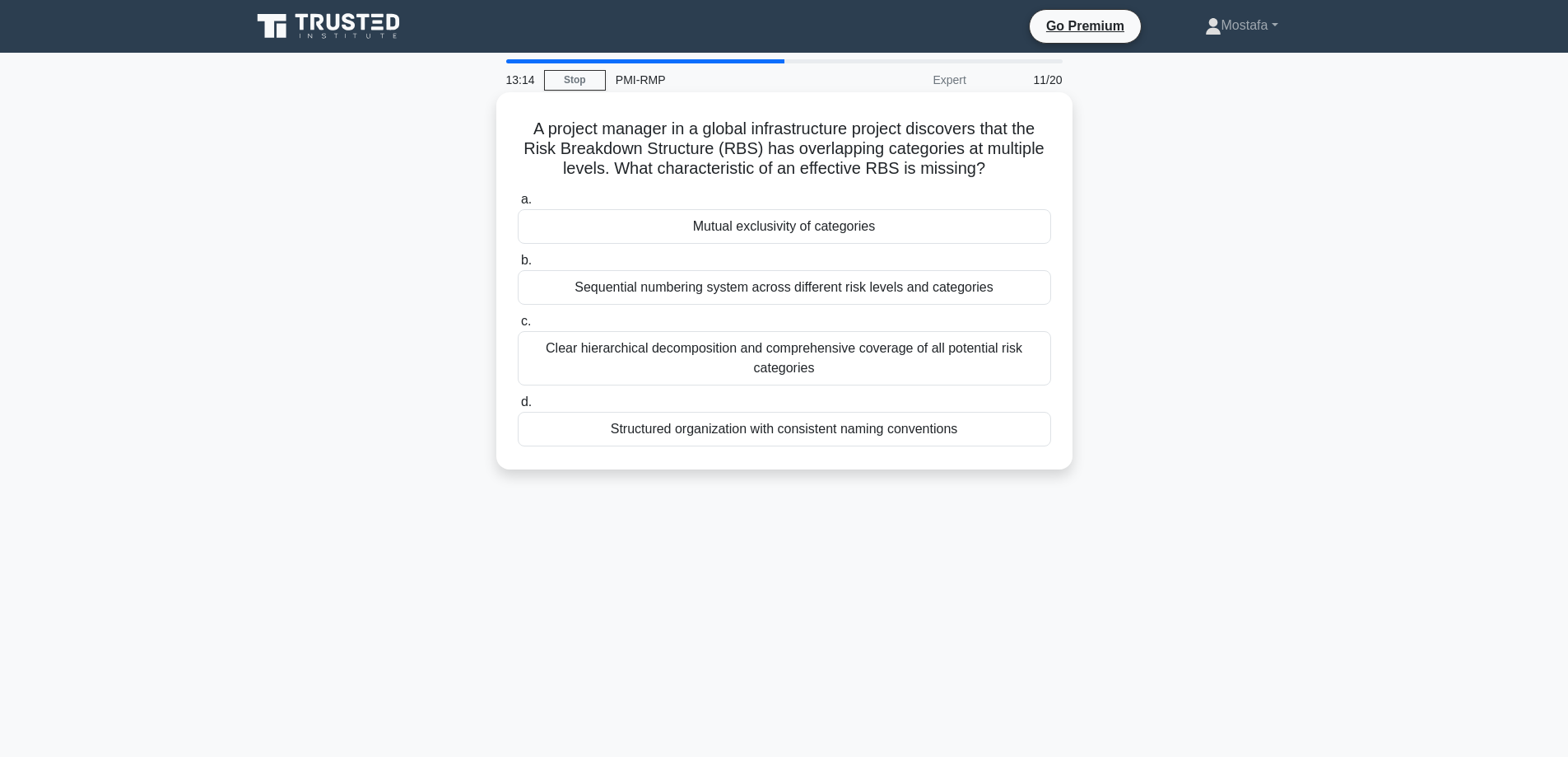
click at [1023, 364] on div "Clear hierarchical decomposition and comprehensive coverage of all potential ri…" at bounding box center [784, 358] width 534 height 54
click at [518, 327] on input "c. Clear hierarchical decomposition and comprehensive coverage of all potential…" at bounding box center [518, 322] width 0 height 11
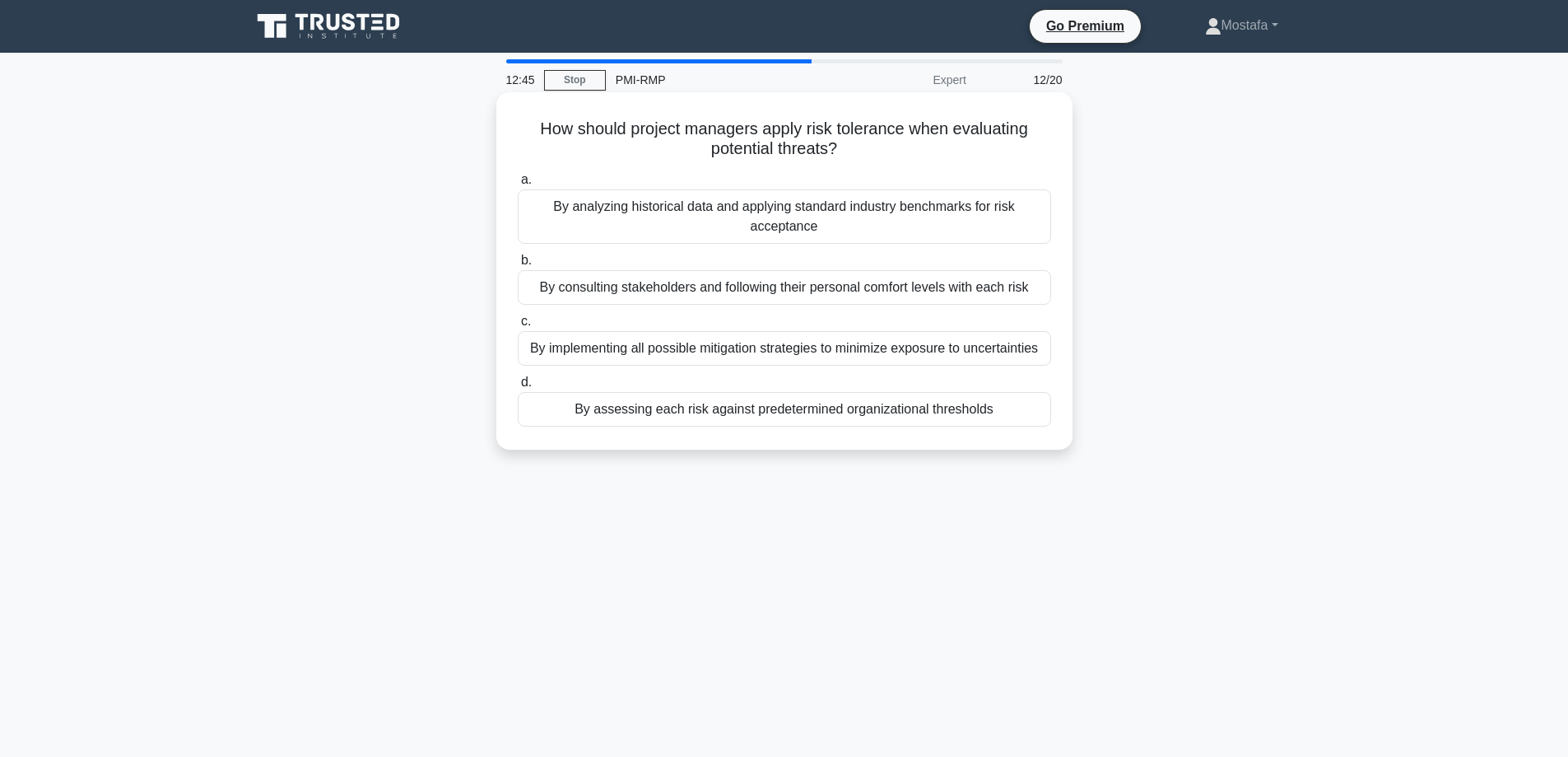
click at [1015, 414] on div "By assessing each risk against predetermined organizational thresholds" at bounding box center [784, 409] width 534 height 34
click at [518, 388] on input "d. By assessing each risk against predetermined organizational thresholds" at bounding box center [518, 382] width 0 height 11
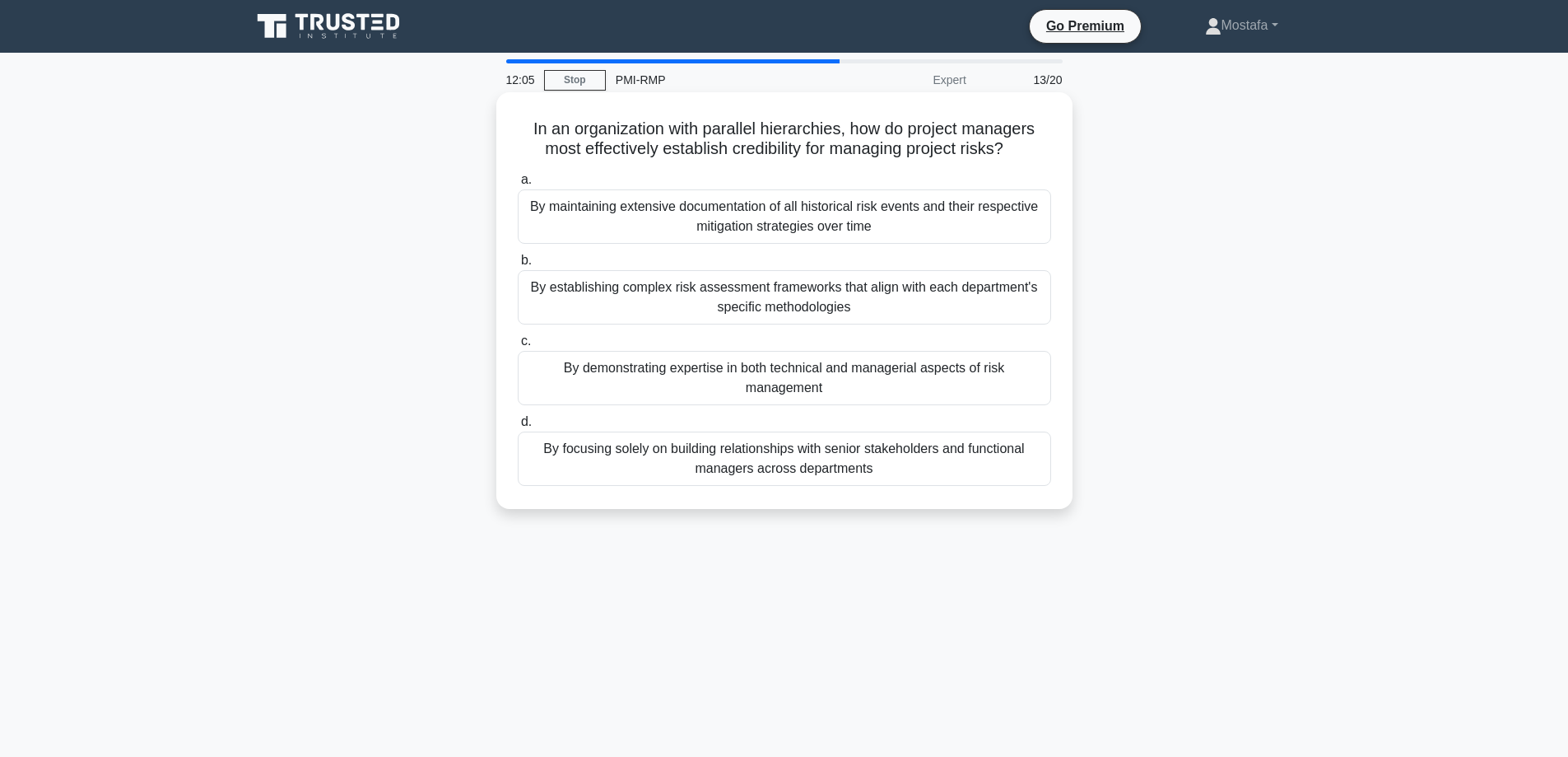
click at [1020, 381] on div "By demonstrating expertise in both technical and managerial aspects of risk man…" at bounding box center [784, 378] width 534 height 54
click at [518, 347] on input "c. By demonstrating expertise in both technical and managerial aspects of risk …" at bounding box center [518, 341] width 0 height 11
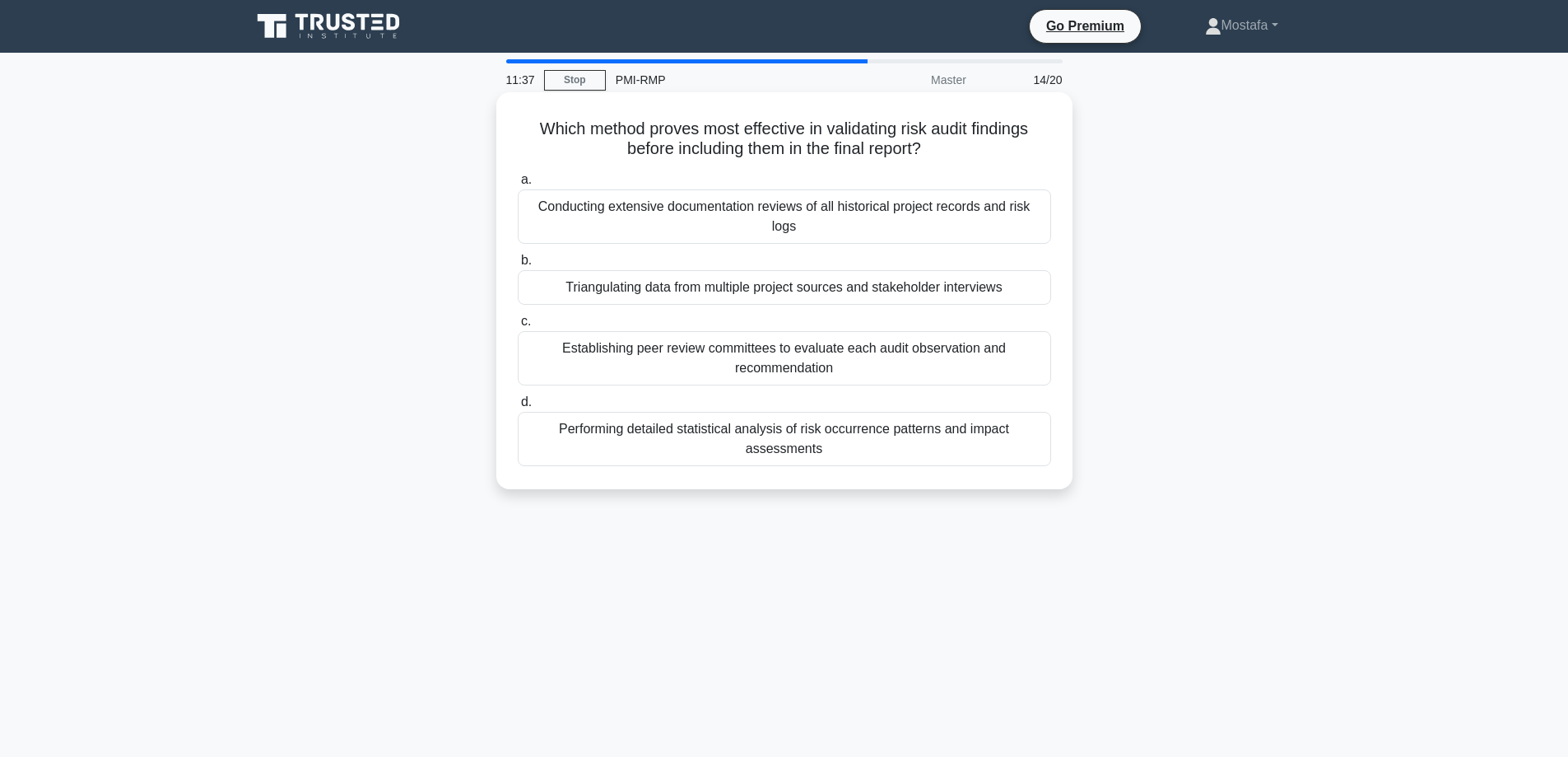
click at [1031, 450] on div "Performing detailed statistical analysis of risk occurrence patterns and impact…" at bounding box center [784, 439] width 534 height 54
click at [518, 407] on input "d. Performing detailed statistical analysis of risk occurrence patterns and imp…" at bounding box center [518, 402] width 0 height 11
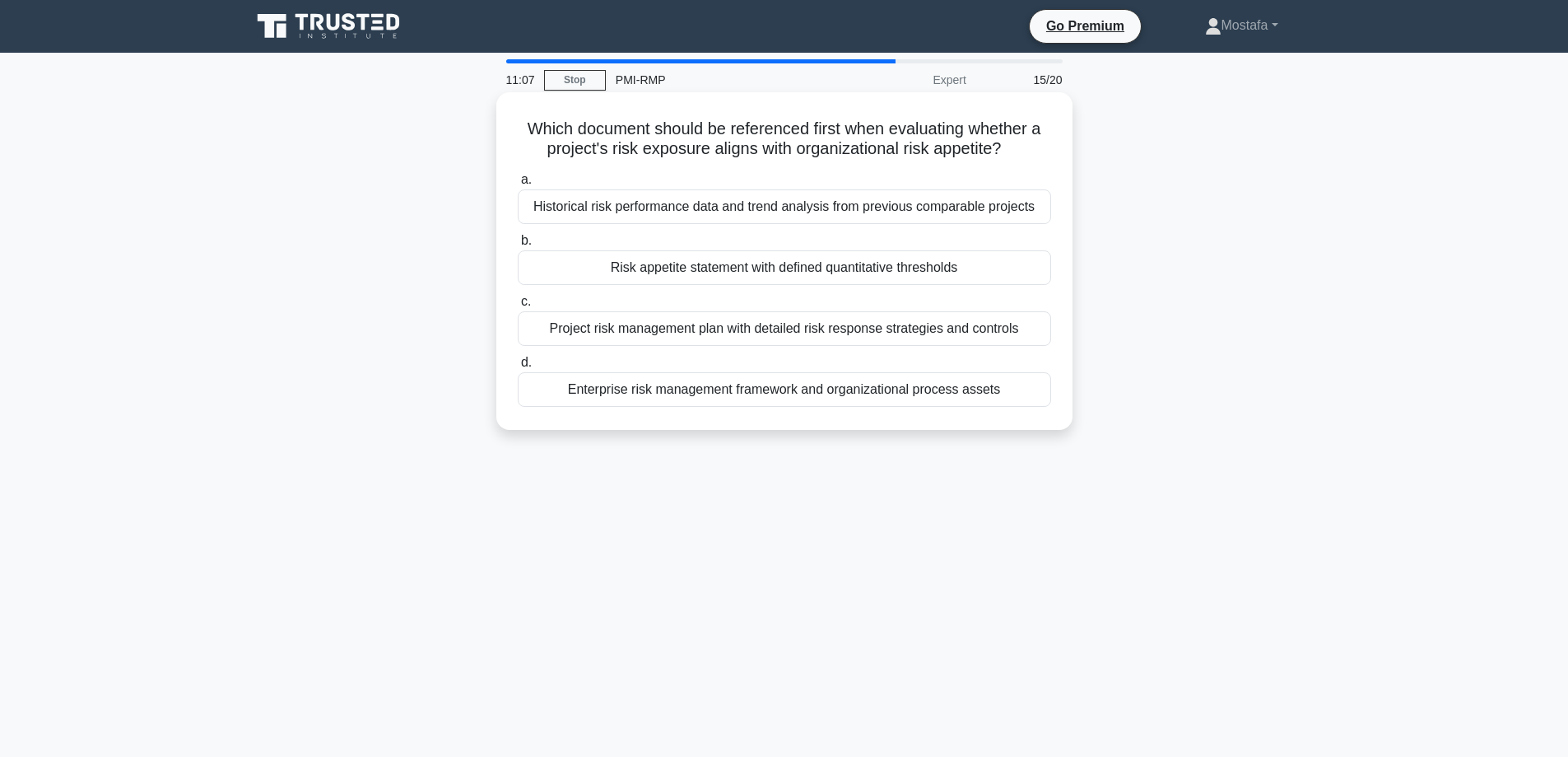
click at [1017, 272] on div "Risk appetite statement with defined quantitative thresholds" at bounding box center [784, 267] width 534 height 34
click at [518, 247] on input "b. Risk appetite statement with defined quantitative thresholds" at bounding box center [518, 241] width 0 height 11
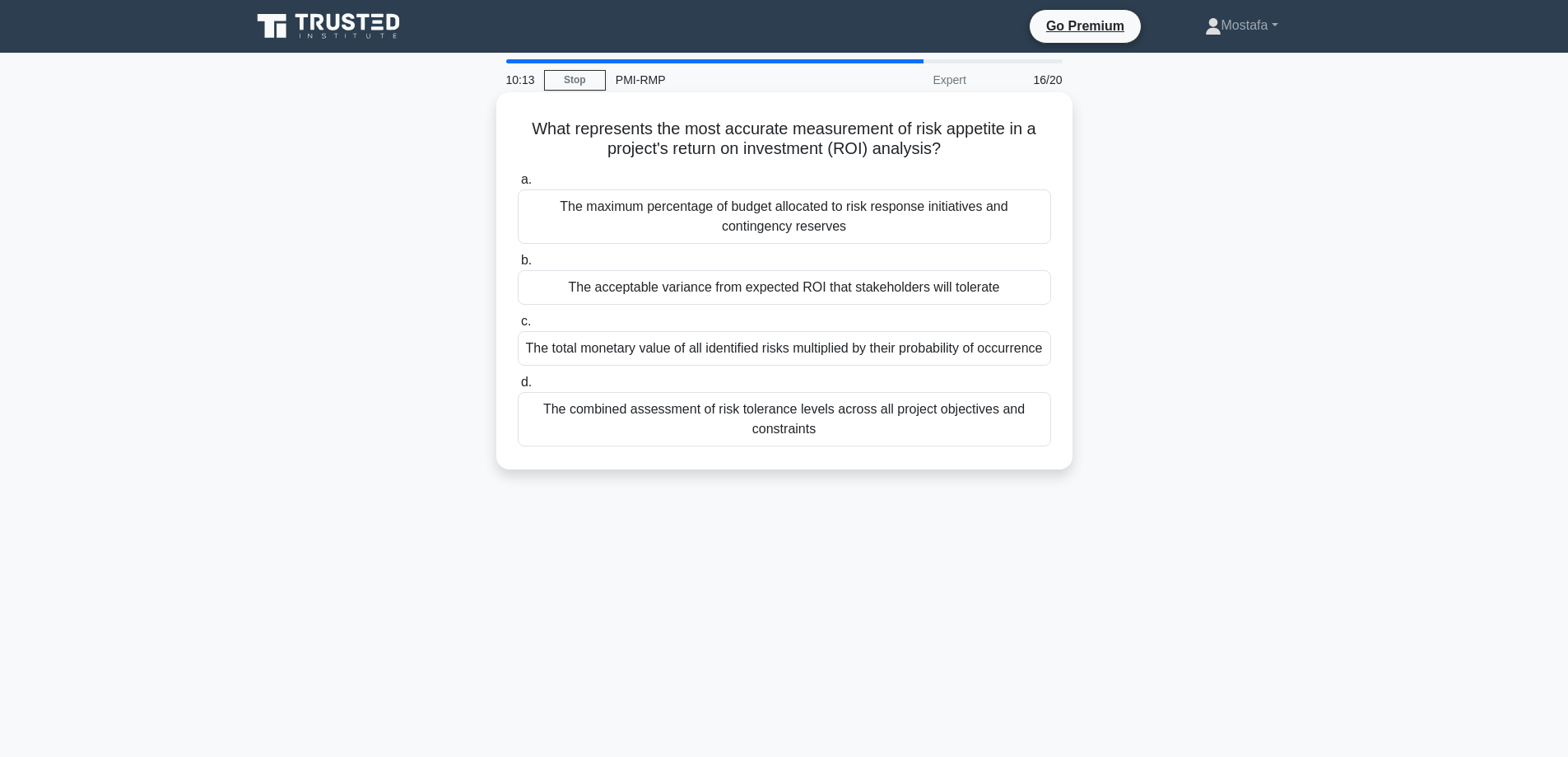
click at [1040, 446] on div "The combined assessment of risk tolerance levels across all project objectives …" at bounding box center [784, 419] width 534 height 54
click at [518, 388] on input "d. The combined assessment of risk tolerance levels across all project objectiv…" at bounding box center [518, 382] width 0 height 11
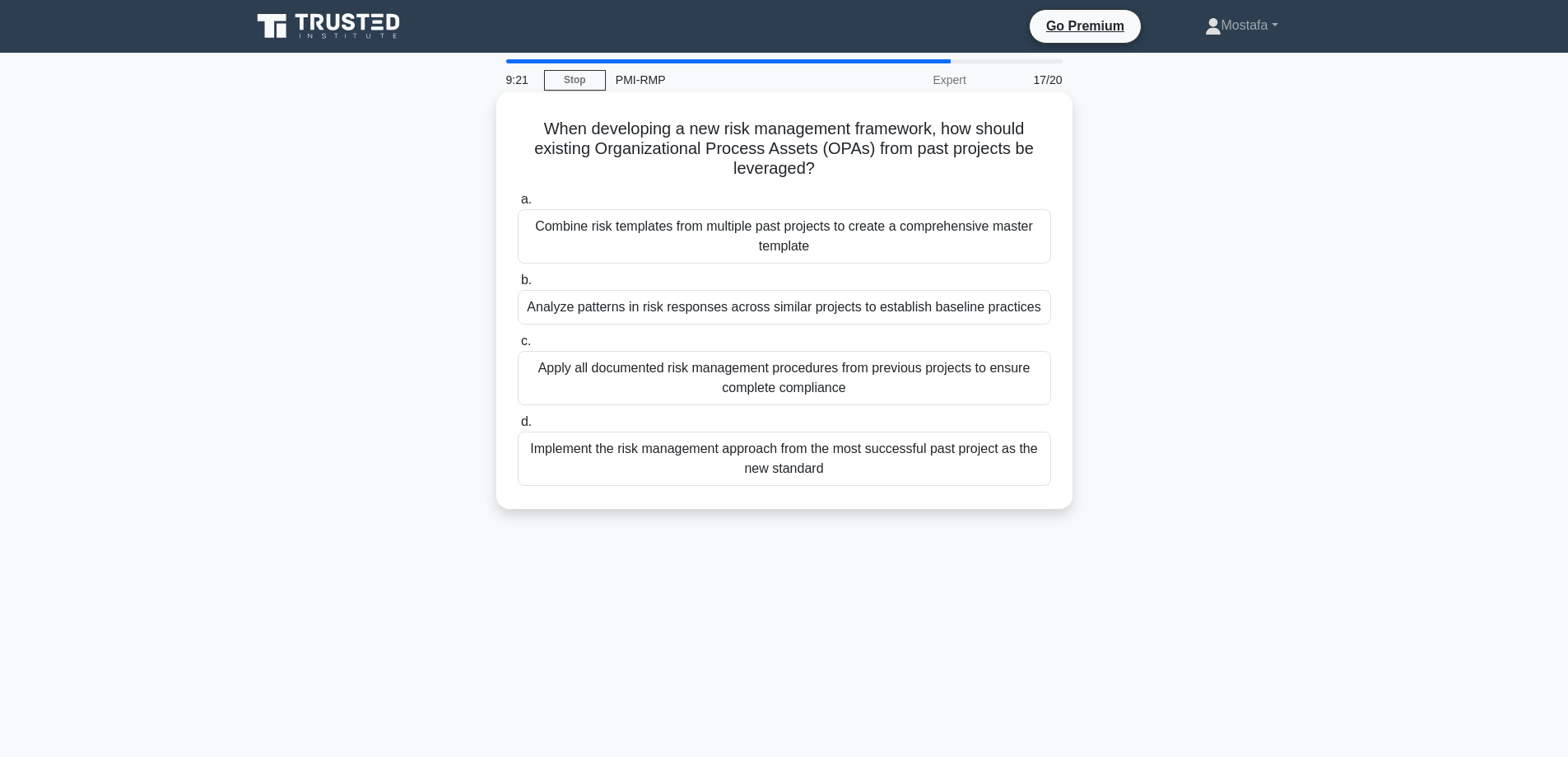
click at [1043, 316] on div "Analyze patterns in risk responses across similar projects to establish baselin…" at bounding box center [784, 307] width 534 height 34
click at [518, 285] on input "b. Analyze patterns in risk responses across similar projects to establish base…" at bounding box center [518, 280] width 0 height 11
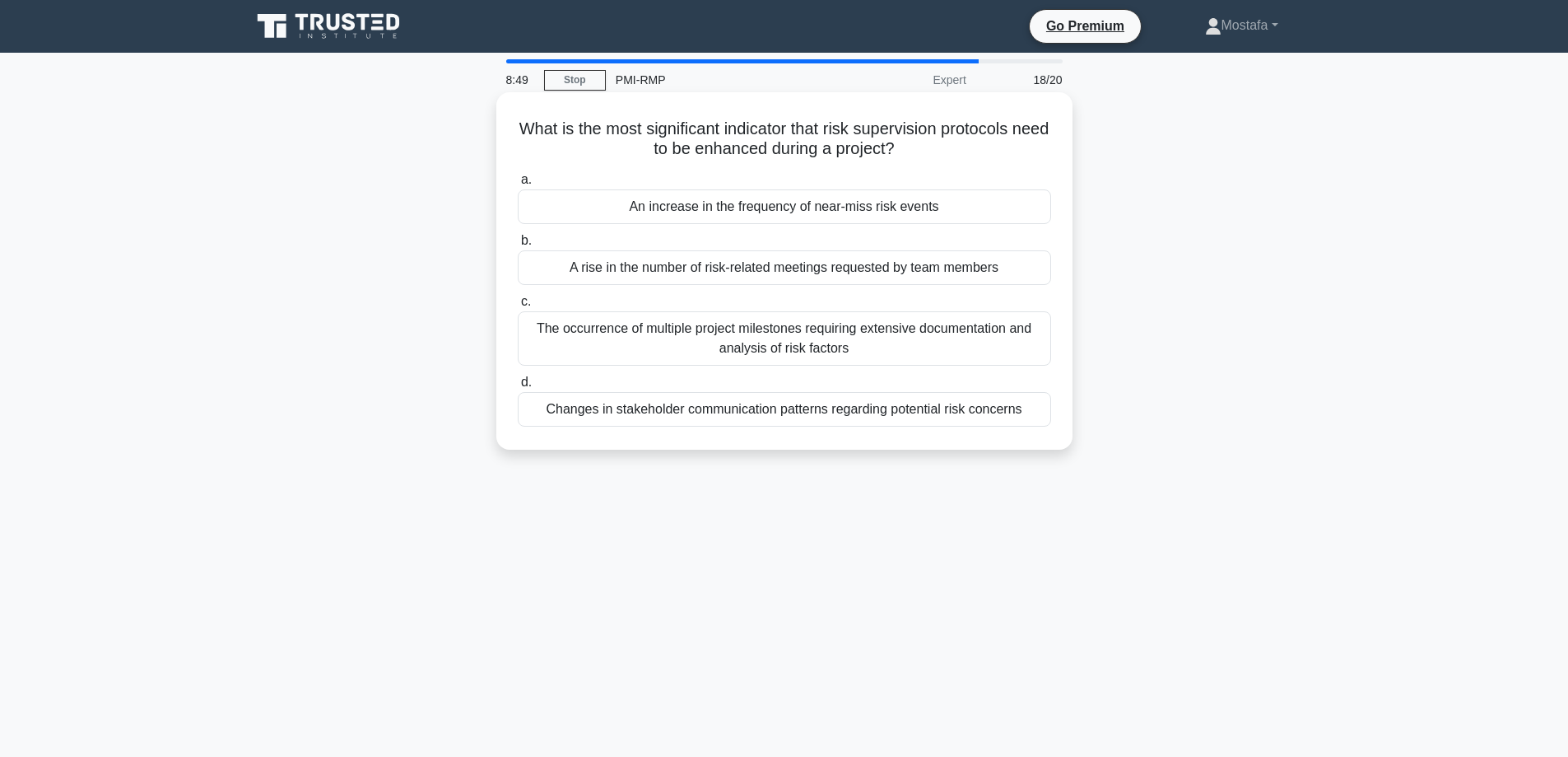
click at [1000, 215] on div "An increase in the frequency of near-miss risk events" at bounding box center [784, 207] width 534 height 34
click at [518, 185] on input "a. An increase in the frequency of near-miss risk events" at bounding box center [518, 180] width 0 height 11
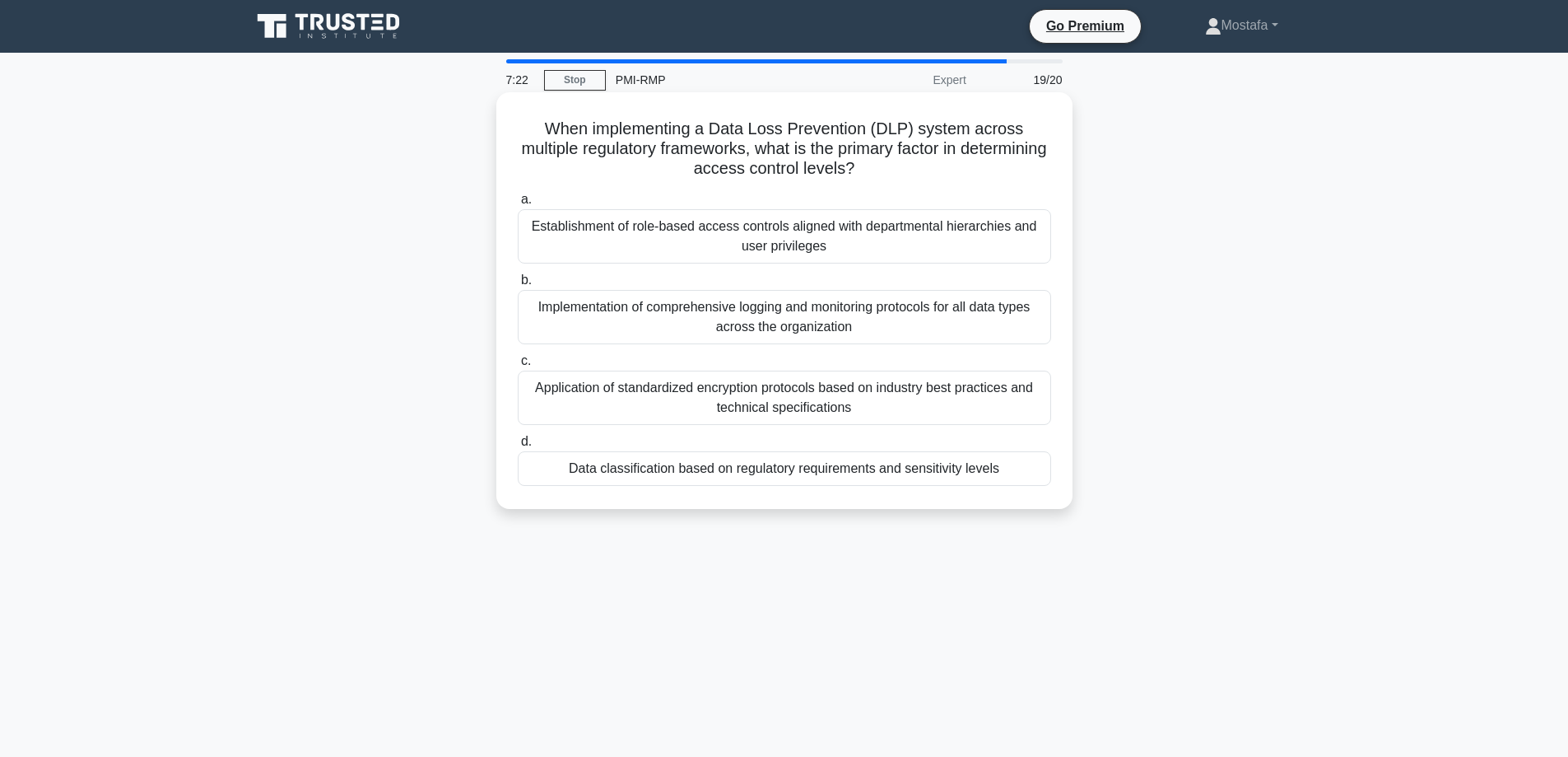
click at [1028, 399] on div "Application of standardized encryption protocols based on industry best practic…" at bounding box center [784, 397] width 534 height 54
click at [518, 367] on input "c. Application of standardized encryption protocols based on industry best prac…" at bounding box center [518, 361] width 0 height 11
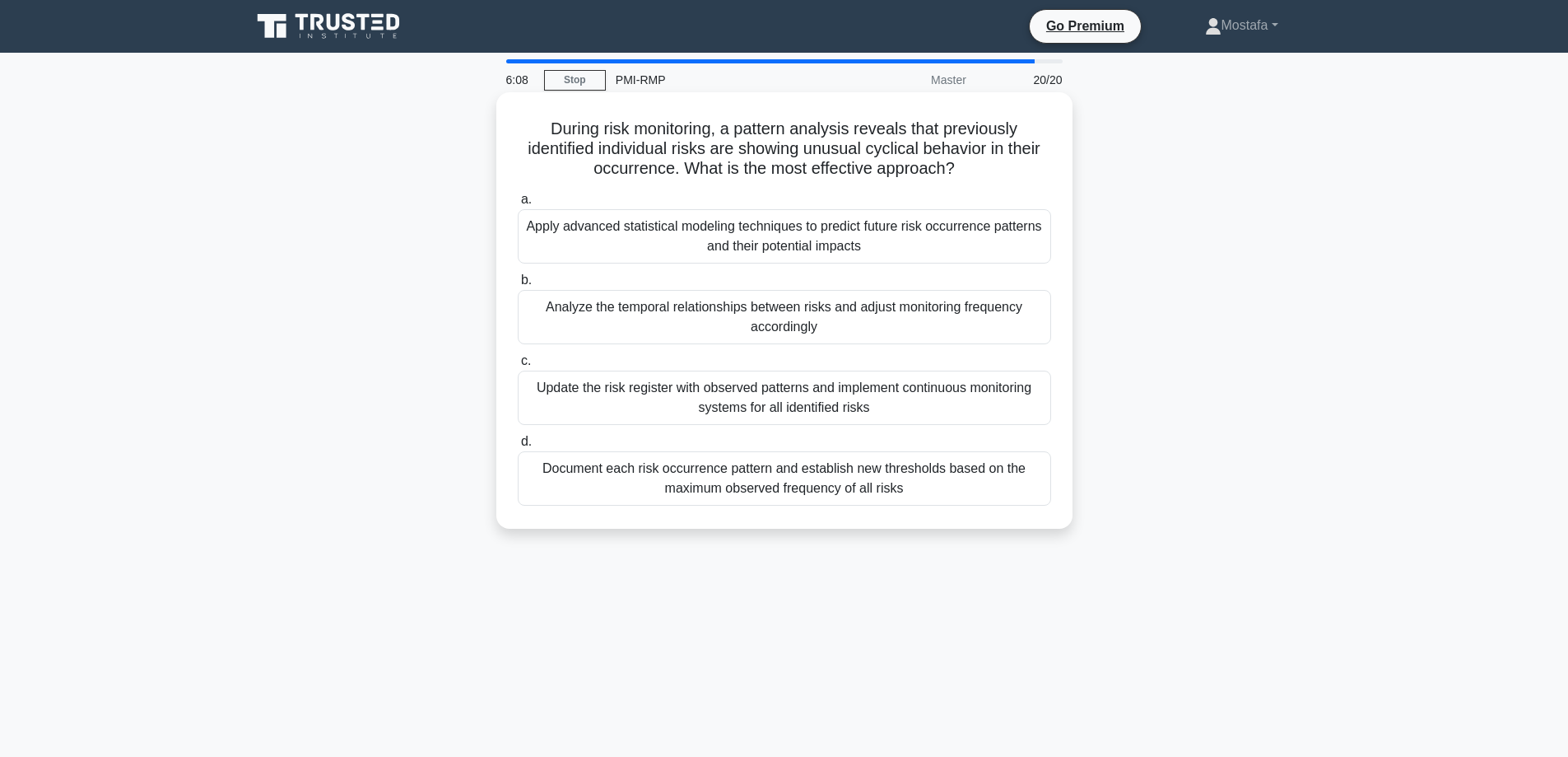
click at [1027, 487] on div "Document each risk occurrence pattern and establish new thresholds based on the…" at bounding box center [784, 479] width 534 height 54
click at [518, 447] on input "d. Document each risk occurrence pattern and establish new thresholds based on …" at bounding box center [518, 442] width 0 height 11
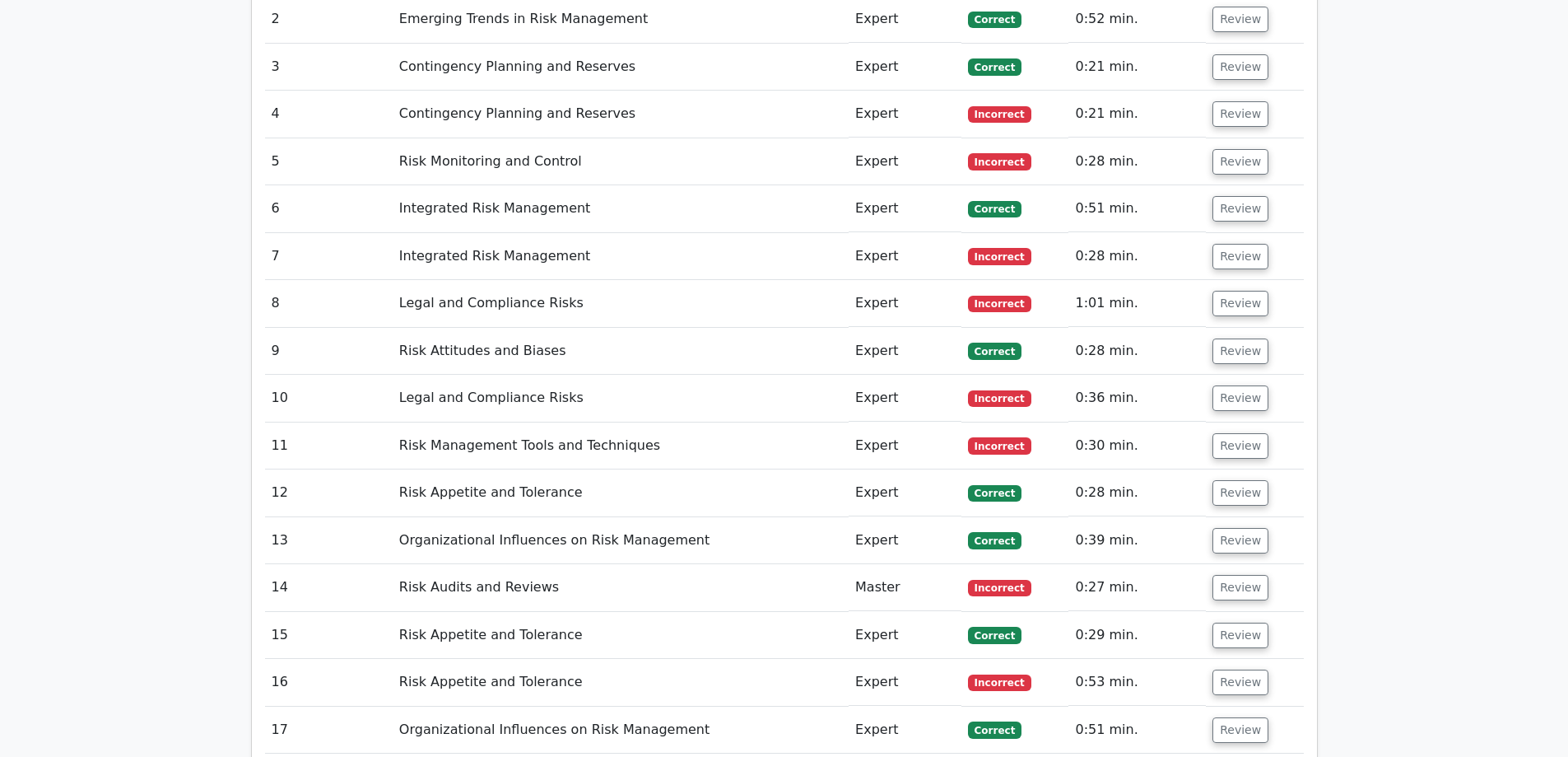
scroll to position [2799, 0]
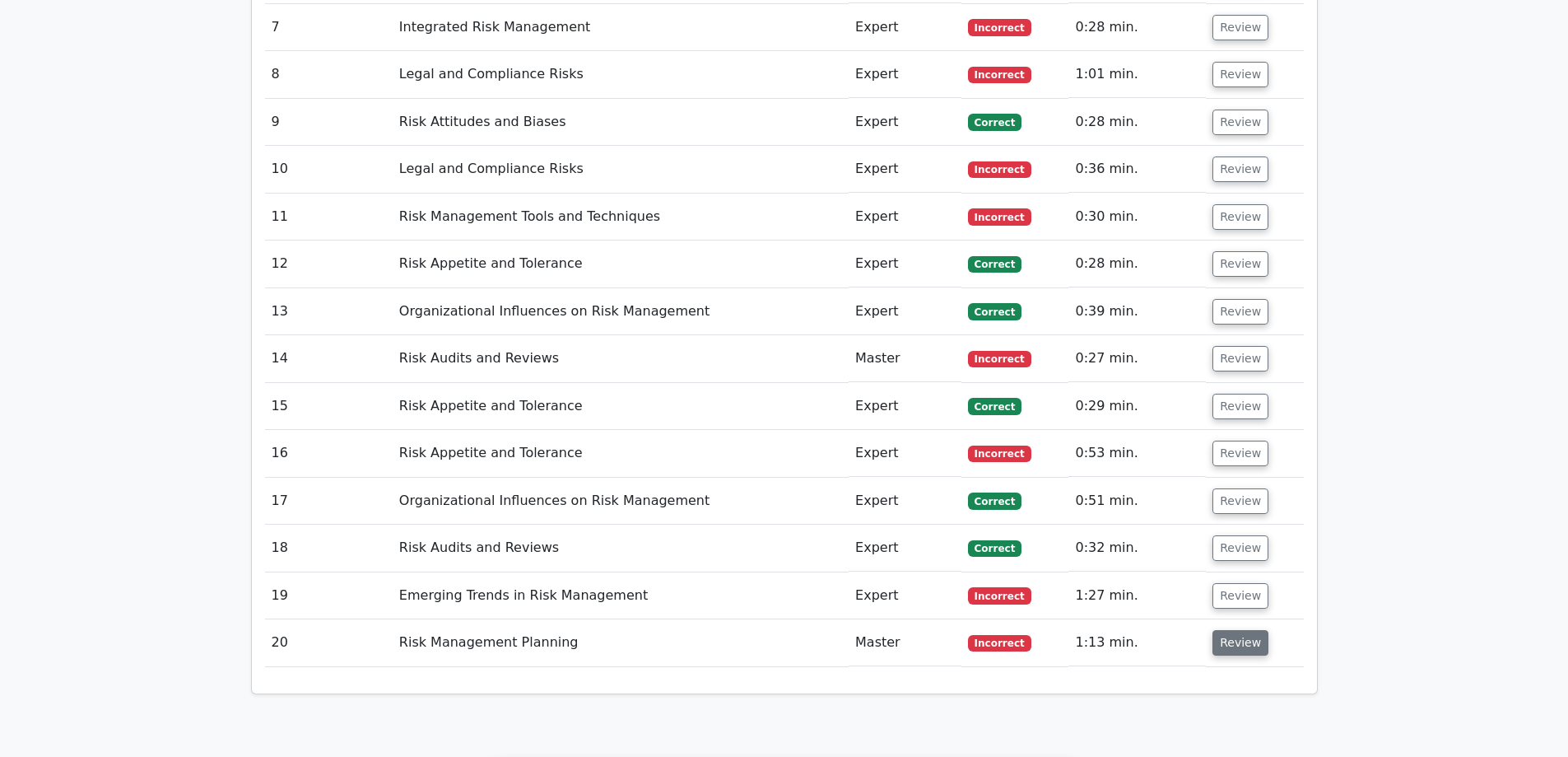
click at [1238, 630] on button "Review" at bounding box center [1241, 642] width 56 height 25
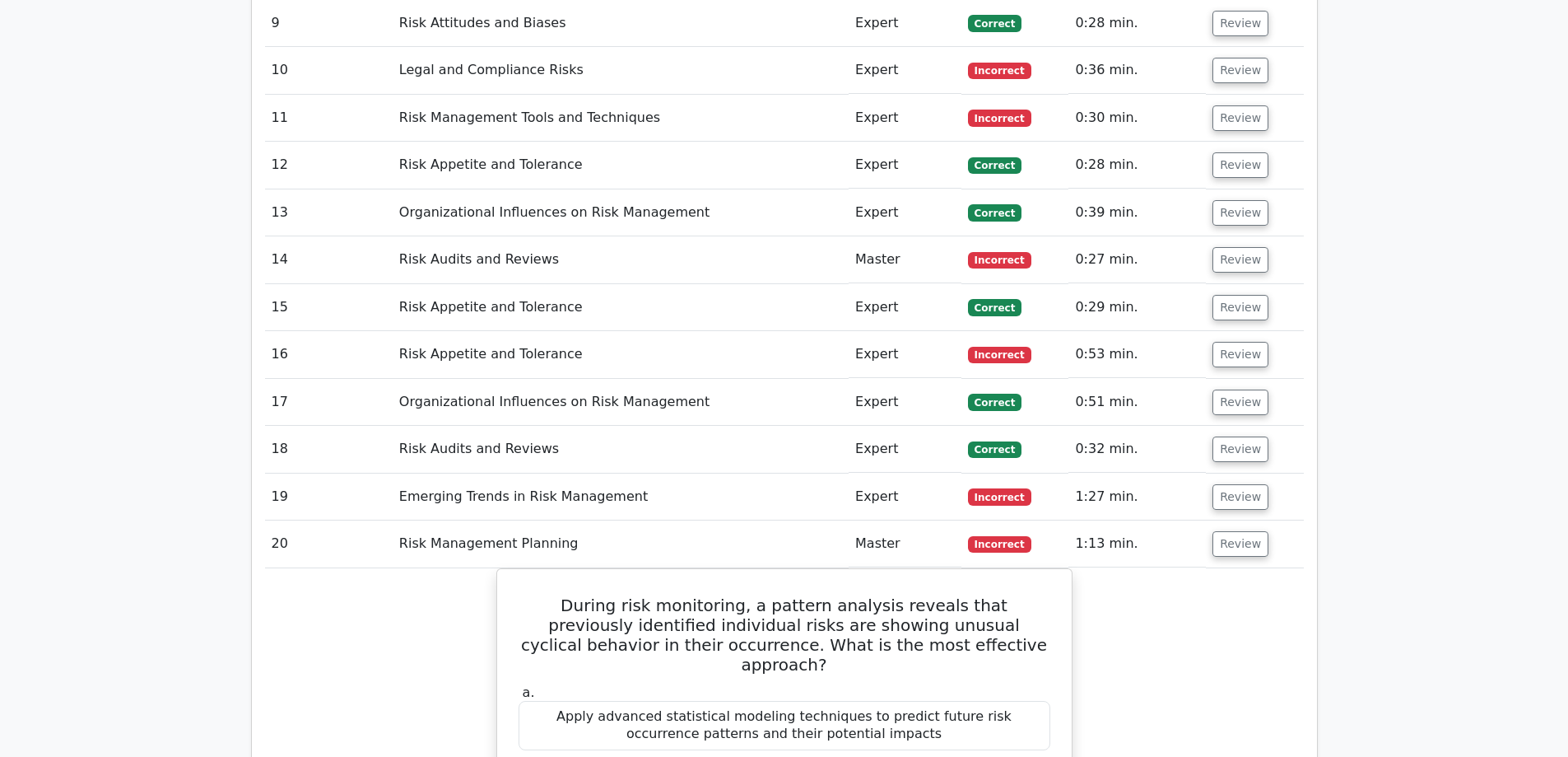
scroll to position [3129, 0]
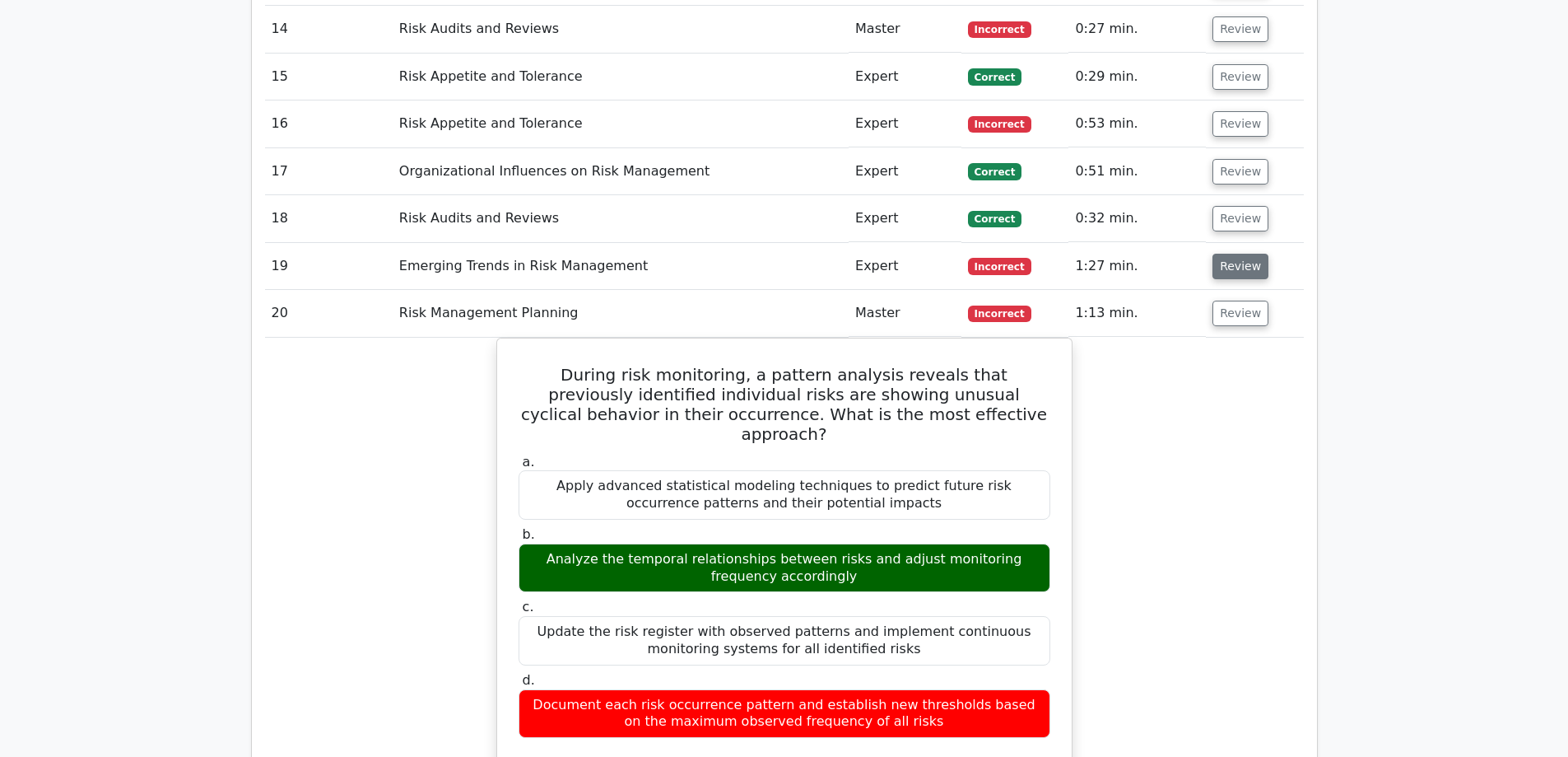
click at [1247, 254] on button "Review" at bounding box center [1241, 266] width 56 height 25
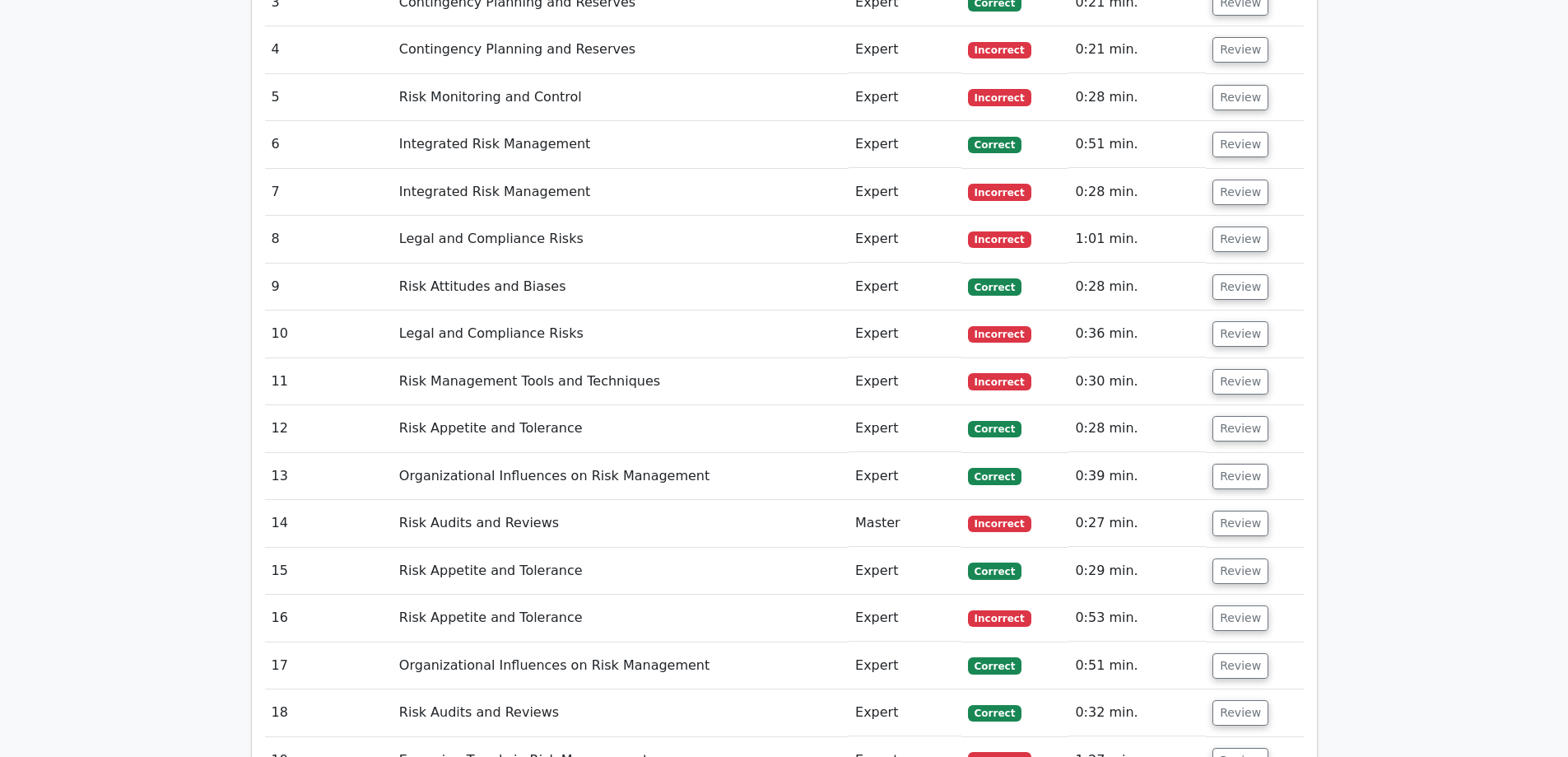
scroll to position [2964, 0]
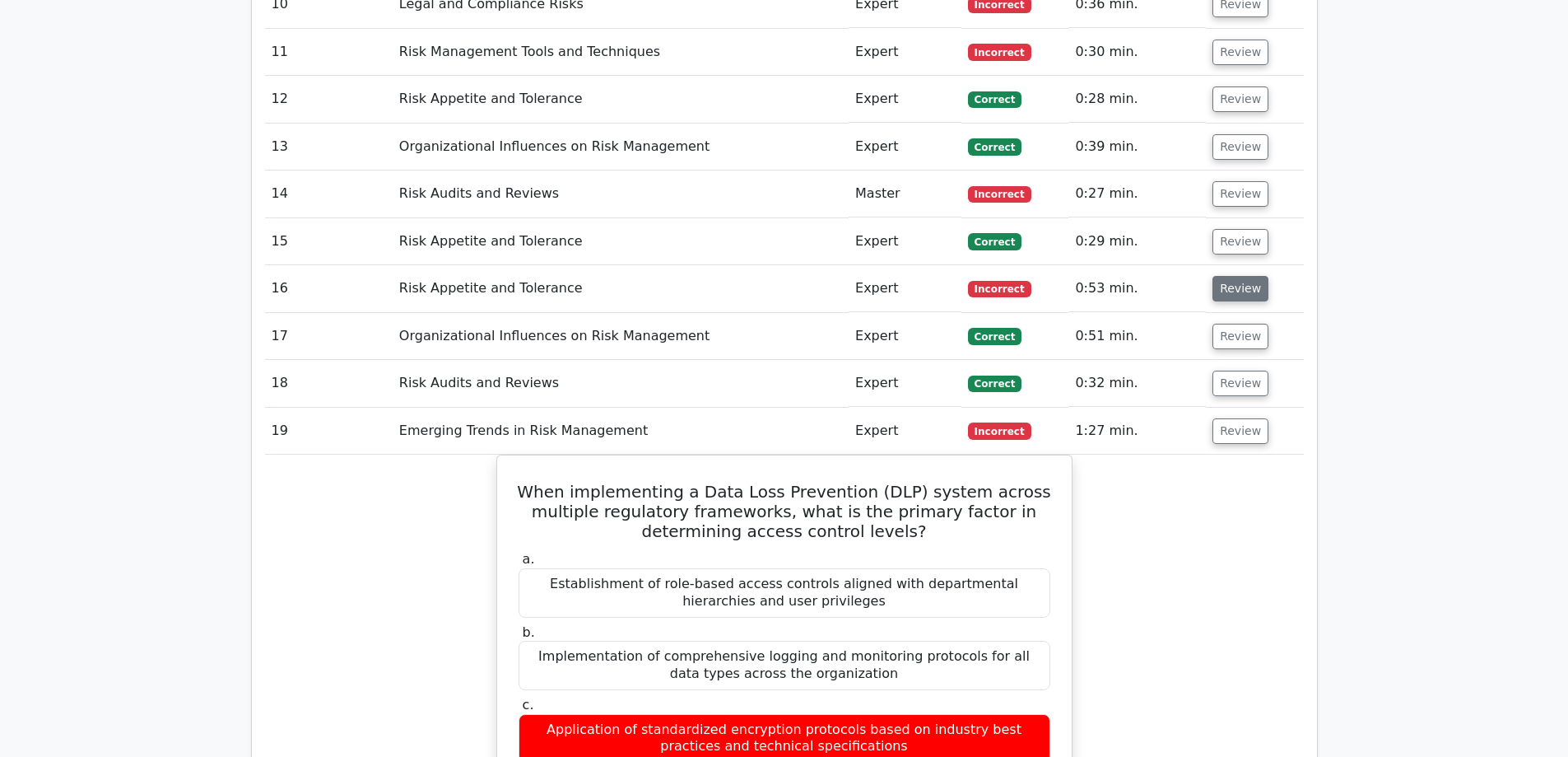
click at [1247, 276] on button "Review" at bounding box center [1241, 288] width 56 height 25
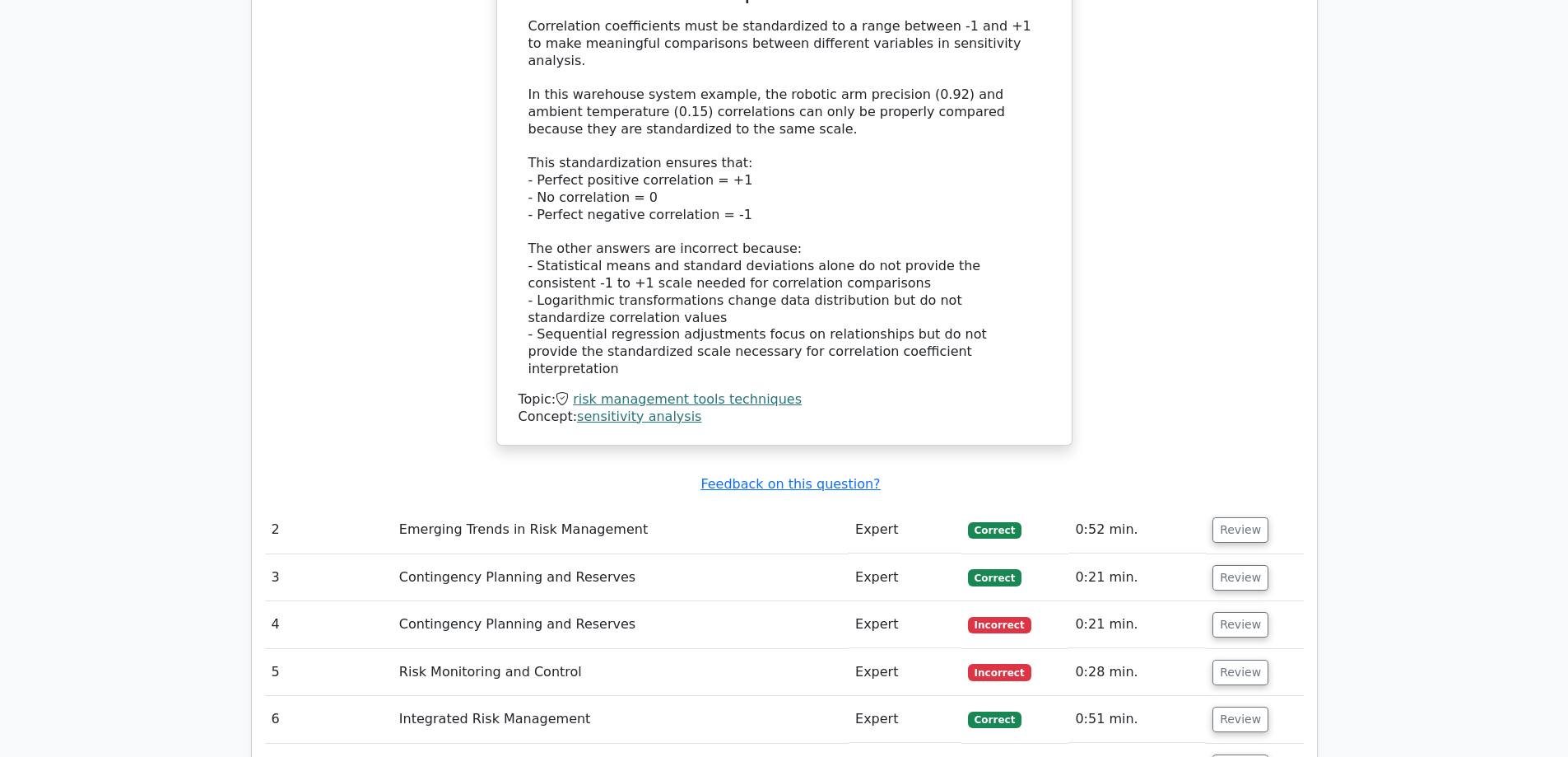
scroll to position [2059, 0]
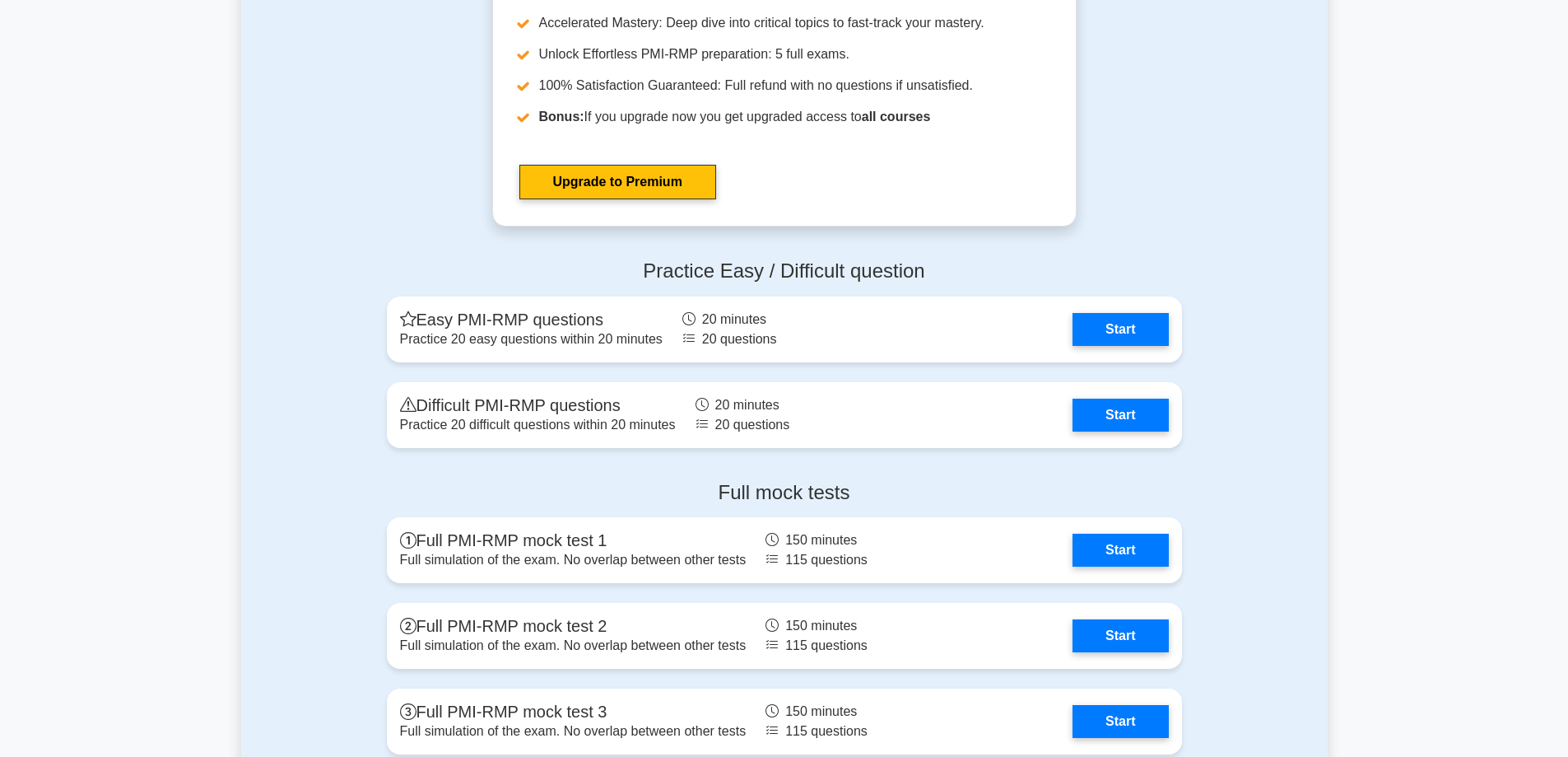
scroll to position [4332, 0]
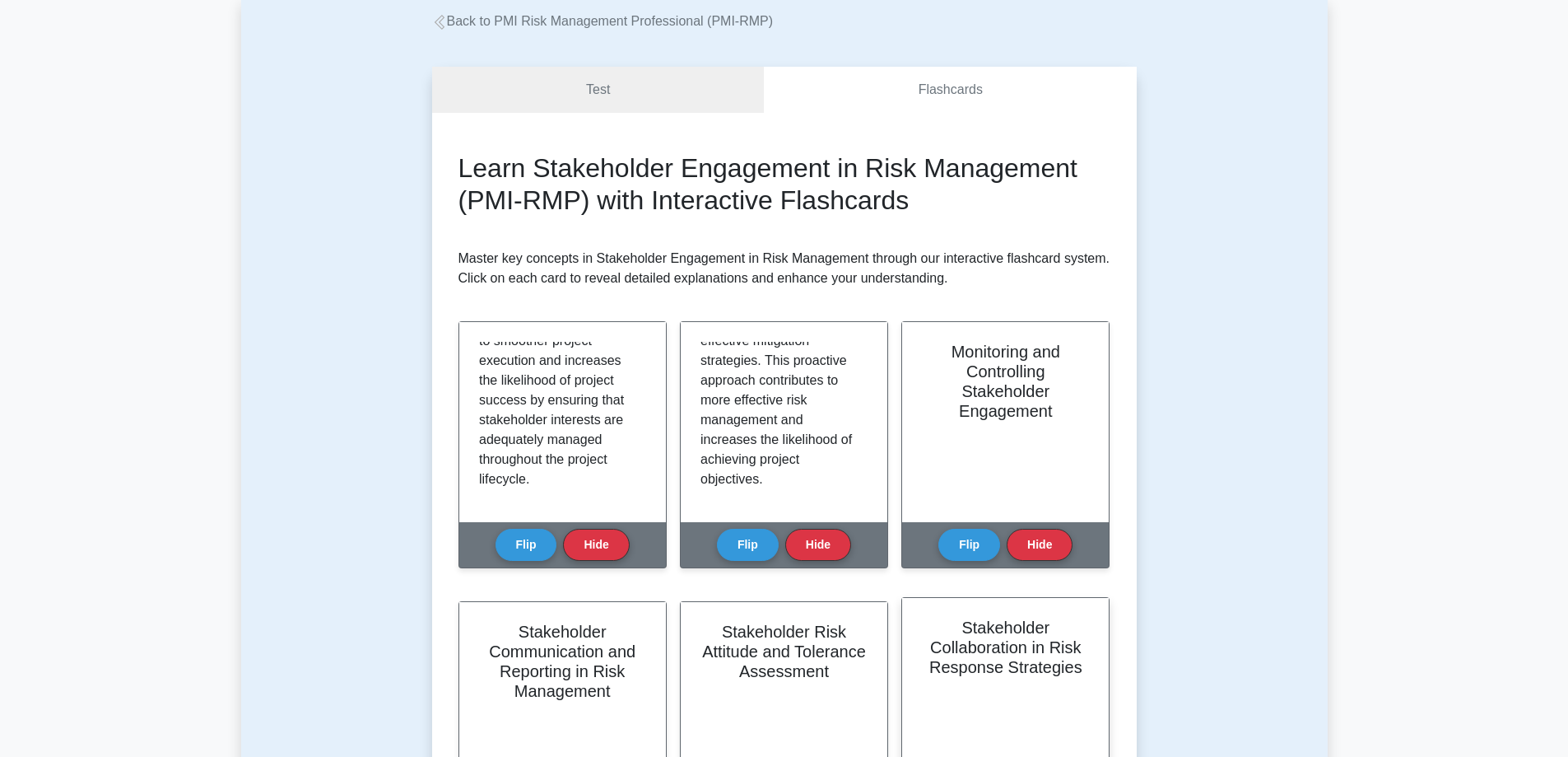
scroll to position [247, 0]
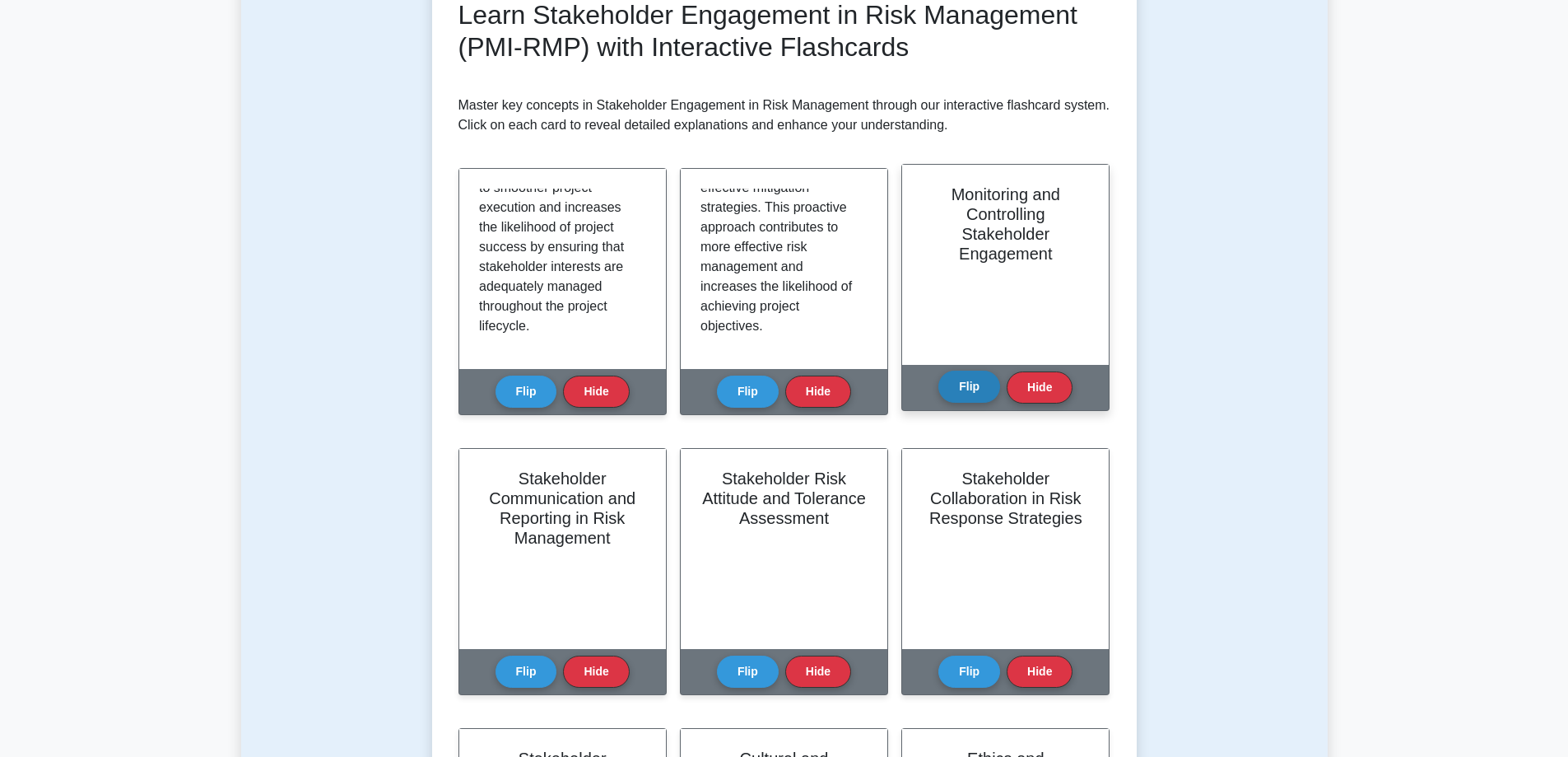
click at [965, 380] on button "Flip" at bounding box center [969, 387] width 61 height 33
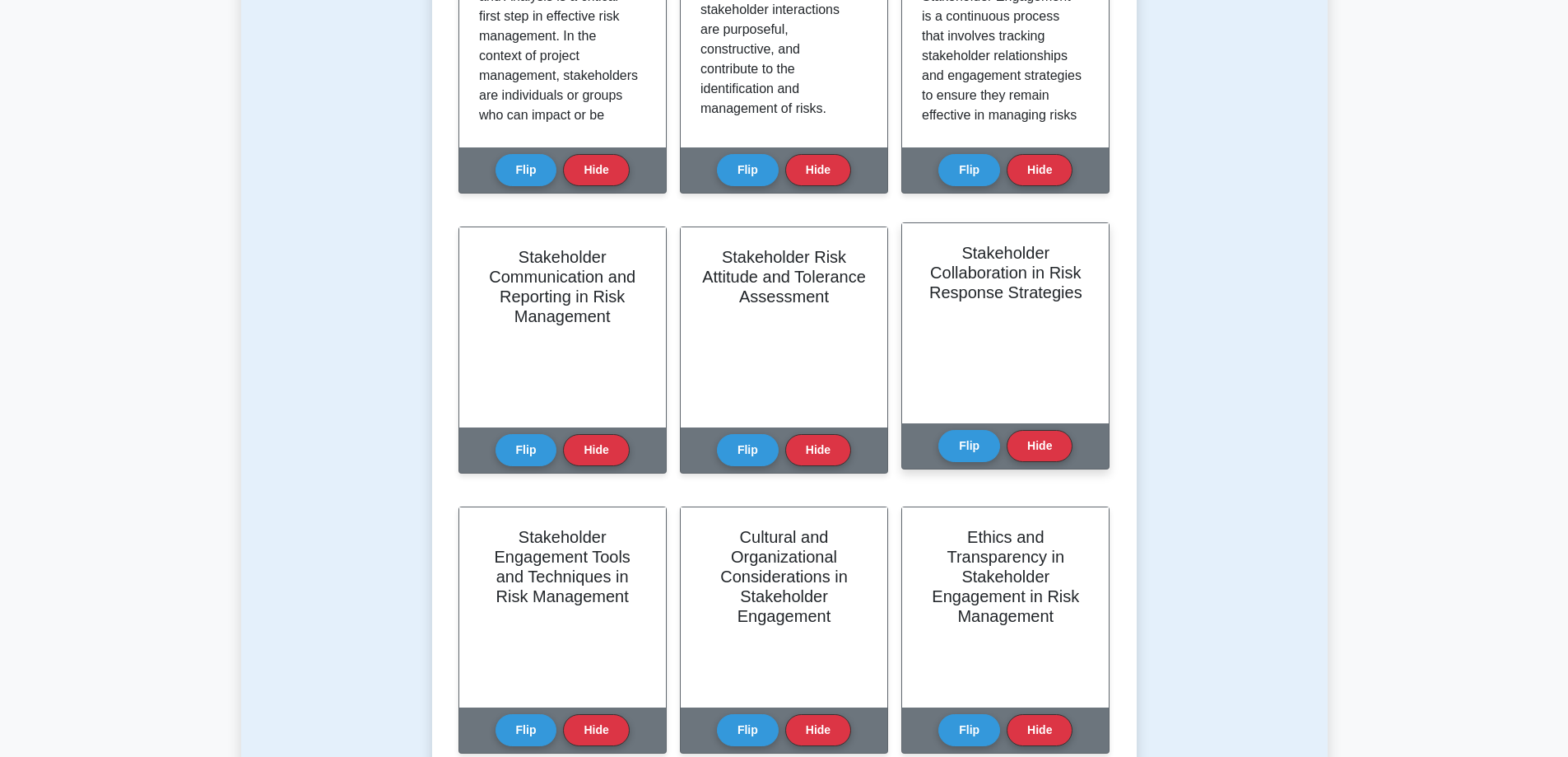
scroll to position [494, 0]
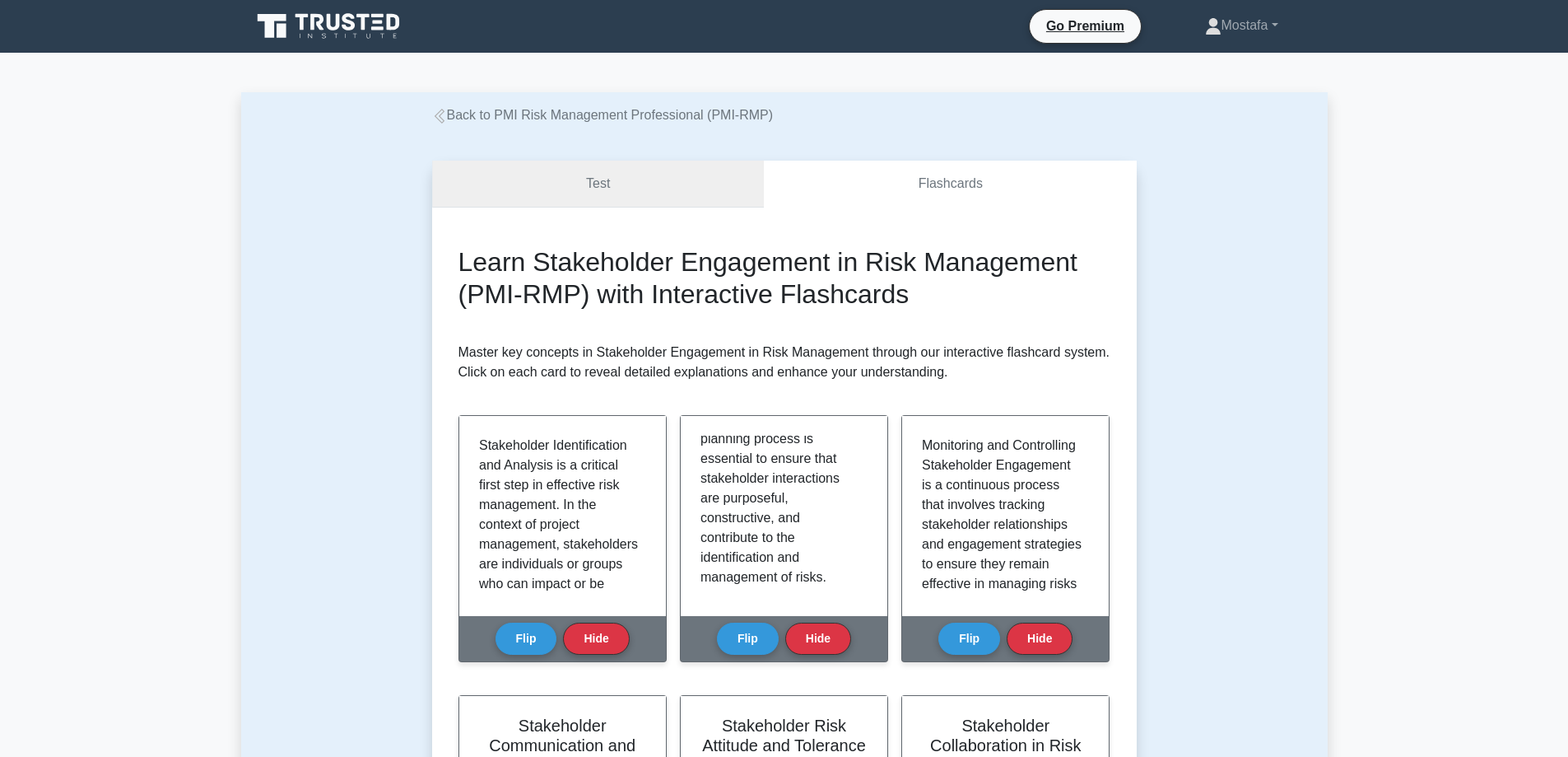
click at [696, 181] on link "Test" at bounding box center [599, 184] width 332 height 47
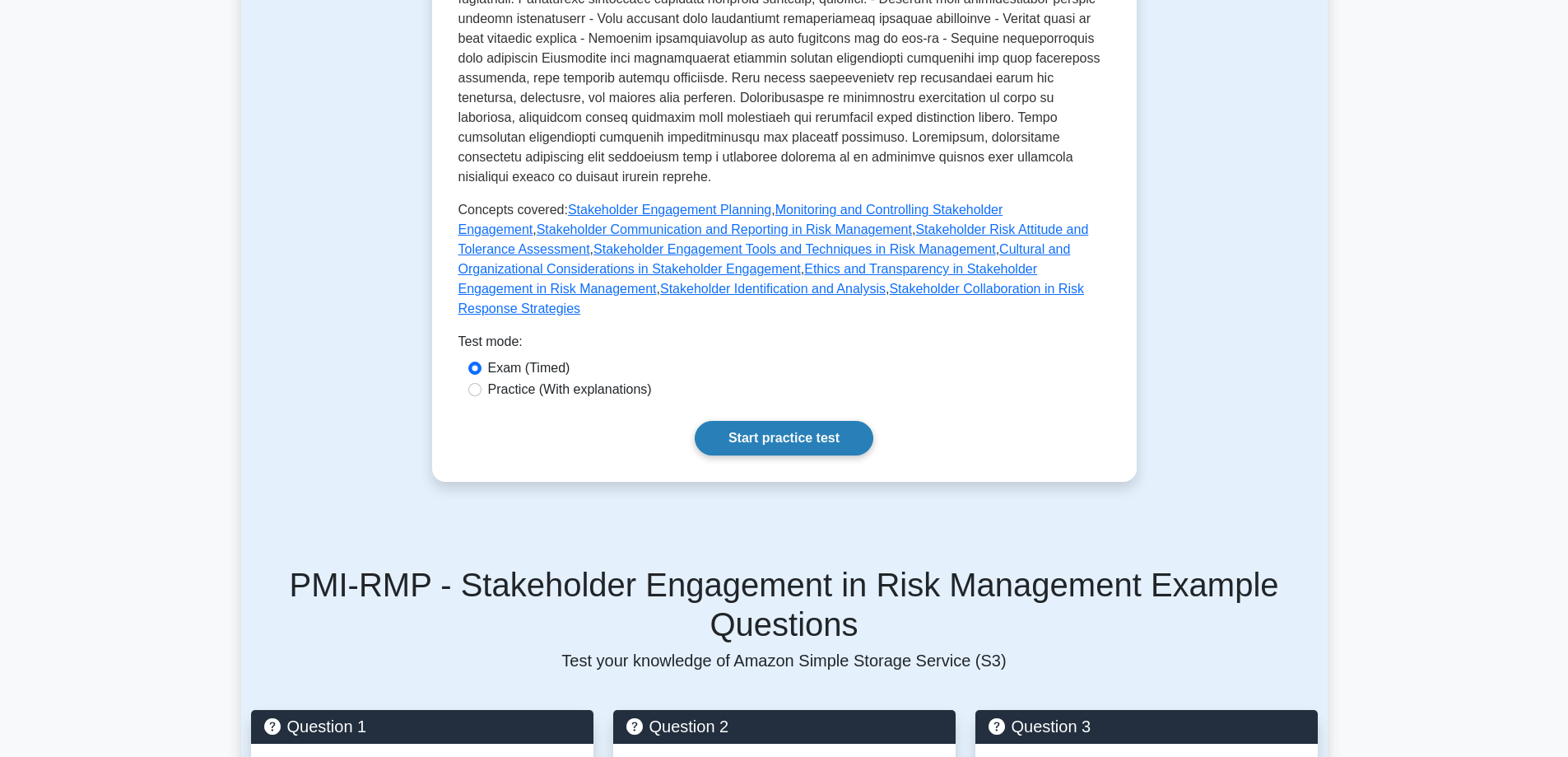
scroll to position [1153, 0]
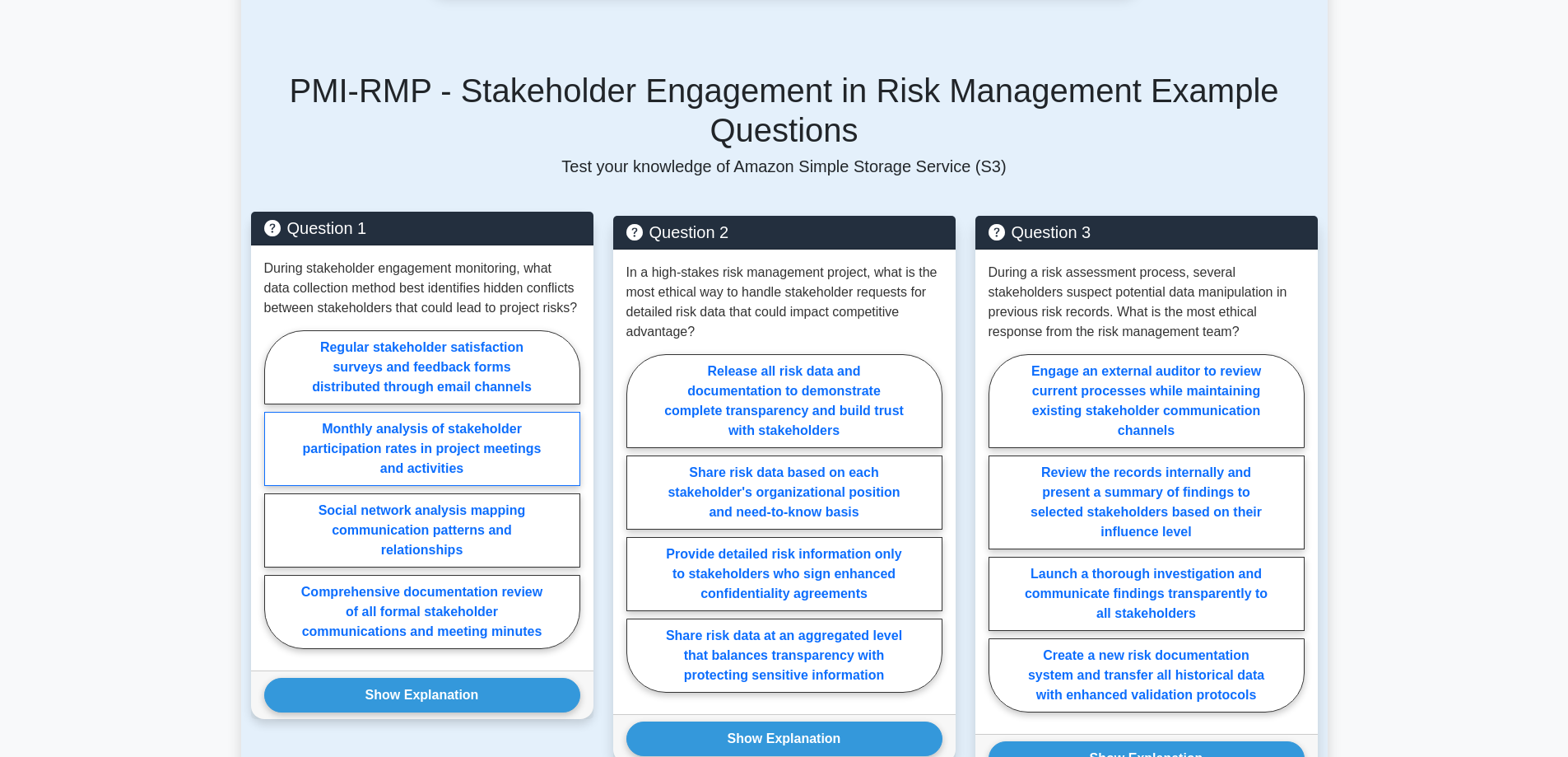
click at [506, 412] on label "Monthly analysis of stakeholder participation rates in project meetings and act…" at bounding box center [423, 449] width 316 height 74
click at [275, 489] on input "Monthly analysis of stakeholder participation rates in project meetings and act…" at bounding box center [270, 494] width 11 height 11
radio input "true"
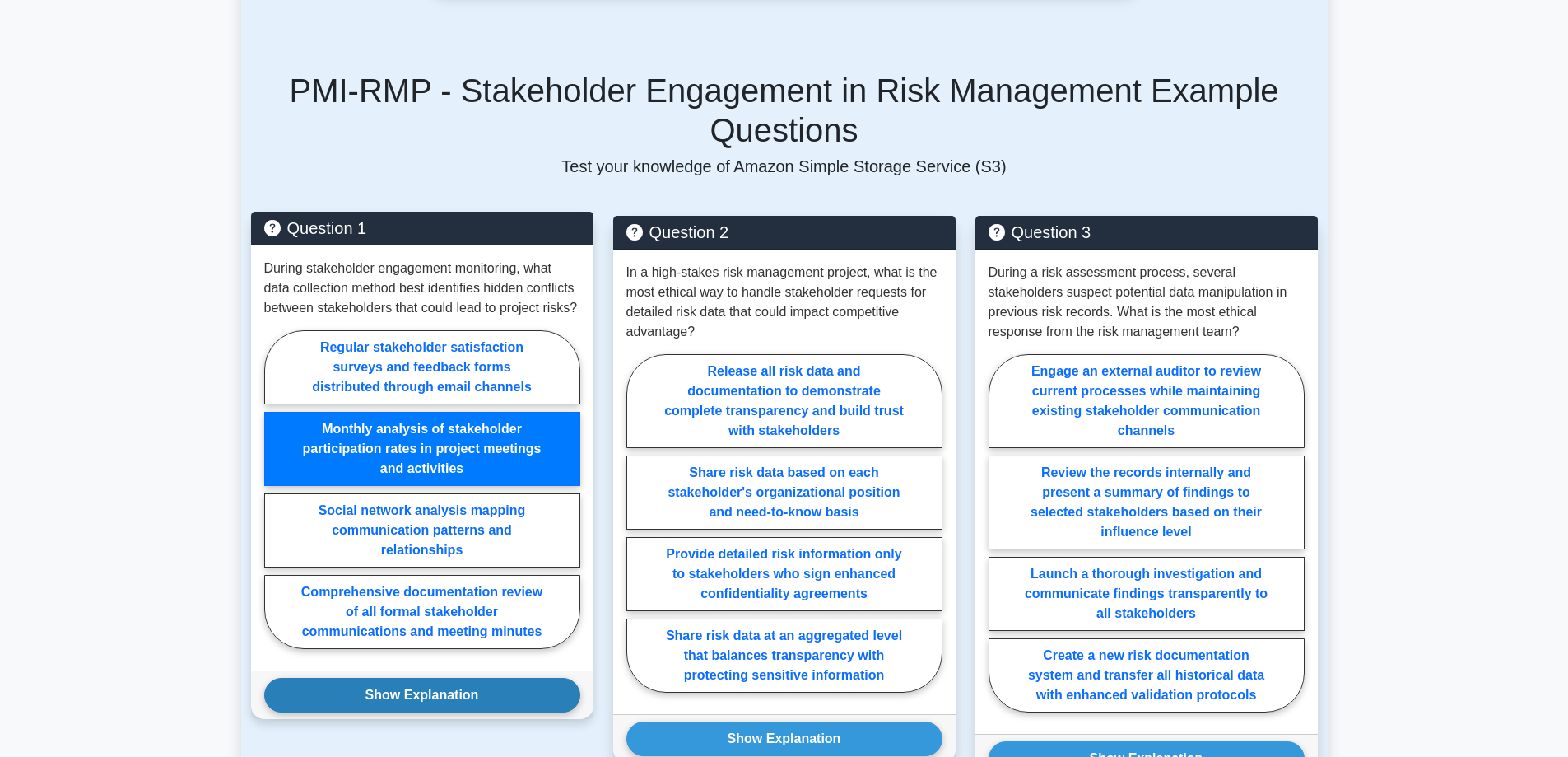
click at [511, 678] on button "Show Explanation" at bounding box center [423, 695] width 316 height 34
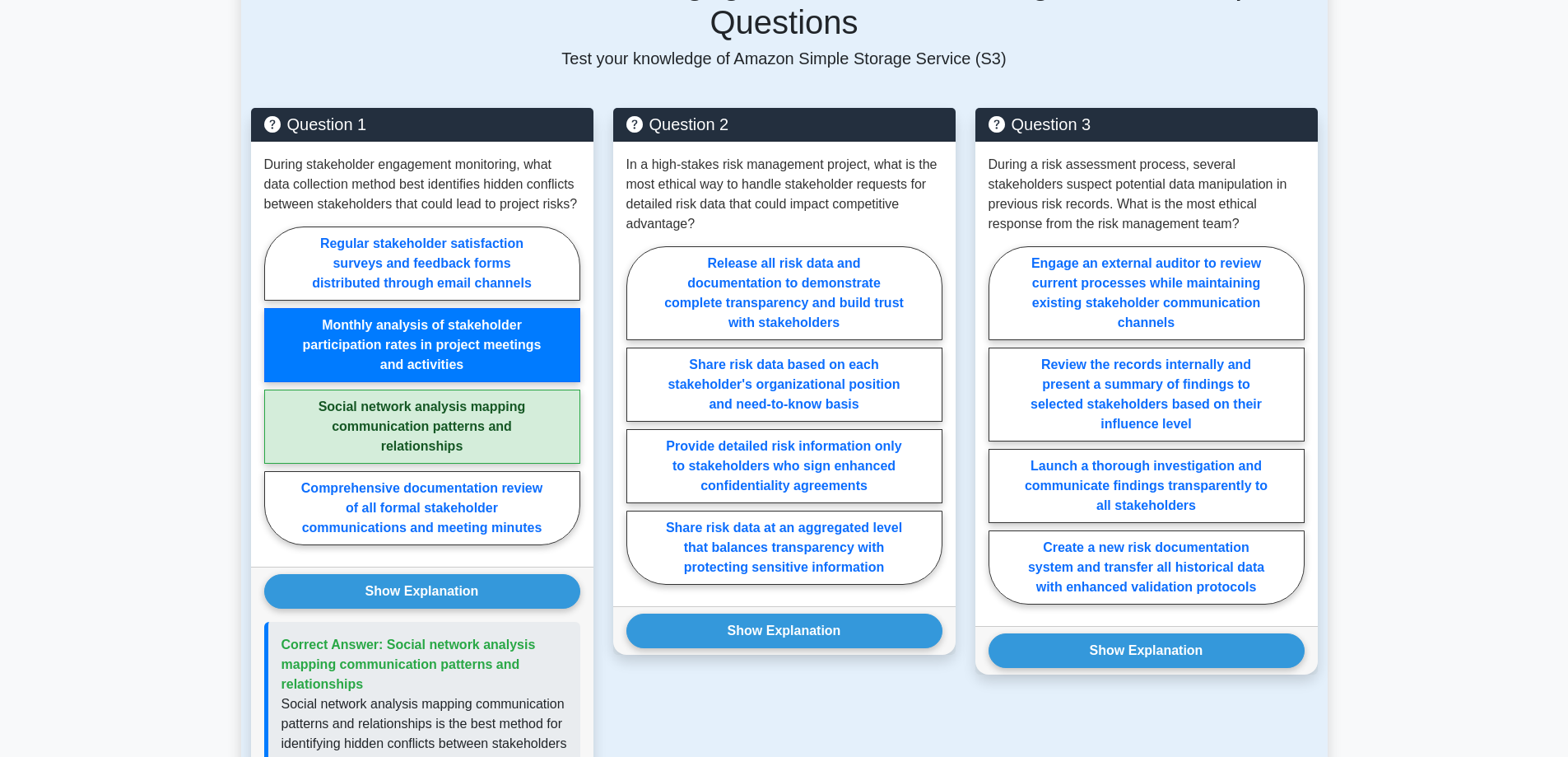
scroll to position [1235, 0]
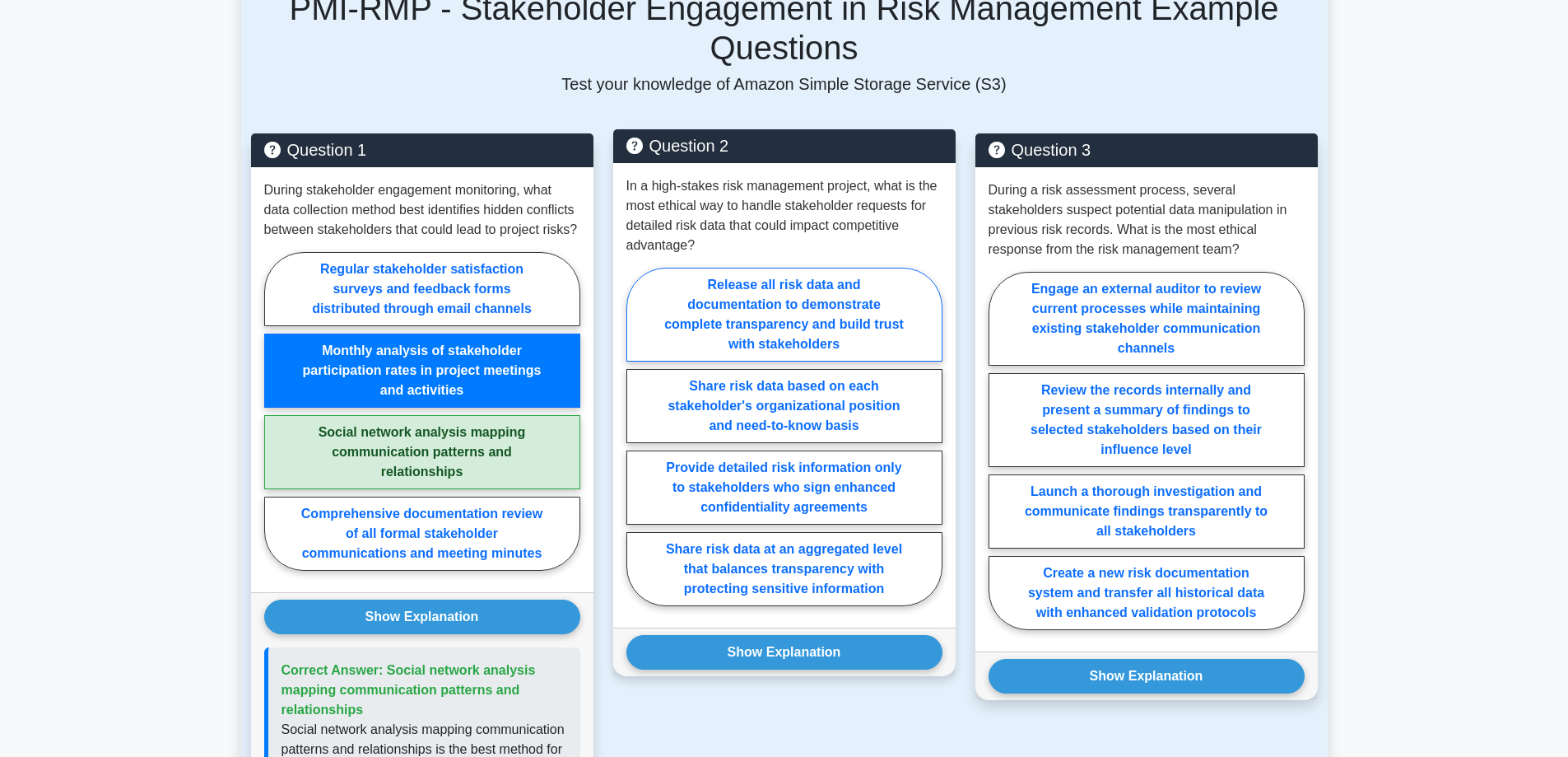
click at [874, 267] on label "Release all risk data and documentation to demonstrate complete transparency an…" at bounding box center [785, 314] width 316 height 94
click at [638, 436] on input "Release all risk data and documentation to demonstrate complete transparency an…" at bounding box center [632, 442] width 11 height 11
radio input "true"
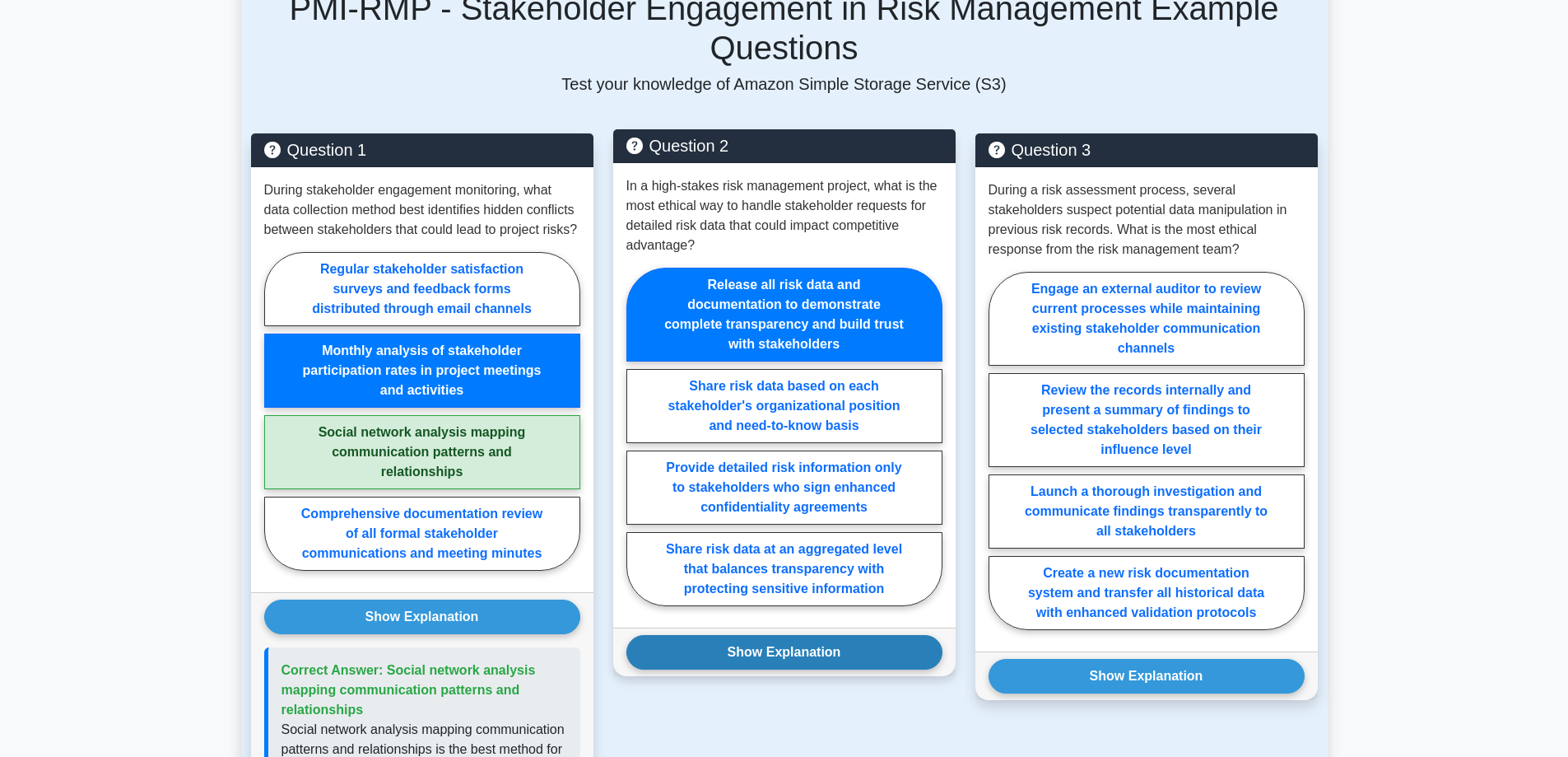
click at [887, 635] on button "Show Explanation" at bounding box center [785, 652] width 316 height 34
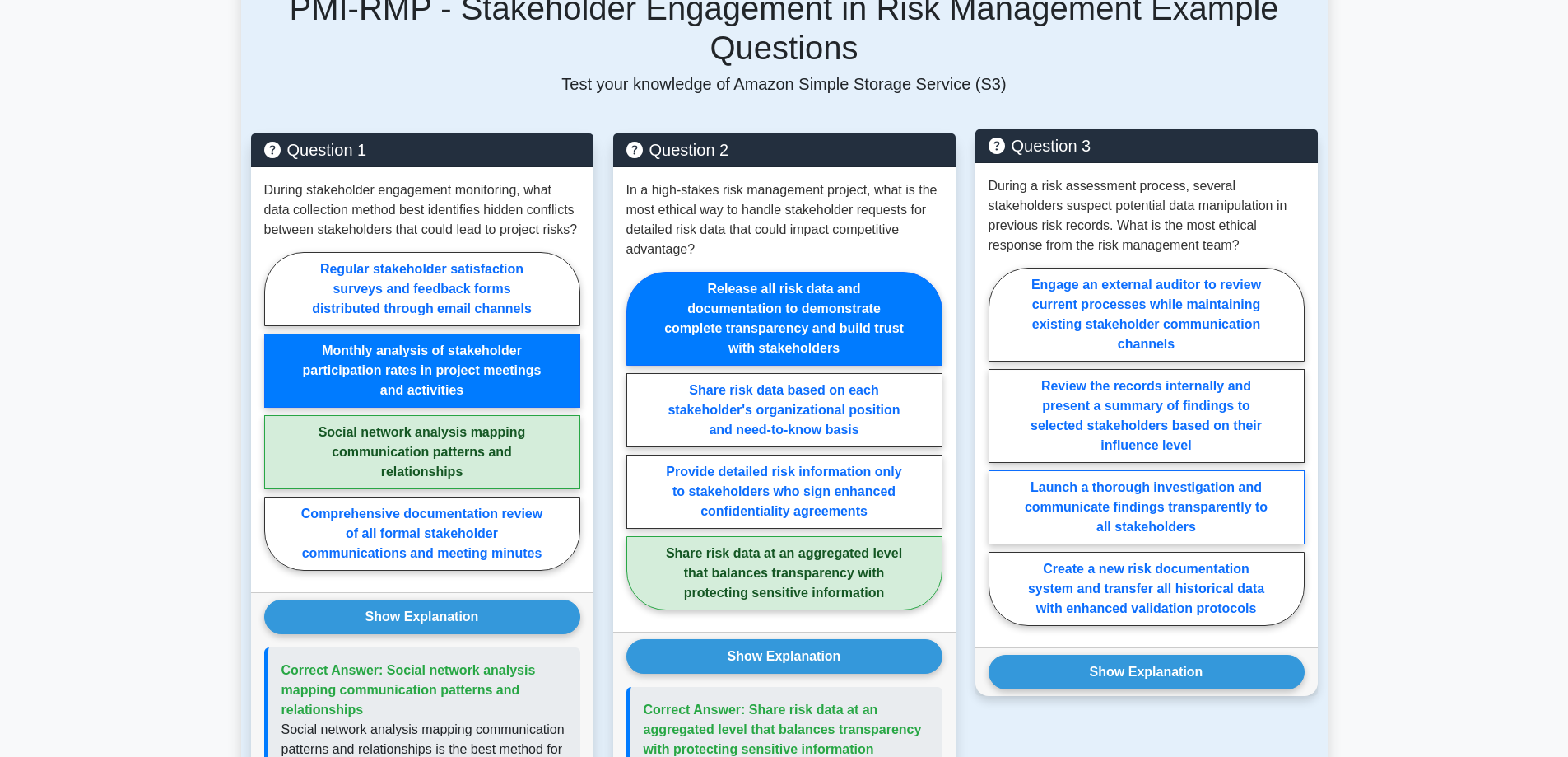
click at [1270, 470] on label "Launch a thorough investigation and communicate findings transparently to all s…" at bounding box center [1147, 507] width 316 height 74
click at [1000, 446] on input "Launch a thorough investigation and communicate findings transparently to all s…" at bounding box center [994, 452] width 11 height 11
radio input "true"
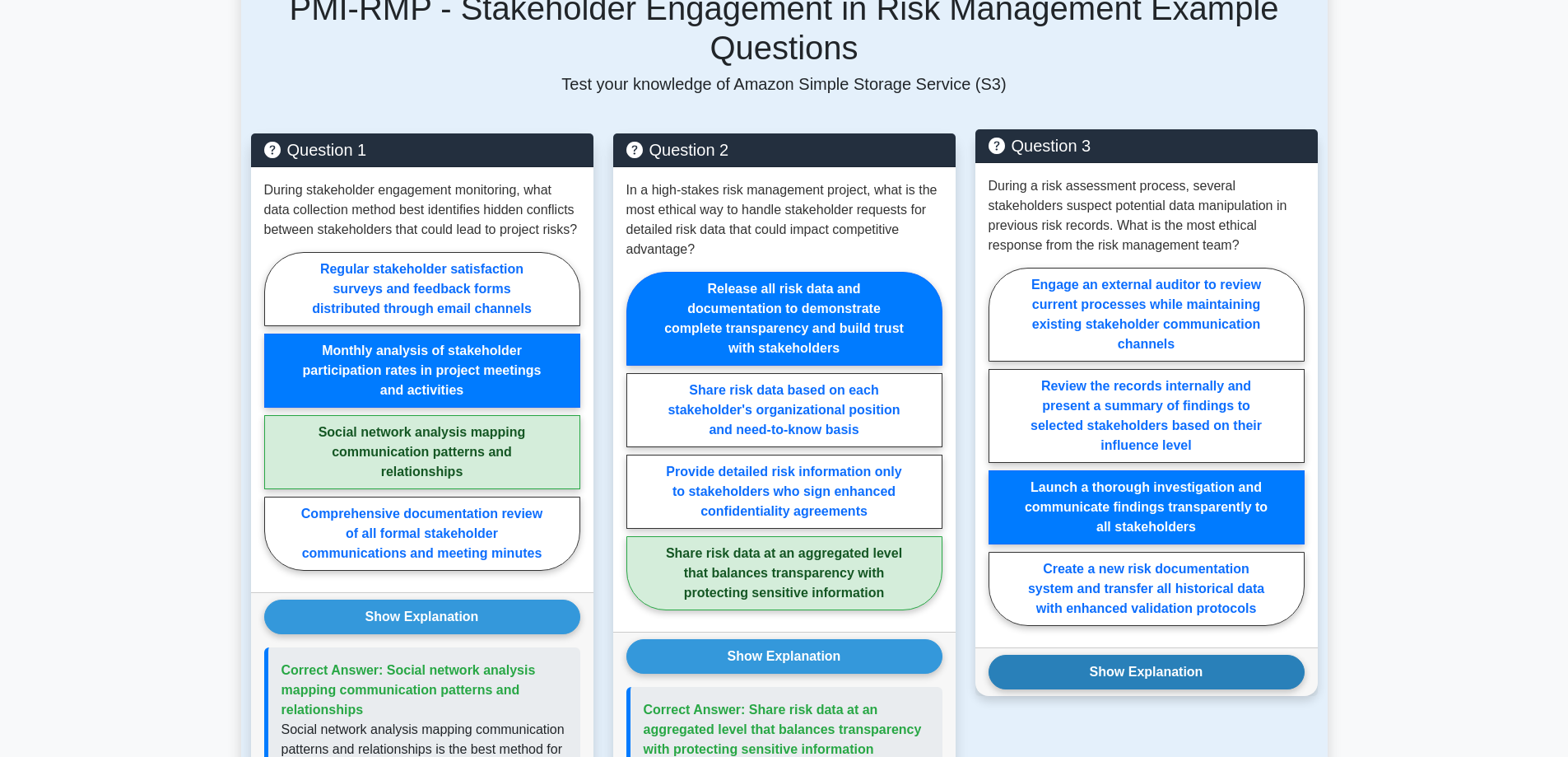
click at [1223, 655] on button "Show Explanation" at bounding box center [1147, 672] width 316 height 34
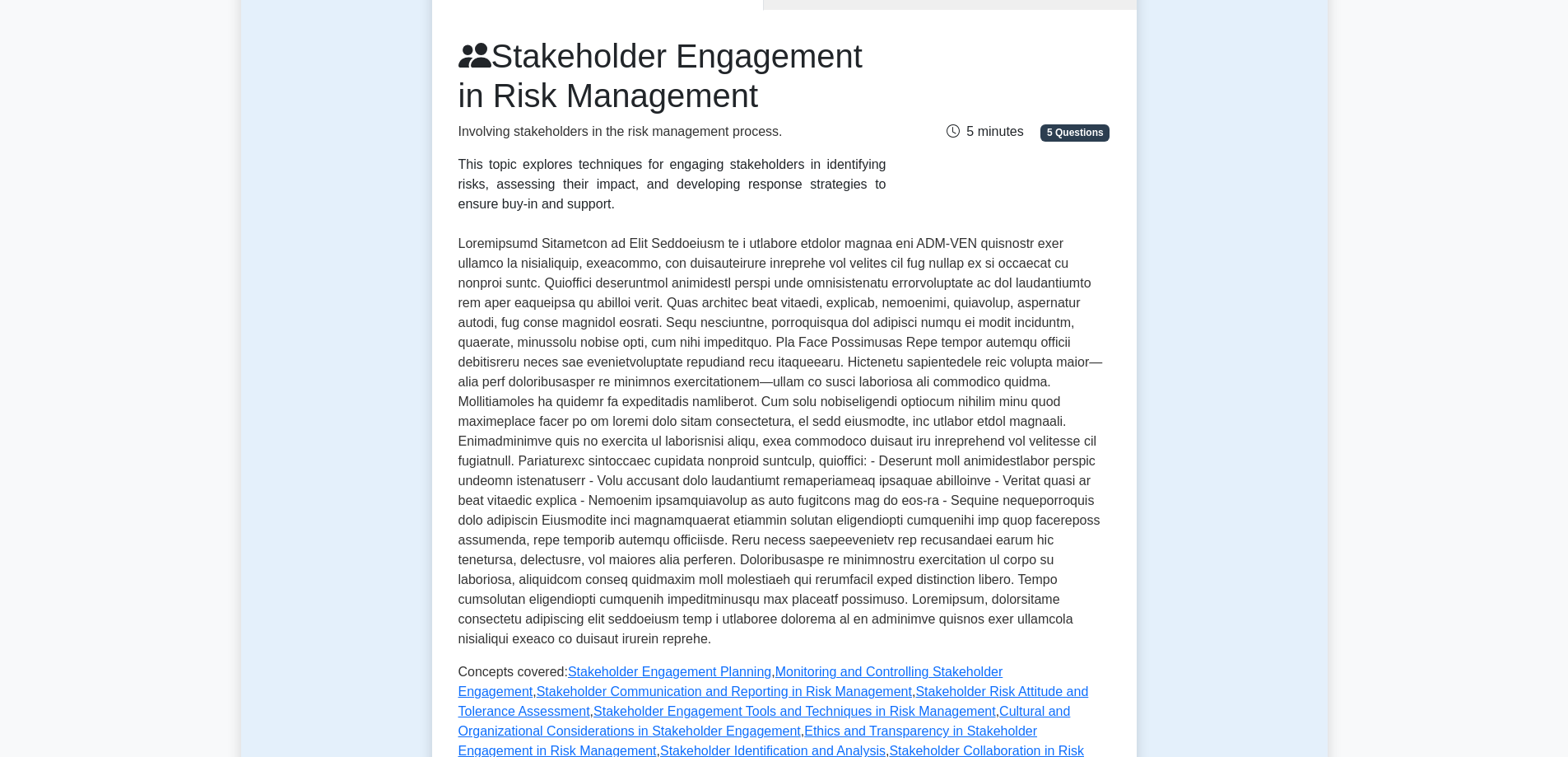
scroll to position [576, 0]
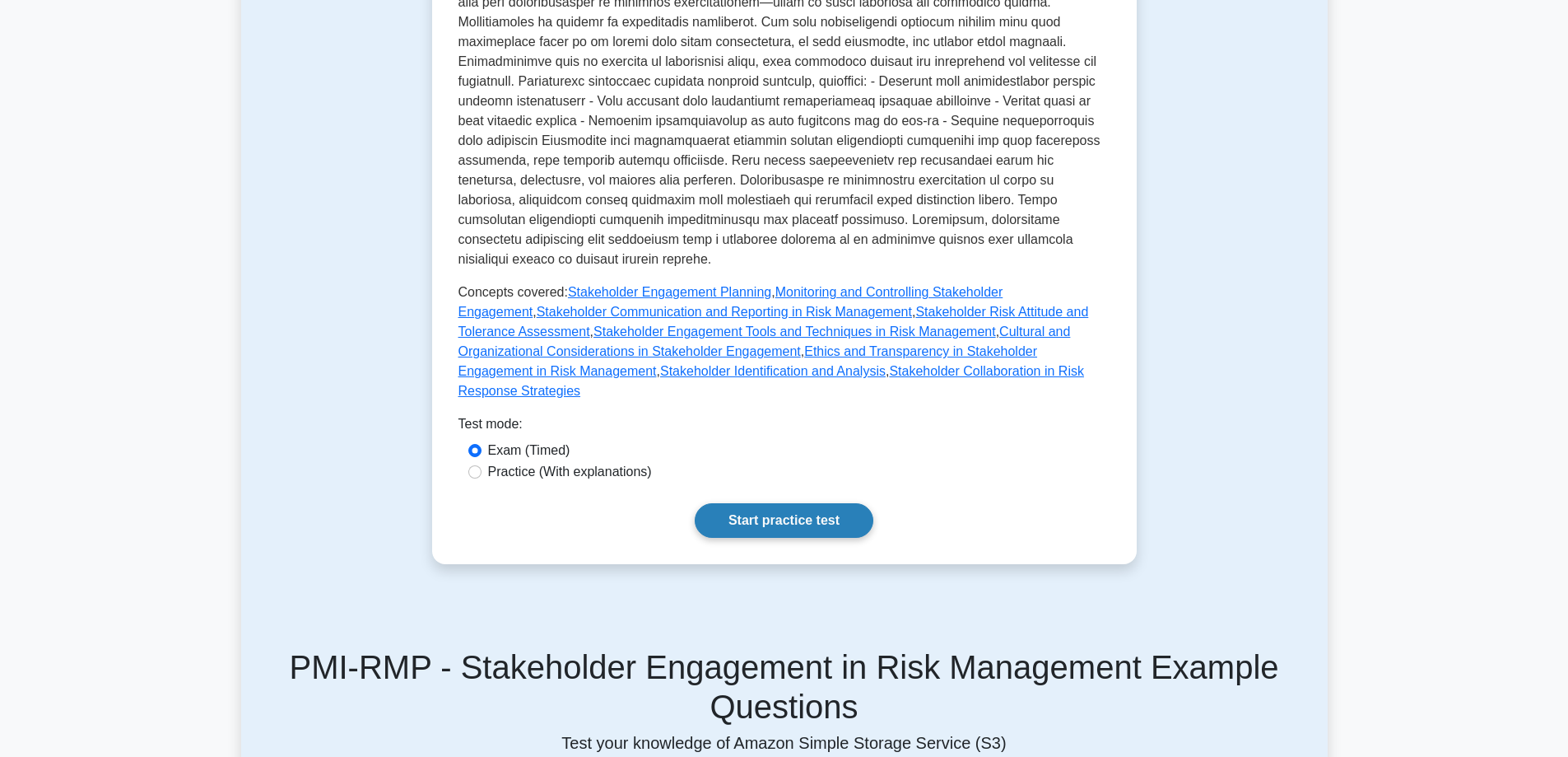
click at [814, 503] on link "Start practice test" at bounding box center [784, 520] width 179 height 34
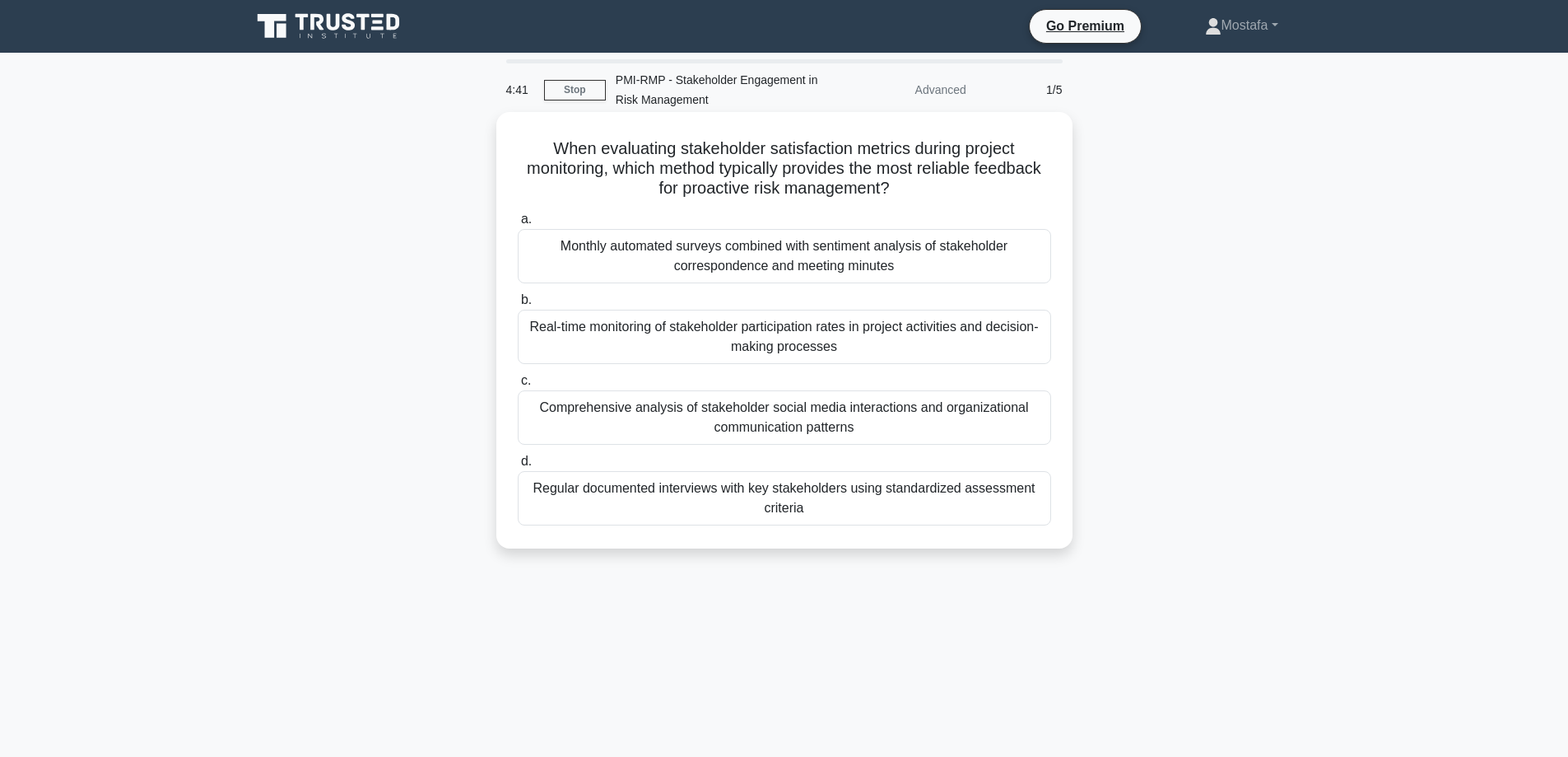
click at [1011, 507] on div "Regular documented interviews with key stakeholders using standardized assessme…" at bounding box center [784, 498] width 534 height 54
click at [518, 467] on input "d. Regular documented interviews with key stakeholders using standardized asses…" at bounding box center [518, 462] width 0 height 11
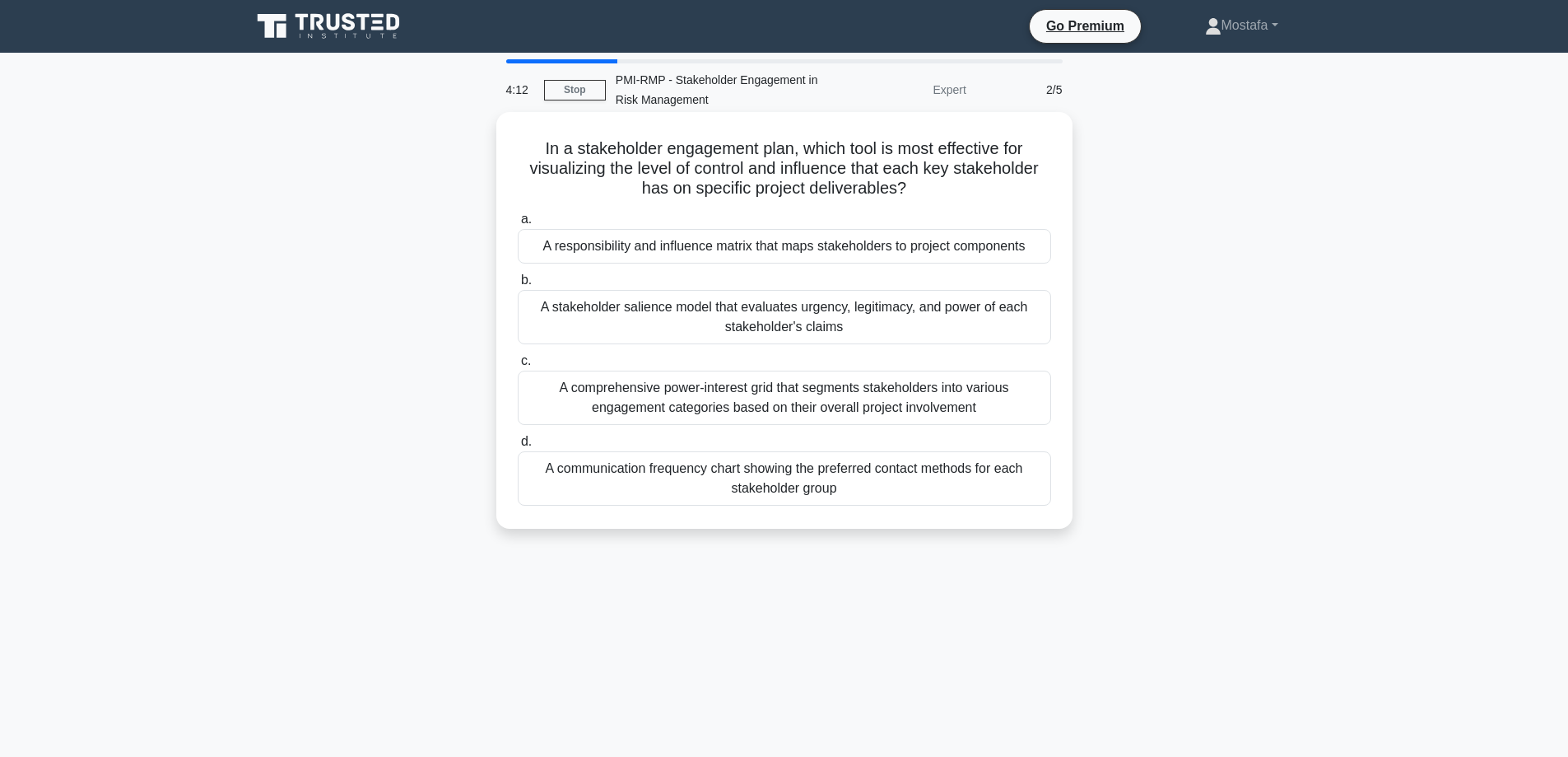
click at [1037, 252] on div "A responsibility and influence matrix that maps stakeholders to project compone…" at bounding box center [784, 246] width 534 height 34
click at [518, 225] on input "a. A responsibility and influence matrix that maps stakeholders to project comp…" at bounding box center [518, 220] width 0 height 11
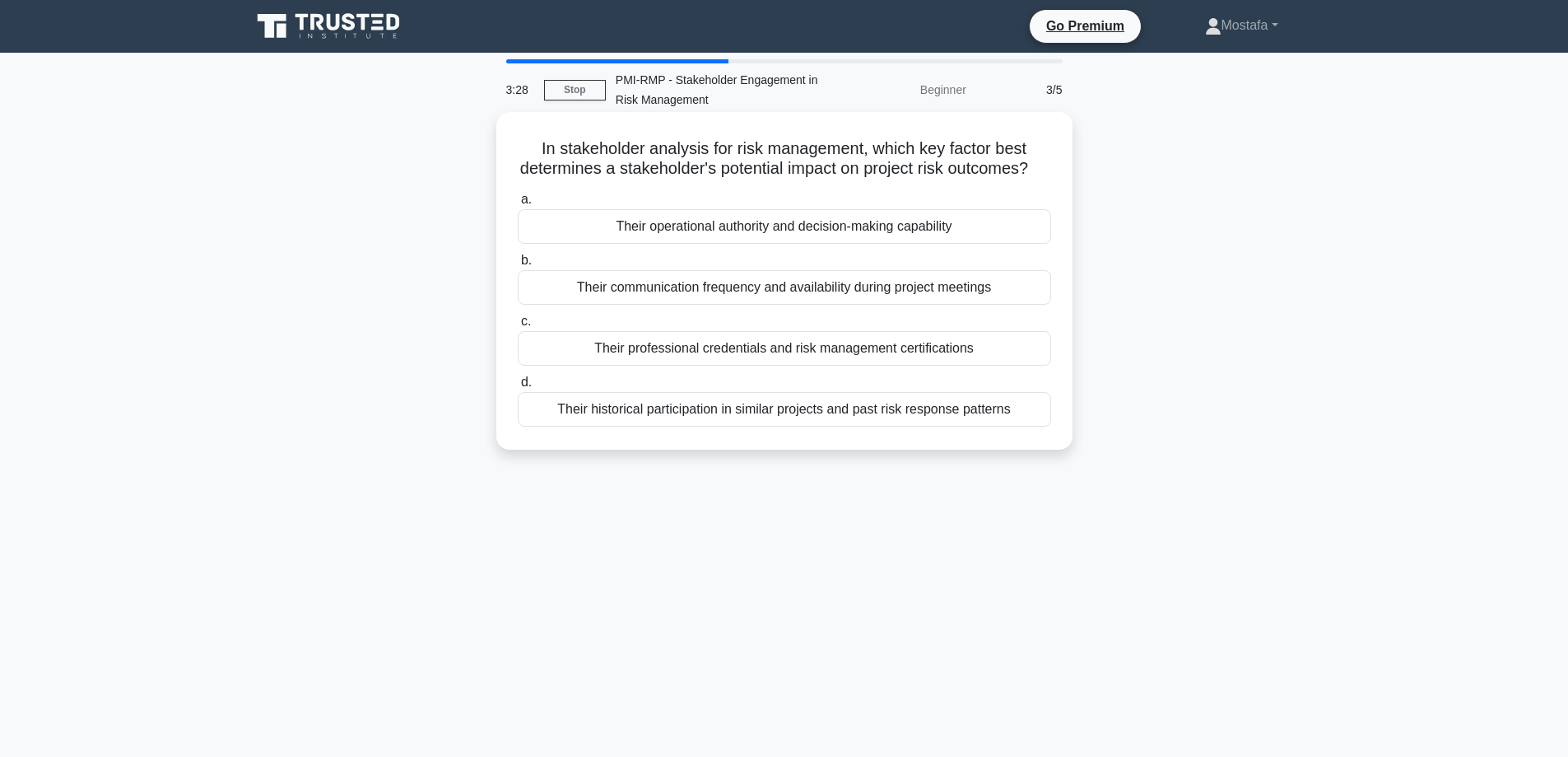
click at [1012, 244] on div "Their operational authority and decision-making capability" at bounding box center [784, 227] width 534 height 34
click at [518, 205] on input "a. Their operational authority and decision-making capability" at bounding box center [518, 200] width 0 height 11
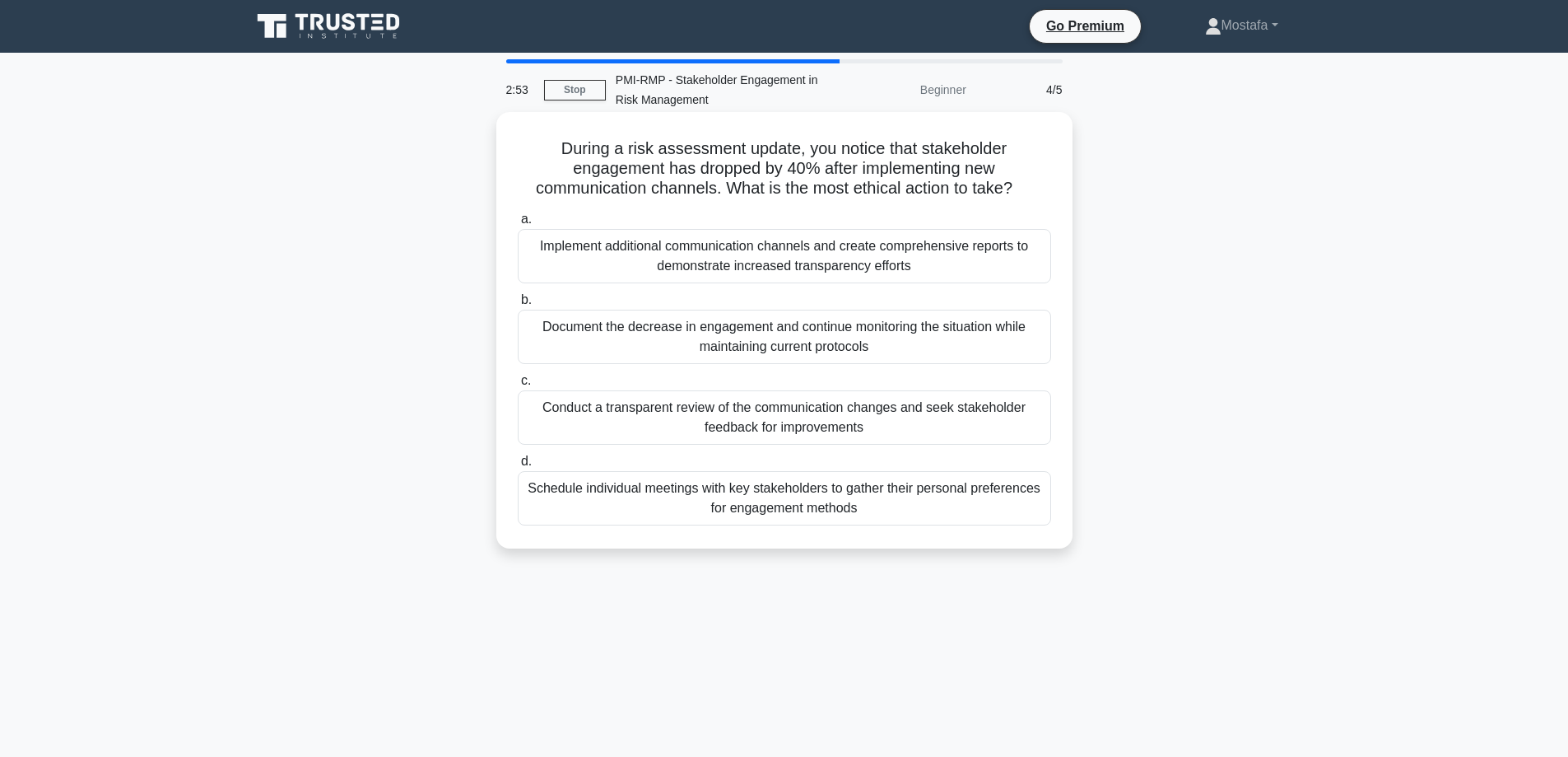
click at [1022, 423] on div "Conduct a transparent review of the communication changes and seek stakeholder …" at bounding box center [784, 417] width 534 height 54
click at [518, 386] on input "c. Conduct a transparent review of the communication changes and seek stakehold…" at bounding box center [518, 381] width 0 height 11
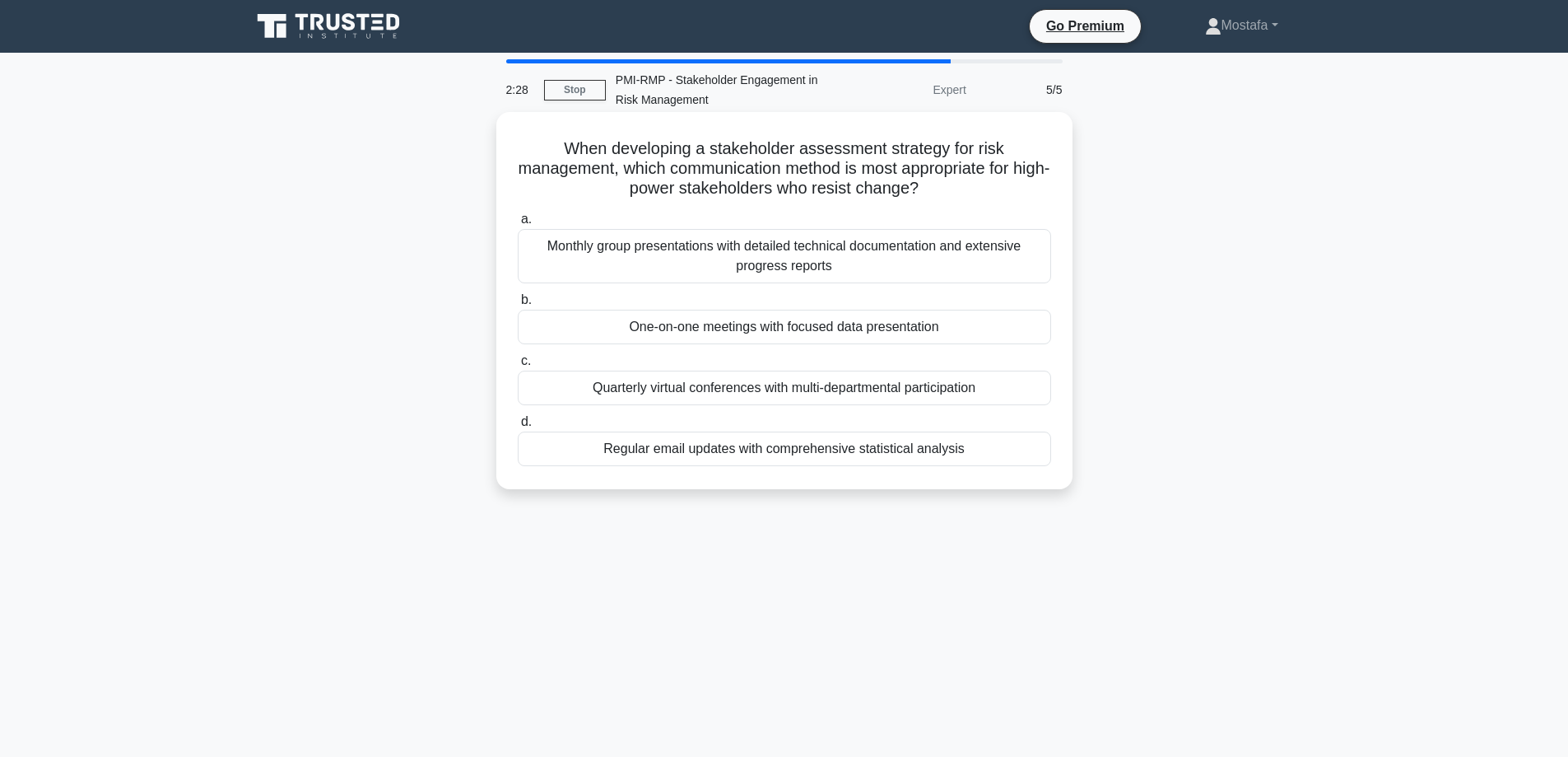
click at [1039, 335] on div "One-on-one meetings with focused data presentation" at bounding box center [784, 327] width 534 height 34
click at [518, 305] on input "b. One-on-one meetings with focused data presentation" at bounding box center [518, 300] width 0 height 11
